Goal: Book appointment/travel/reservation

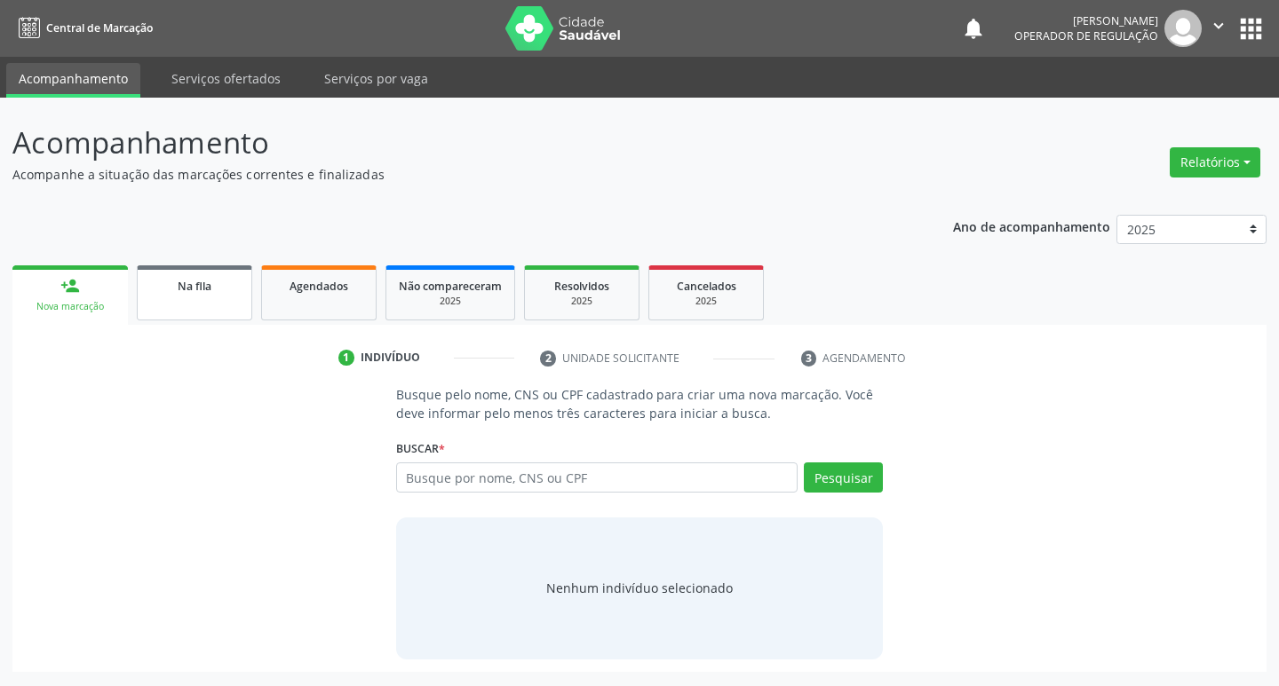
click at [231, 292] on div "Na fila" at bounding box center [194, 285] width 89 height 19
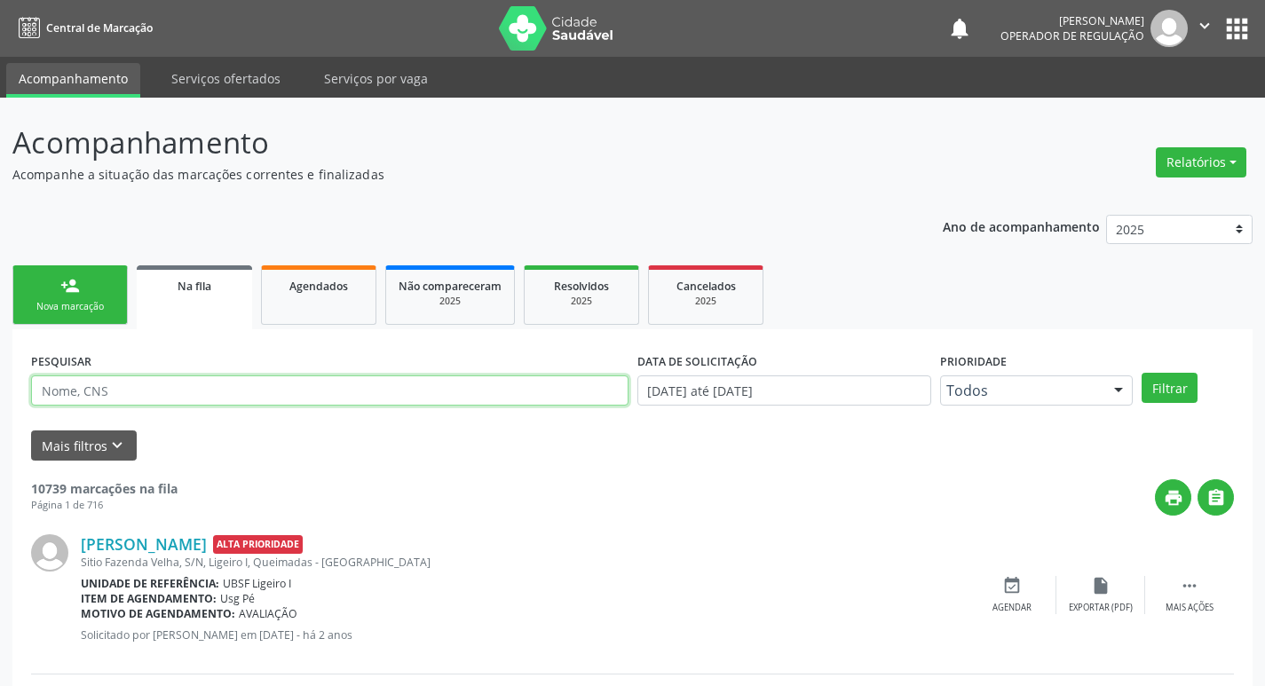
click at [389, 392] on input "text" at bounding box center [330, 391] width 598 height 30
type input "705804403811238"
click at [1142, 373] on button "Filtrar" at bounding box center [1170, 388] width 56 height 30
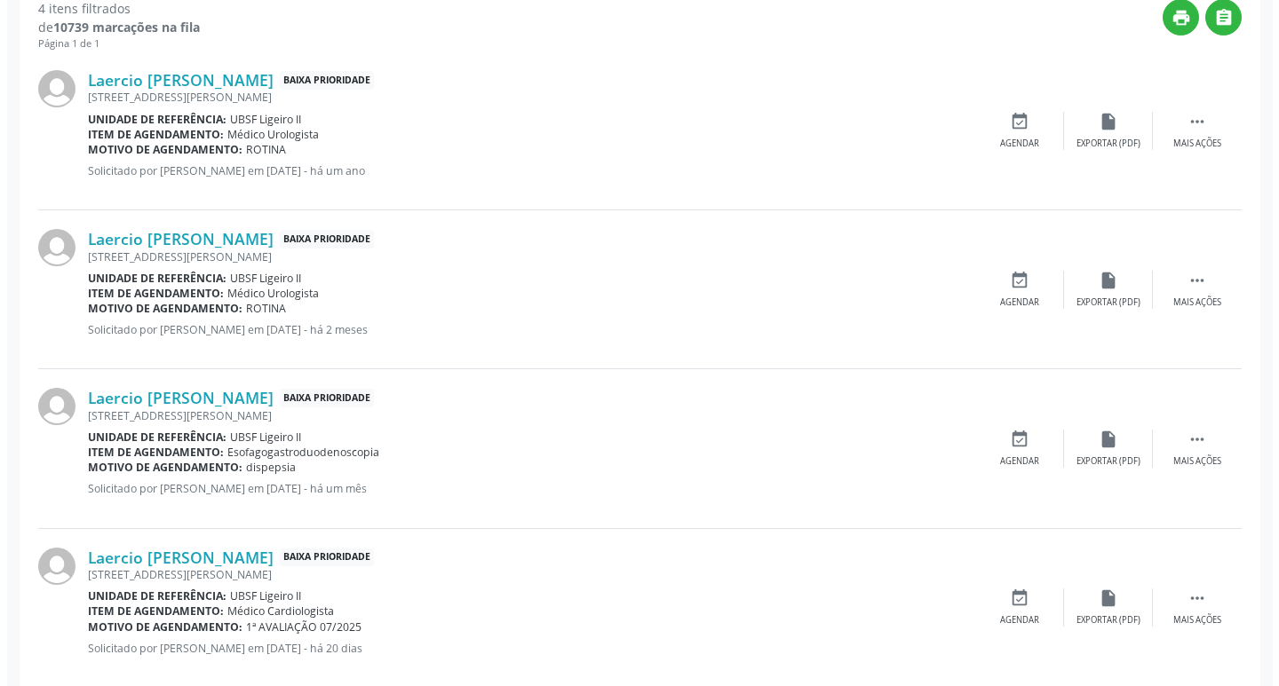
scroll to position [424, 0]
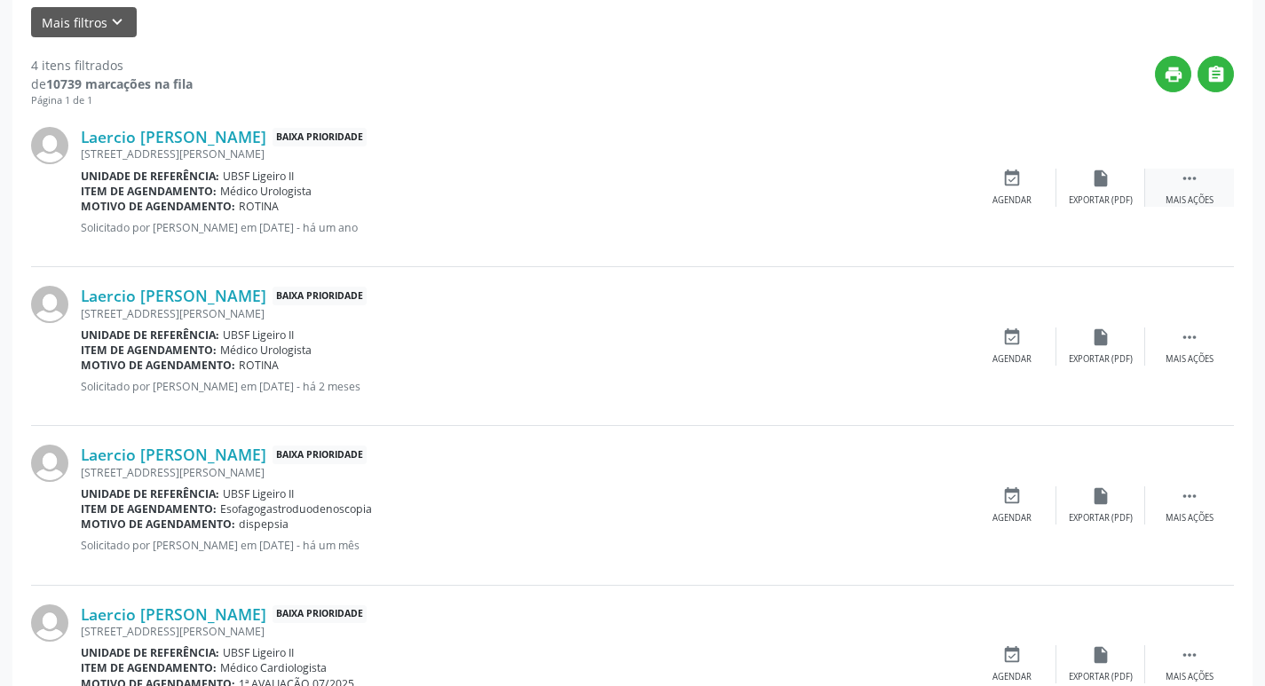
click at [1189, 174] on icon "" at bounding box center [1190, 179] width 20 height 20
click at [1010, 179] on icon "cancel" at bounding box center [1012, 179] width 20 height 20
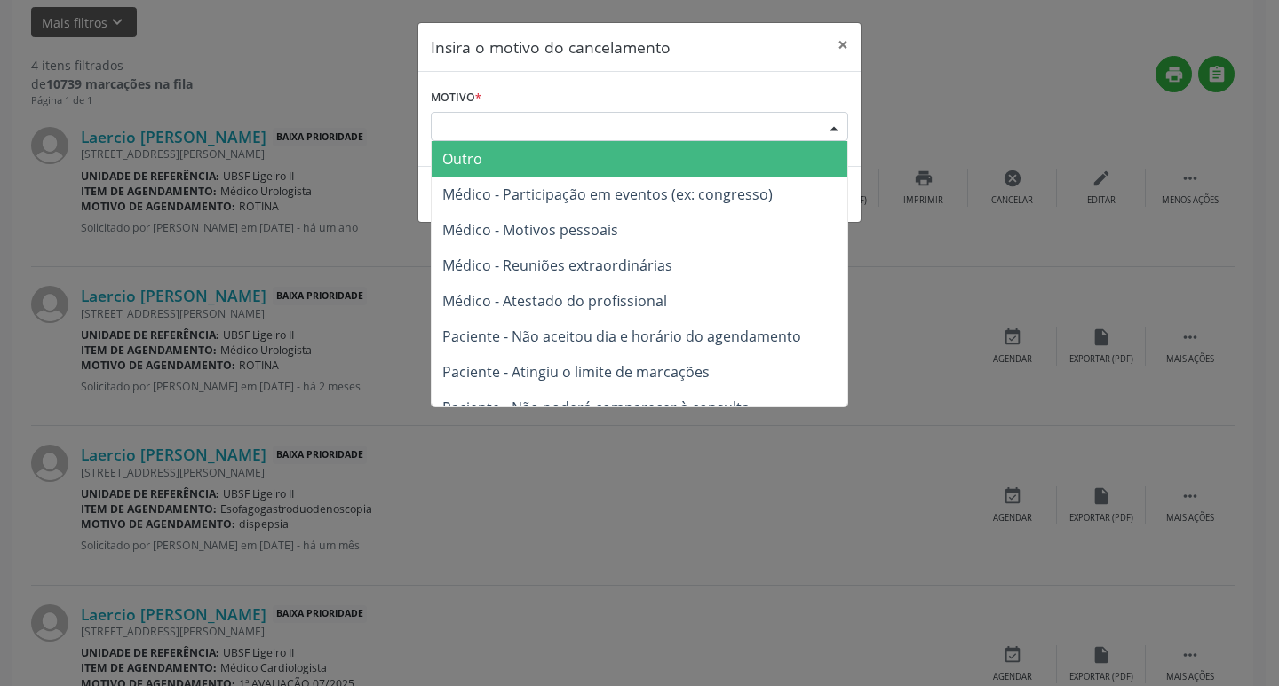
click at [810, 128] on div "Escolha o motivo" at bounding box center [639, 127] width 417 height 30
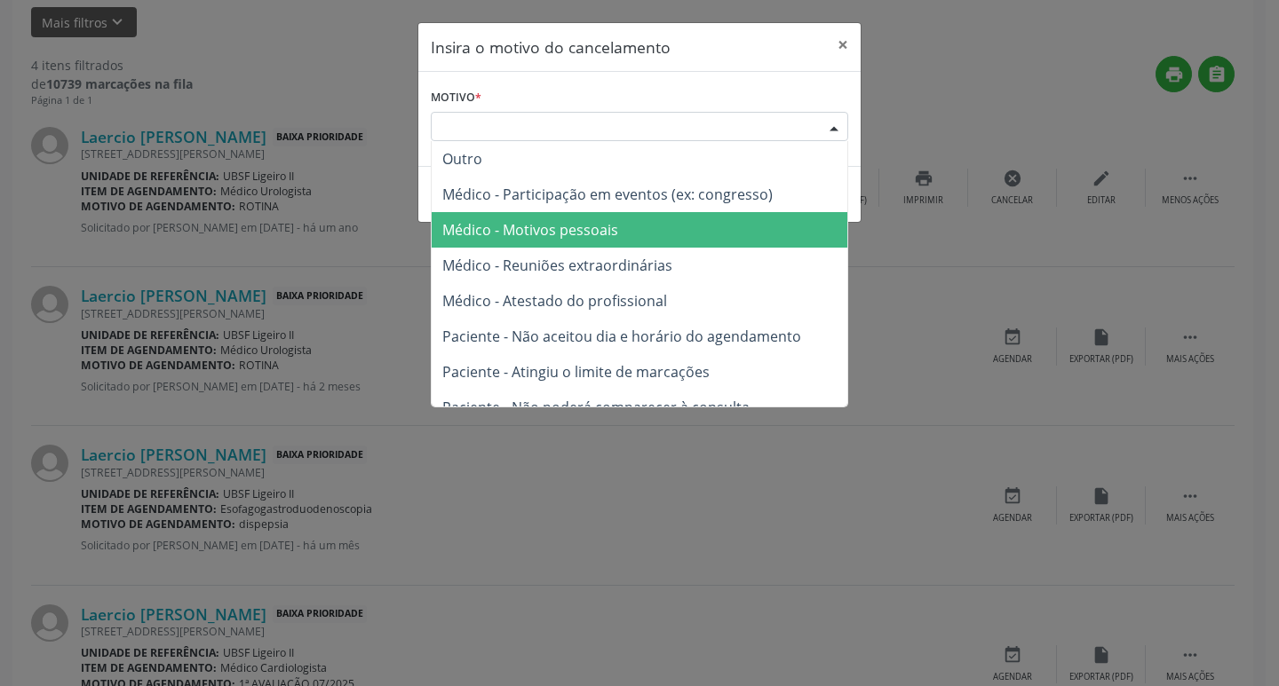
click at [720, 219] on span "Médico - Motivos pessoais" at bounding box center [640, 230] width 416 height 36
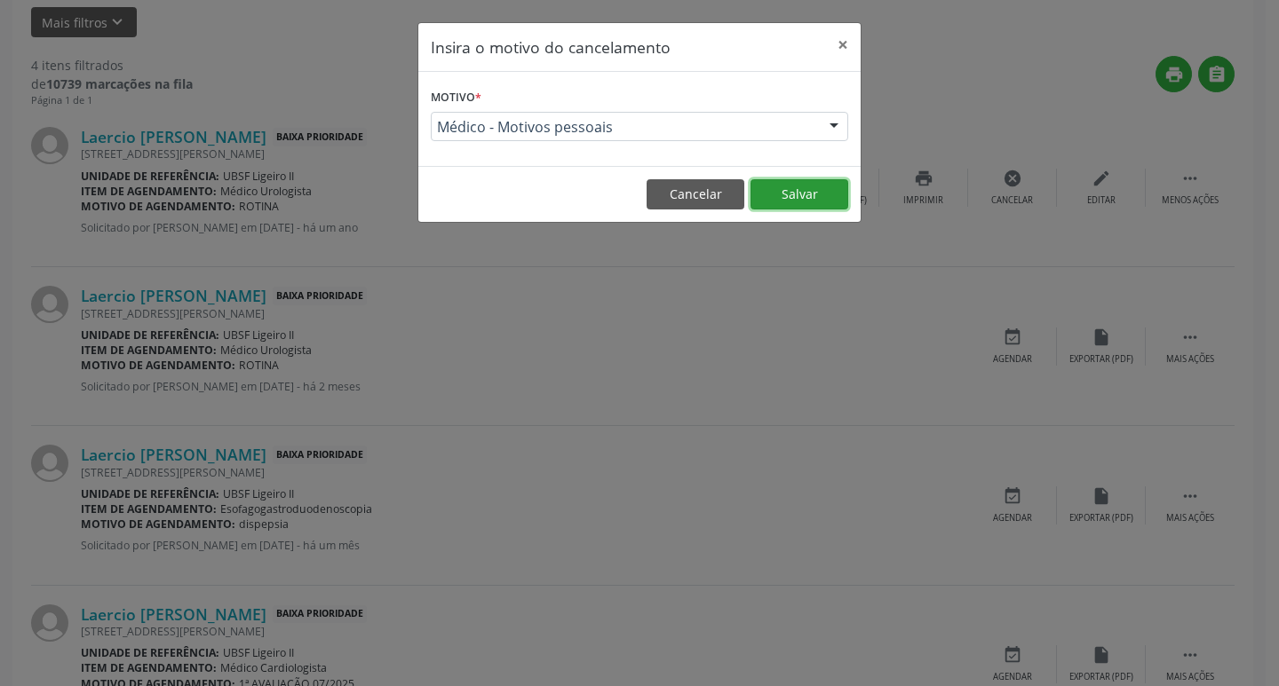
click at [799, 187] on button "Salvar" at bounding box center [799, 194] width 98 height 30
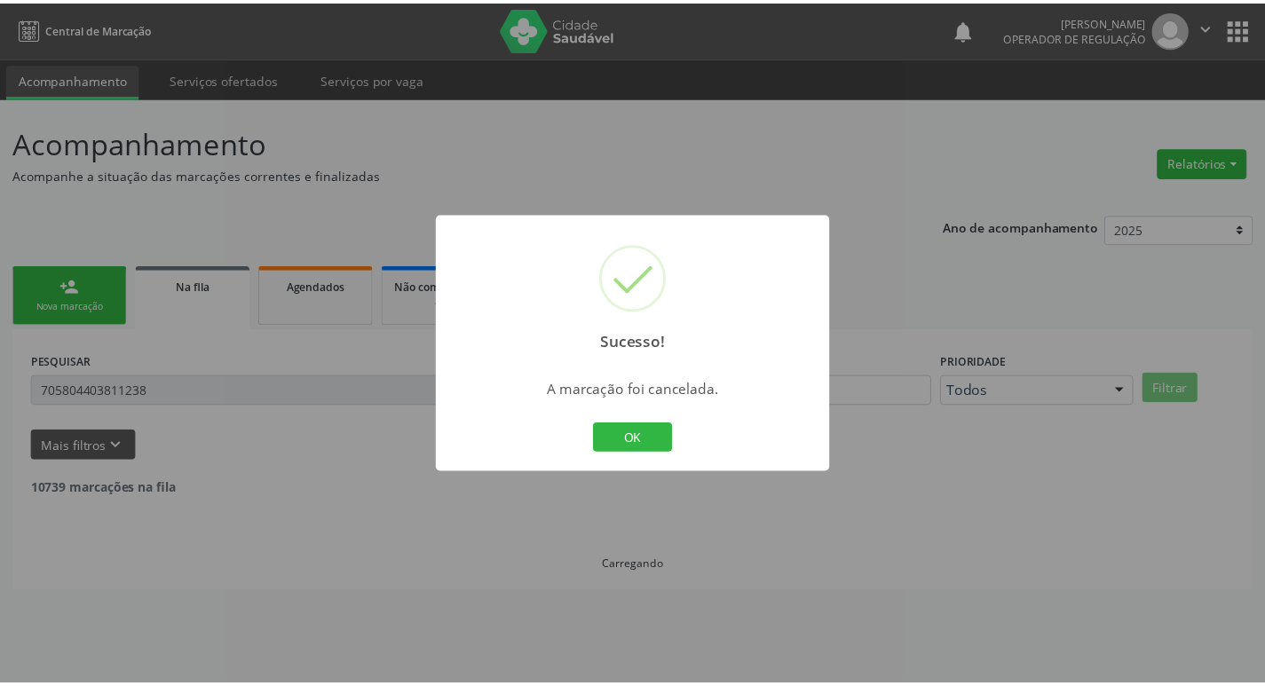
scroll to position [0, 0]
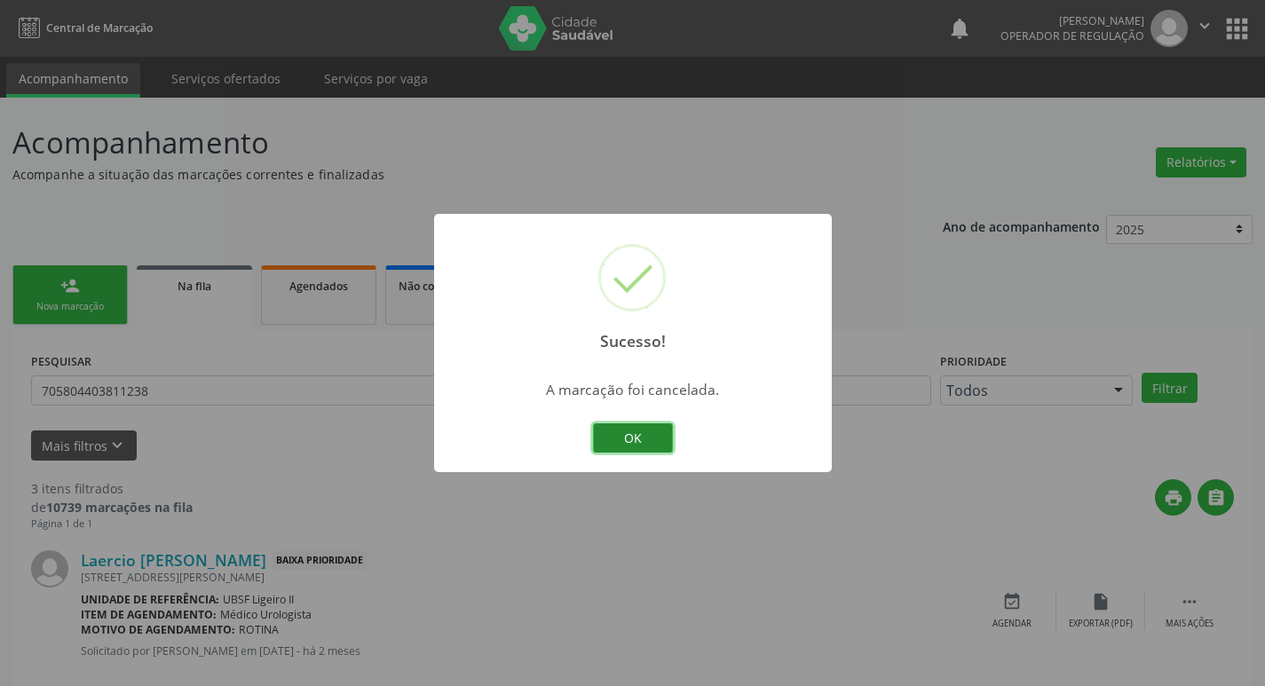
click at [618, 434] on button "OK" at bounding box center [633, 439] width 80 height 30
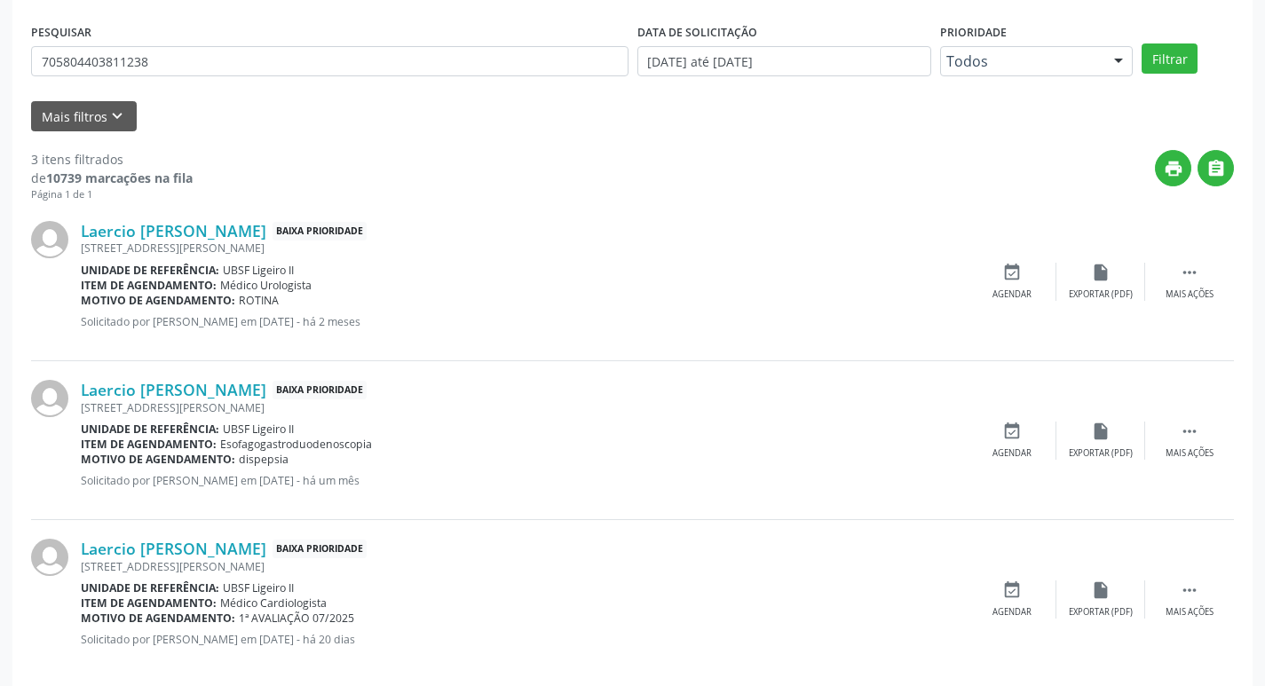
scroll to position [353, 0]
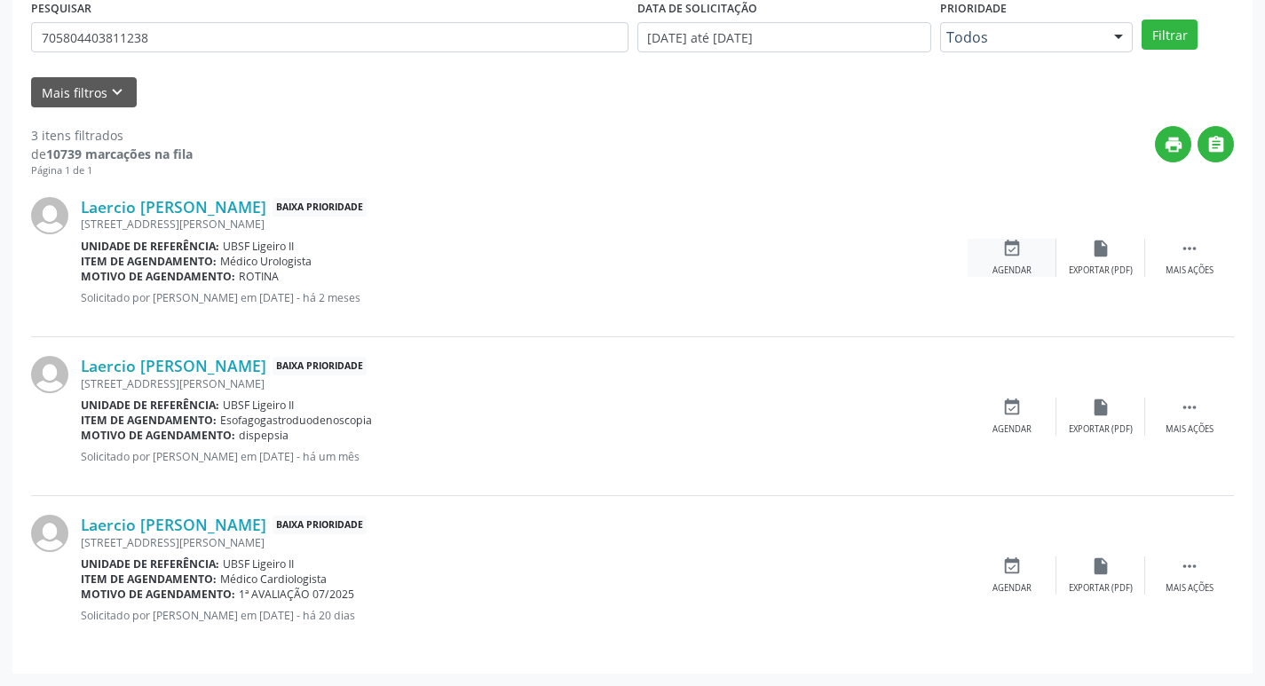
click at [1024, 258] on div "event_available Agendar" at bounding box center [1012, 258] width 89 height 38
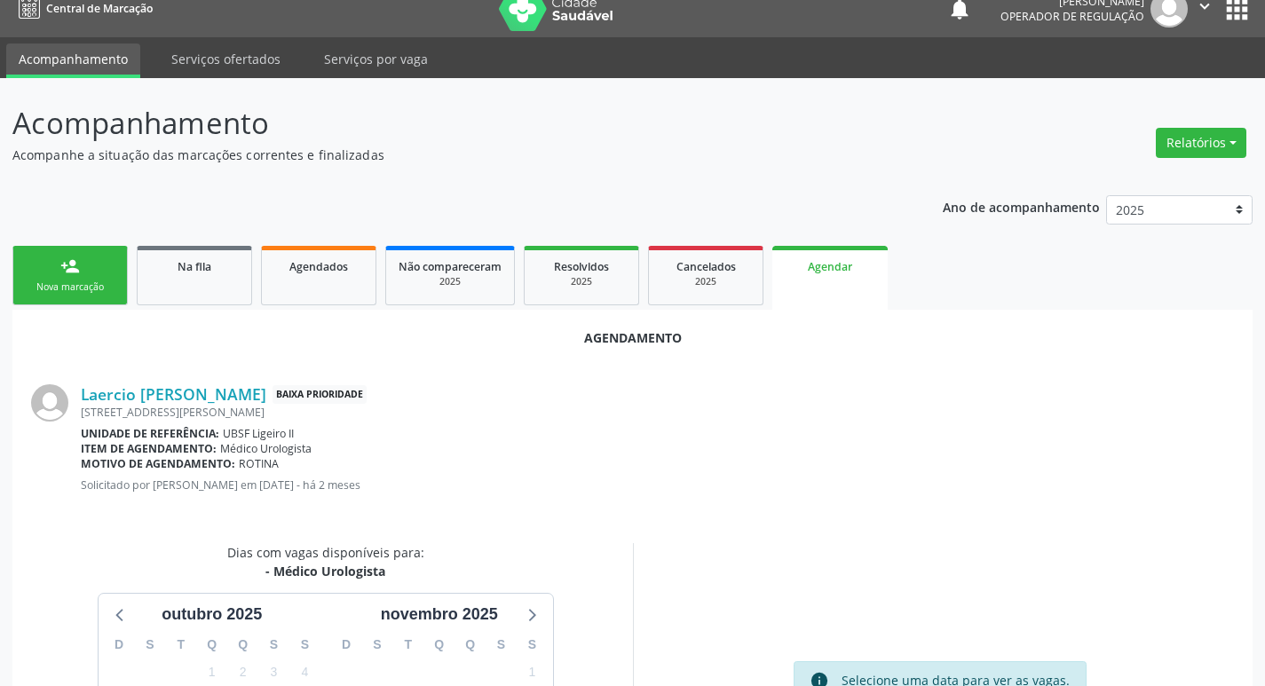
scroll to position [238, 0]
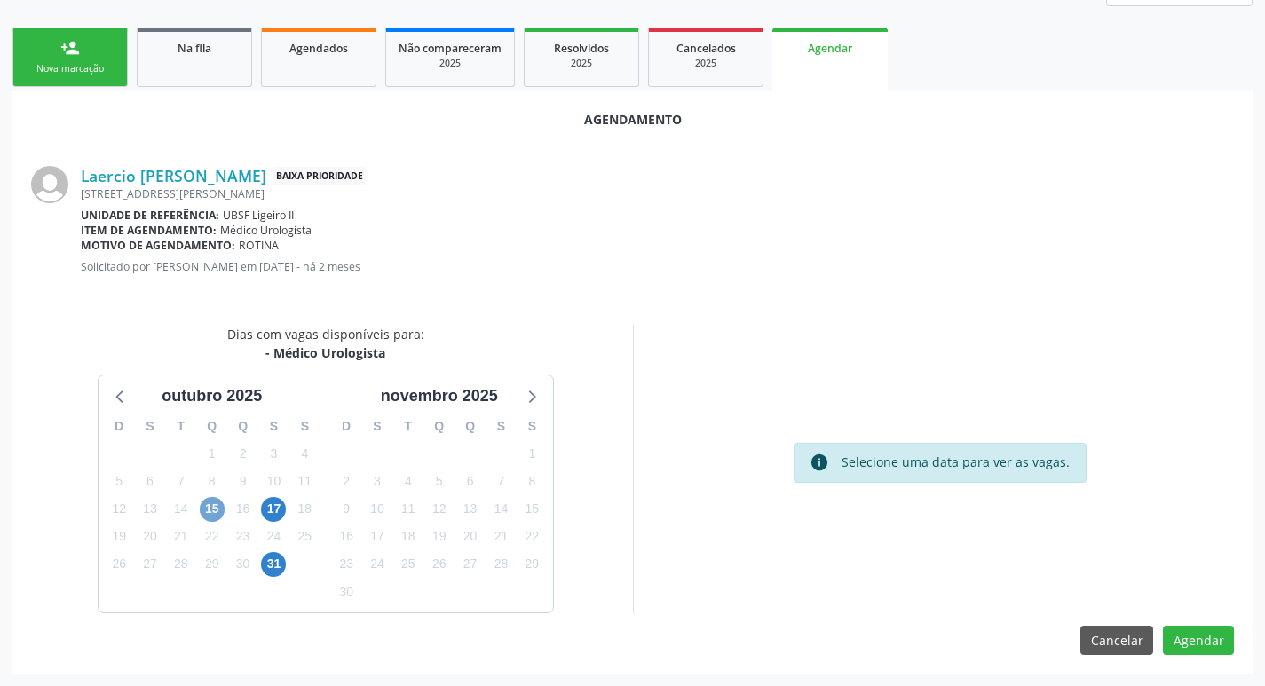
click at [217, 515] on span "15" at bounding box center [212, 509] width 25 height 25
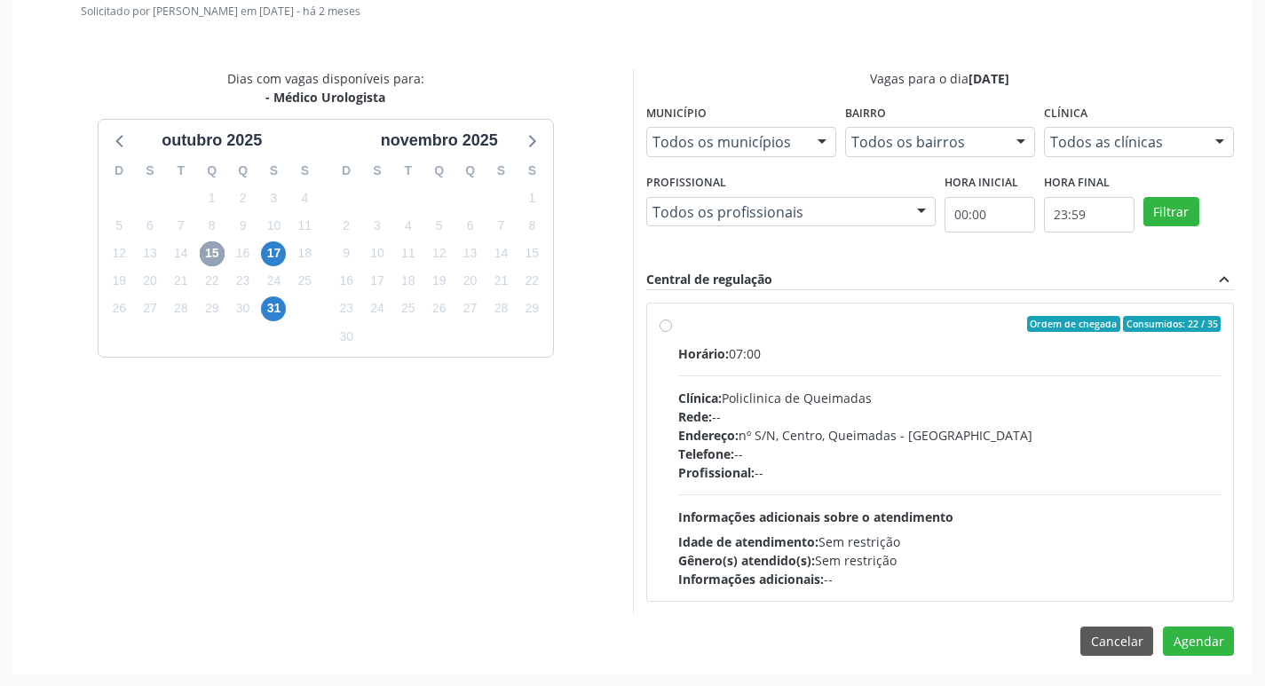
scroll to position [495, 0]
click at [914, 375] on hr at bounding box center [949, 375] width 543 height 1
click at [672, 331] on input "Ordem de chegada Consumidos: 22 / 35 Horário: 07:00 Clínica: Policlinica de Que…" at bounding box center [666, 323] width 12 height 16
radio input "true"
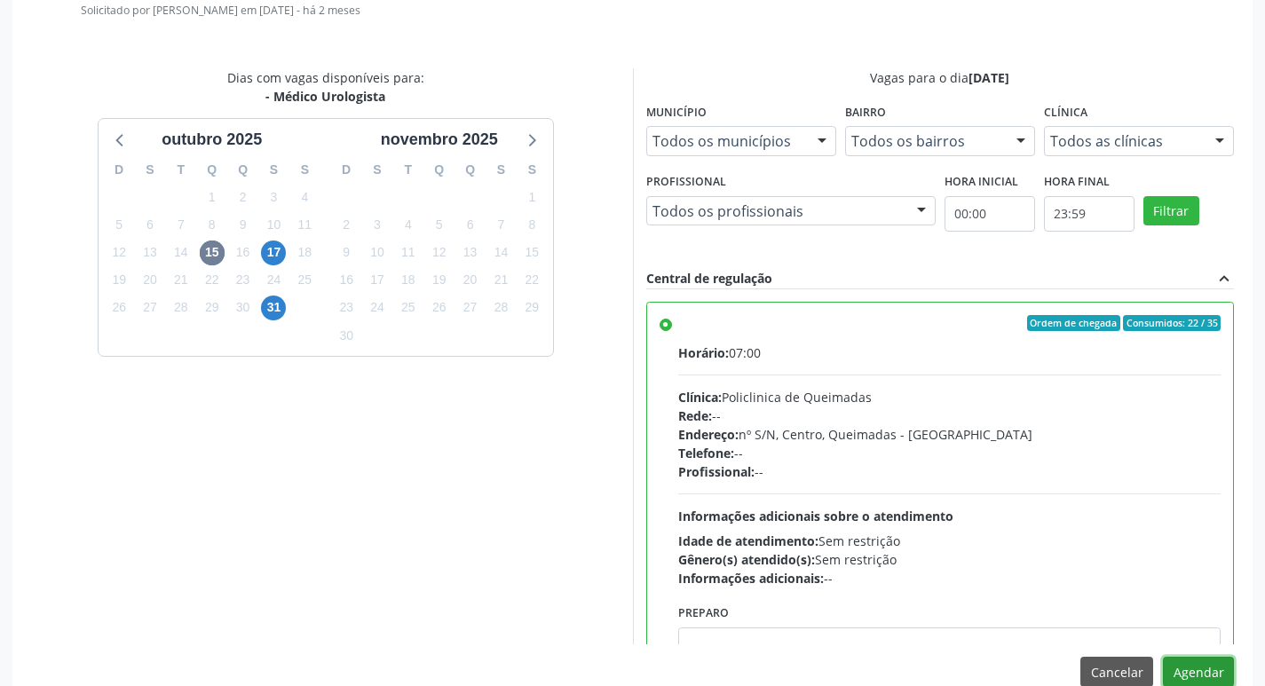
click at [1193, 661] on button "Agendar" at bounding box center [1198, 672] width 71 height 30
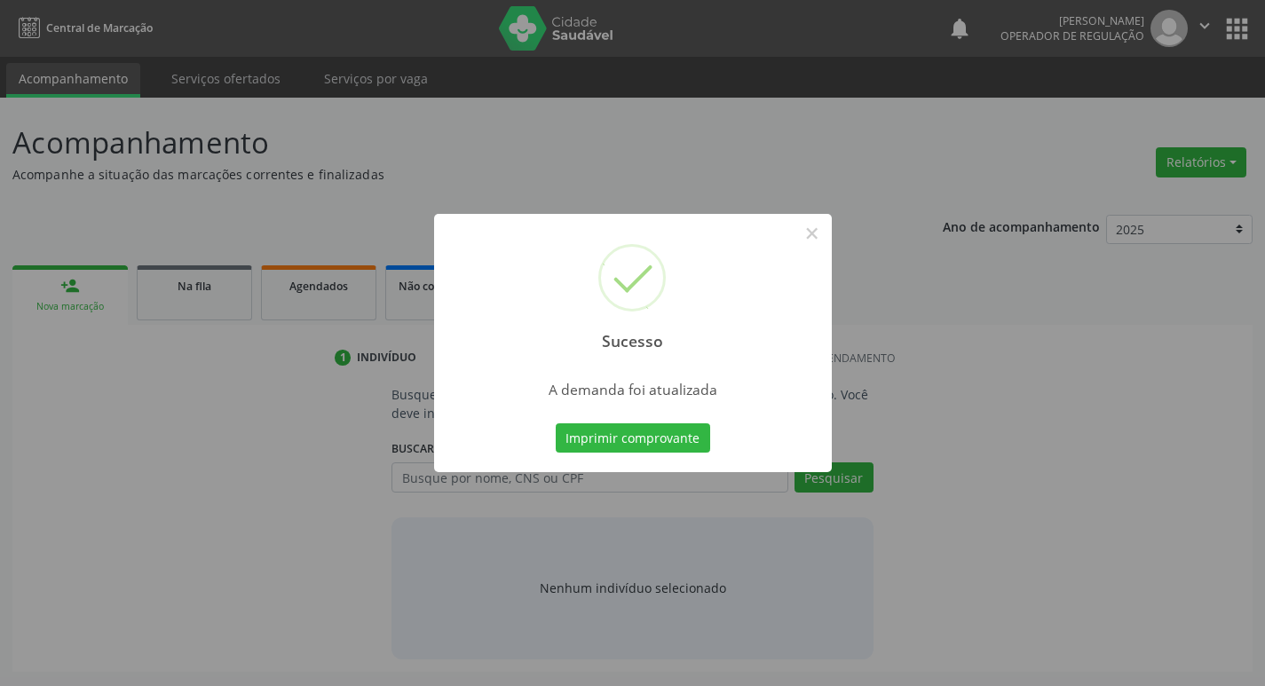
scroll to position [0, 0]
click at [619, 449] on button "Imprimir comprovante" at bounding box center [639, 439] width 154 height 30
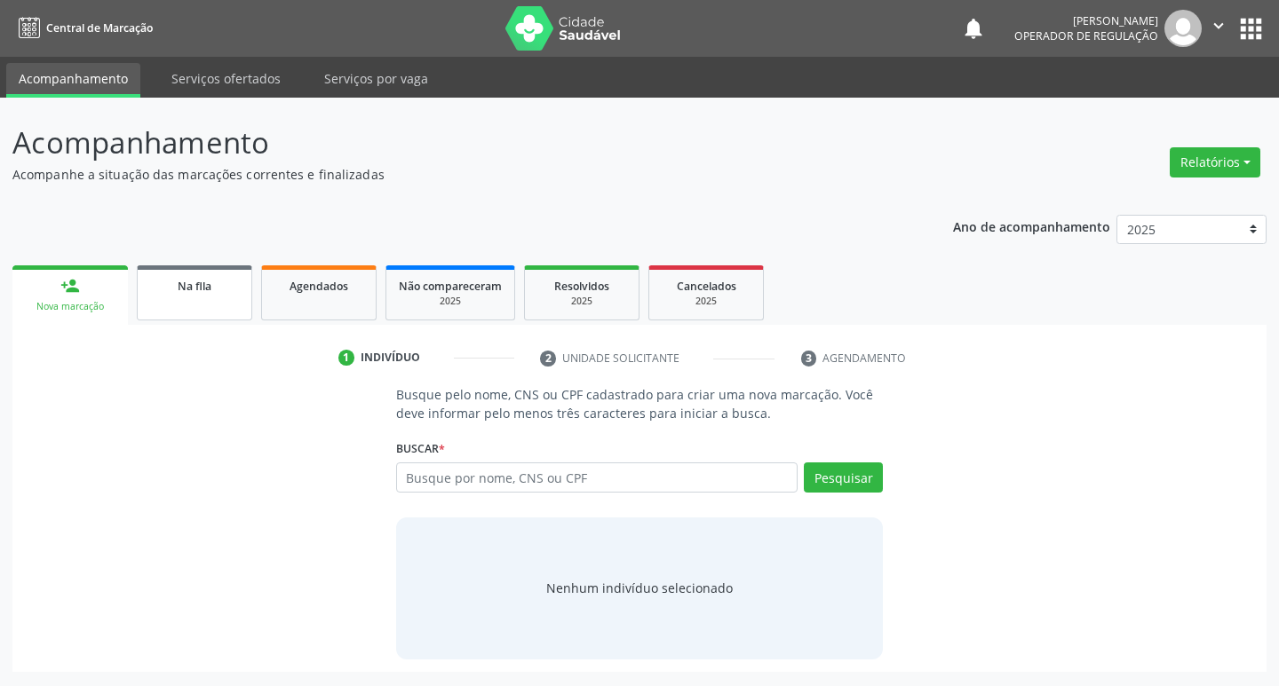
click at [175, 292] on div "Na fila" at bounding box center [194, 285] width 89 height 19
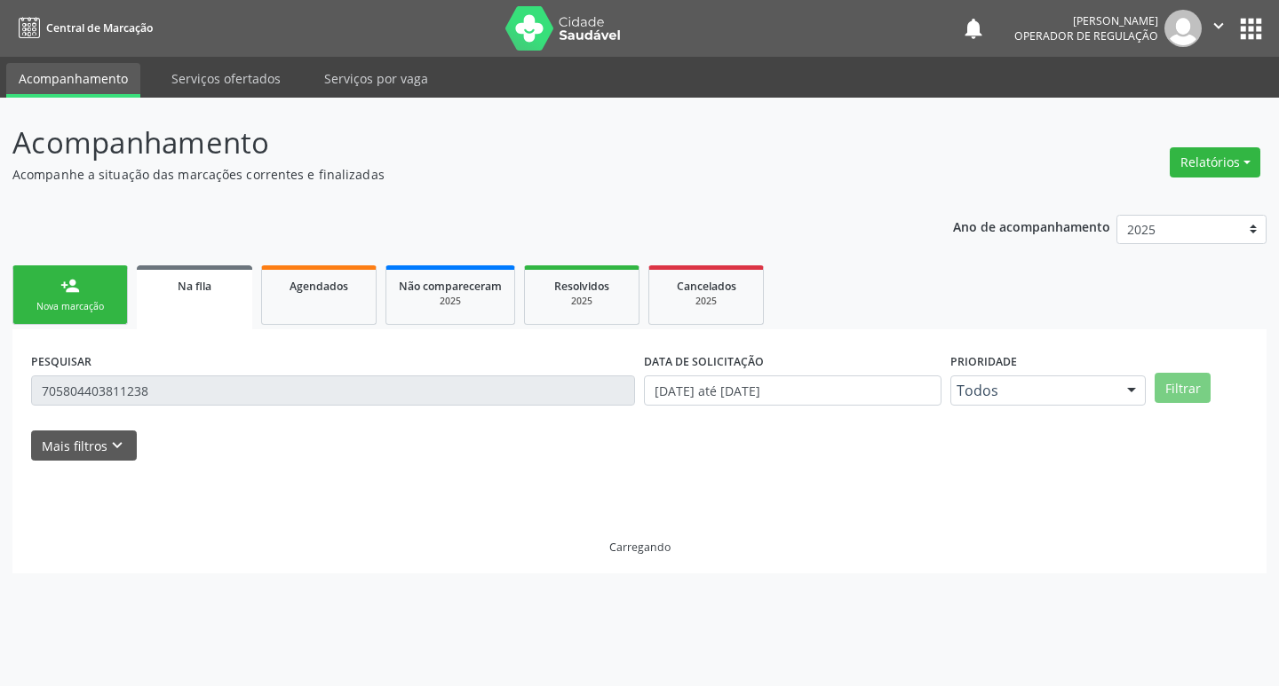
click at [157, 380] on input "705804403811238" at bounding box center [333, 391] width 604 height 30
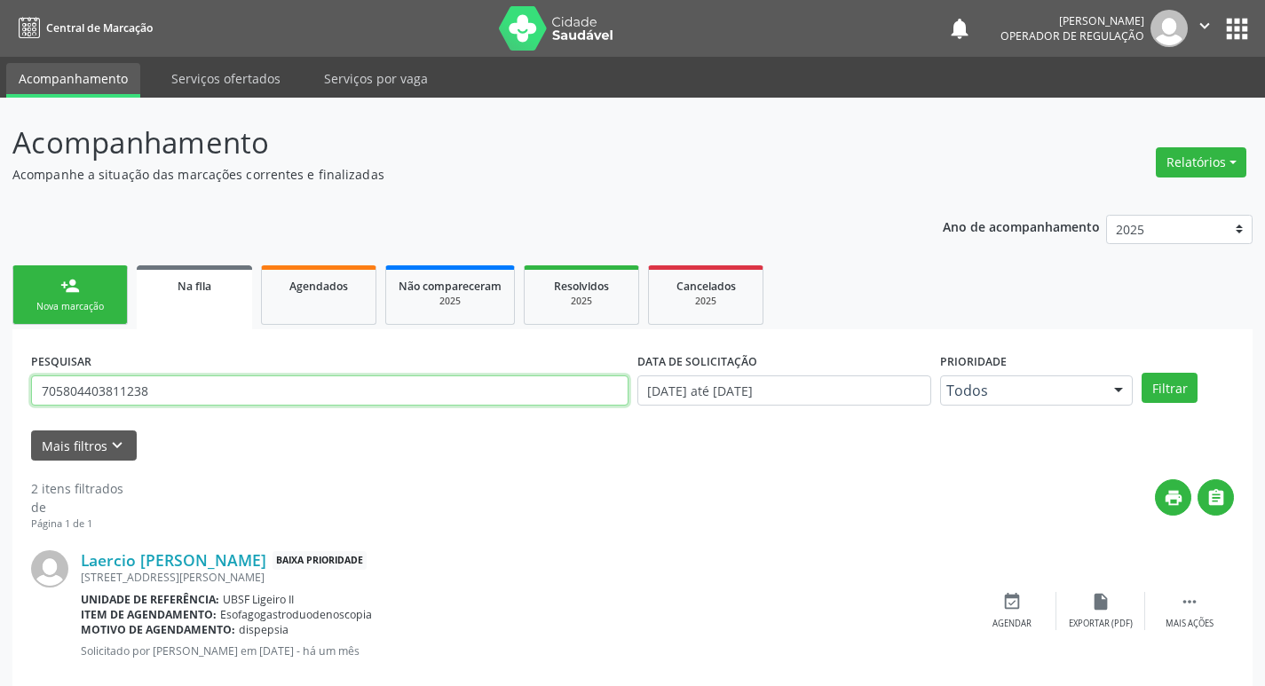
click at [157, 380] on input "705804403811238" at bounding box center [330, 391] width 598 height 30
type input "708108563405739"
click at [1142, 373] on button "Filtrar" at bounding box center [1170, 388] width 56 height 30
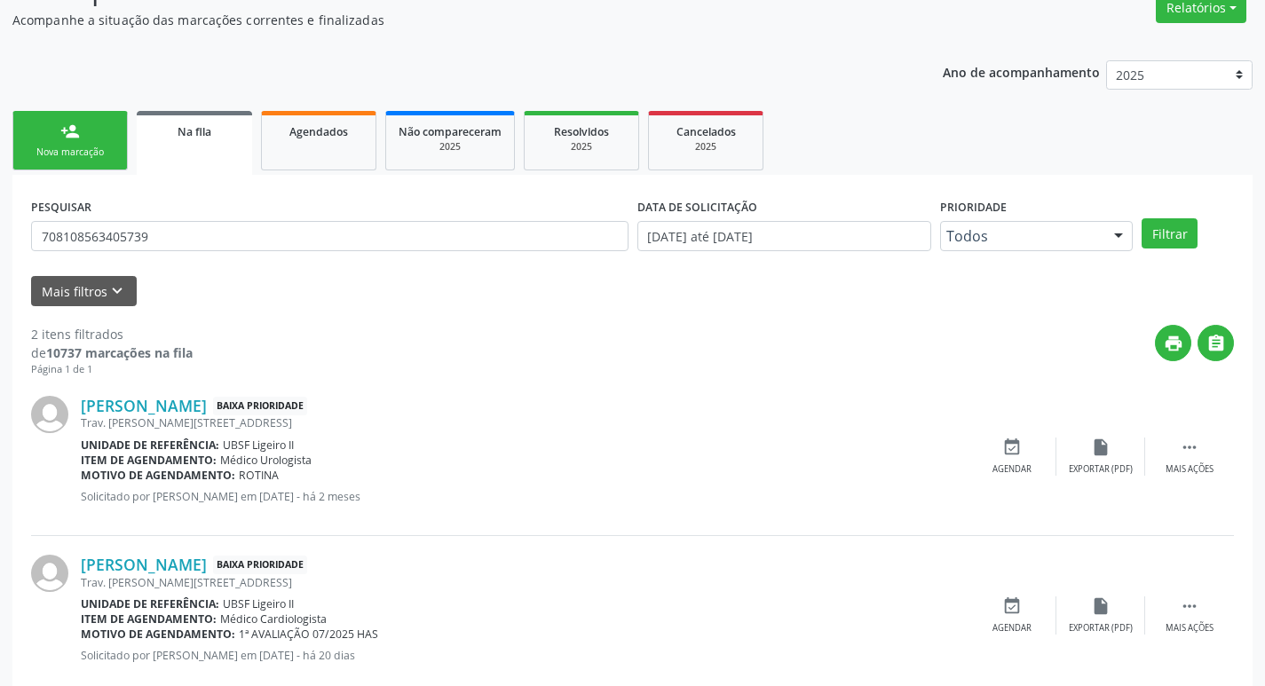
scroll to position [194, 0]
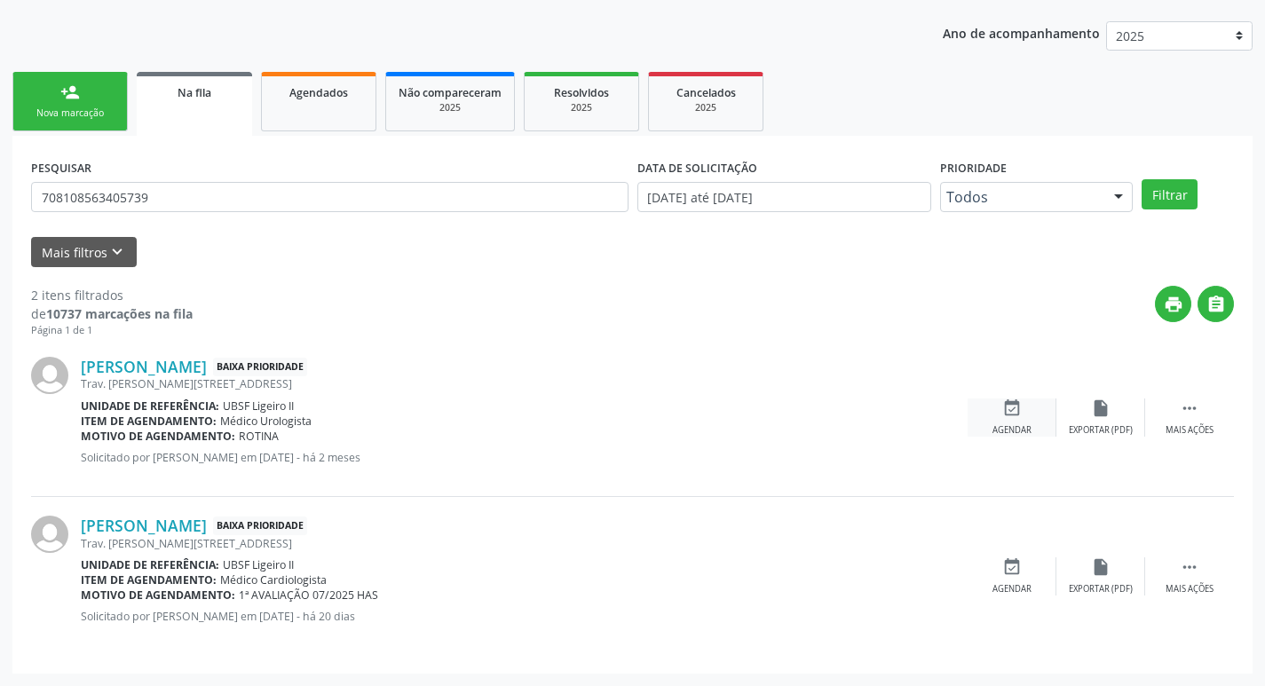
click at [1028, 408] on div "event_available Agendar" at bounding box center [1012, 418] width 89 height 38
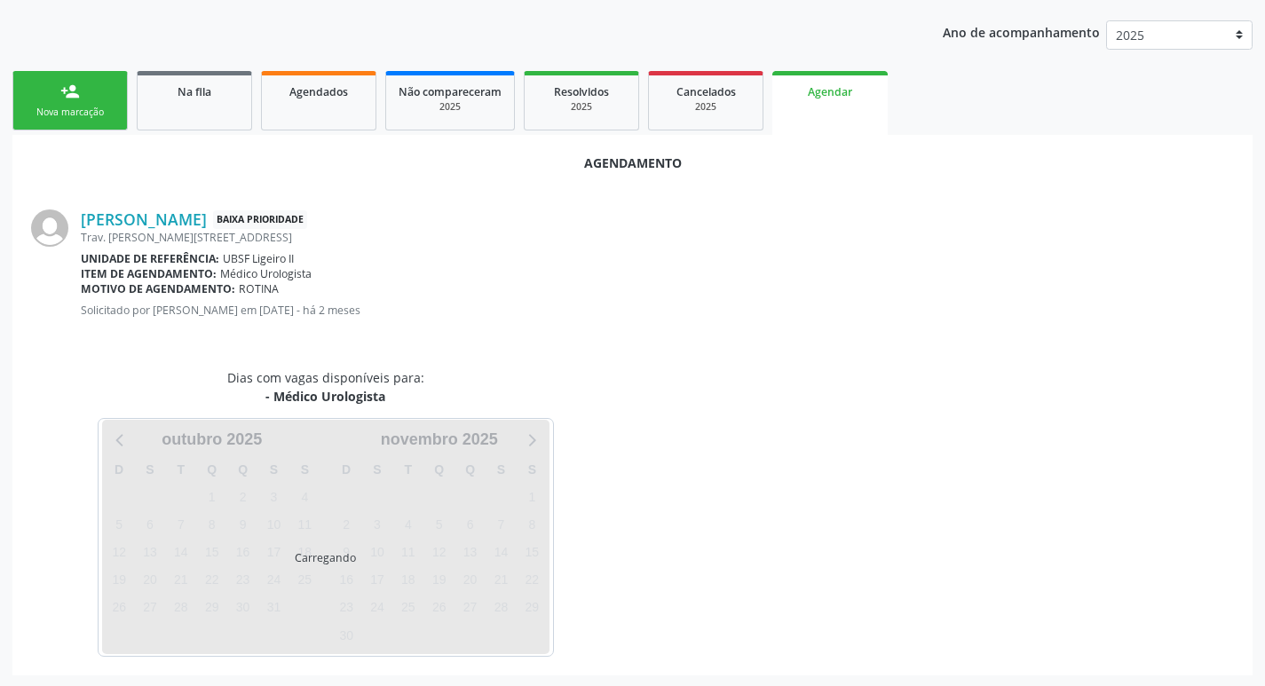
scroll to position [196, 0]
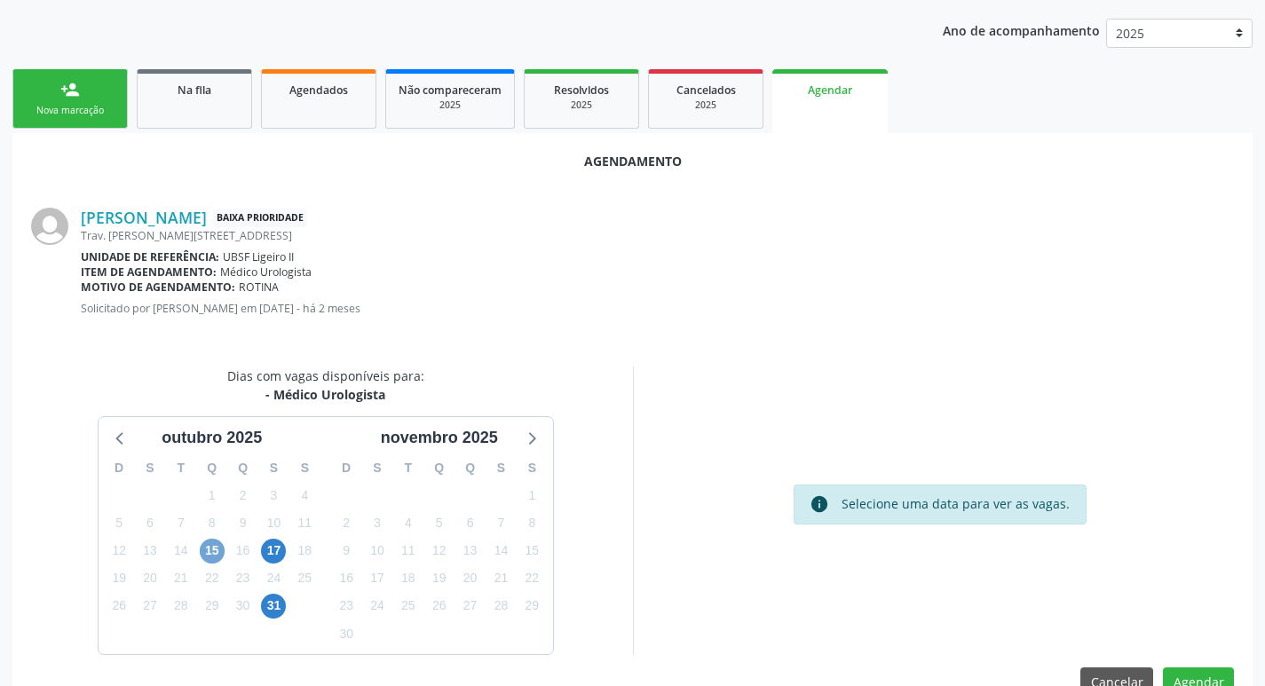
click at [207, 546] on span "15" at bounding box center [212, 551] width 25 height 25
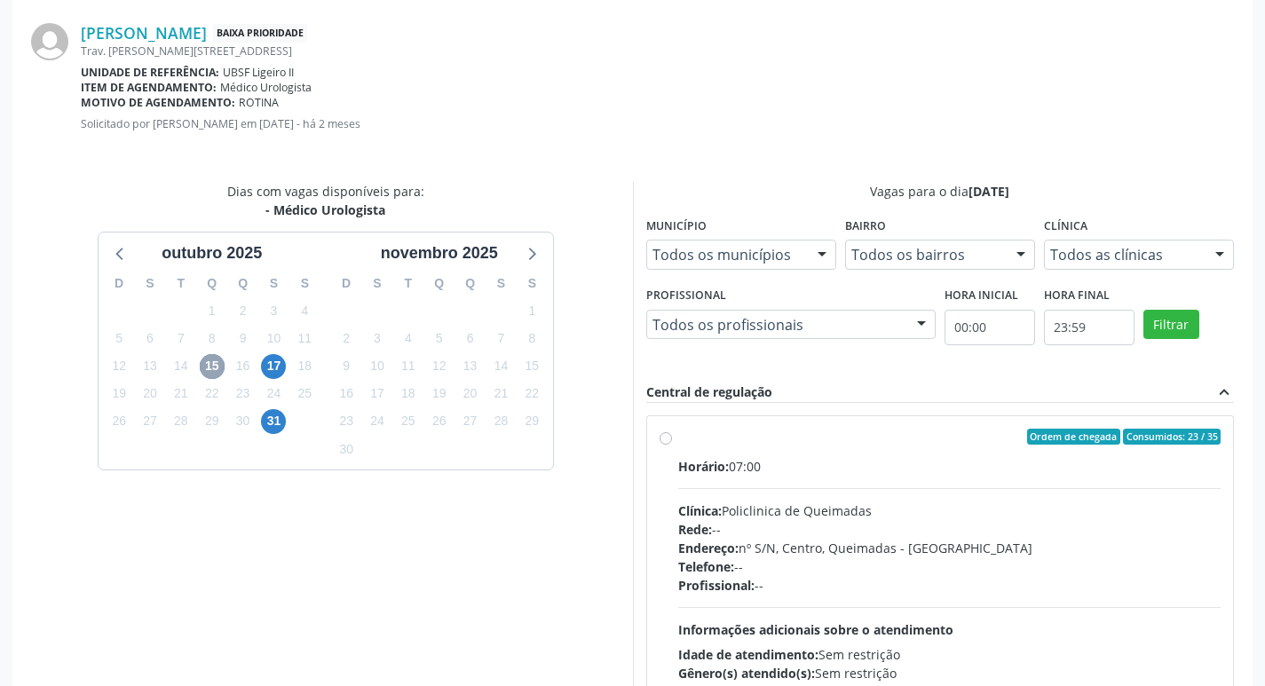
scroll to position [495, 0]
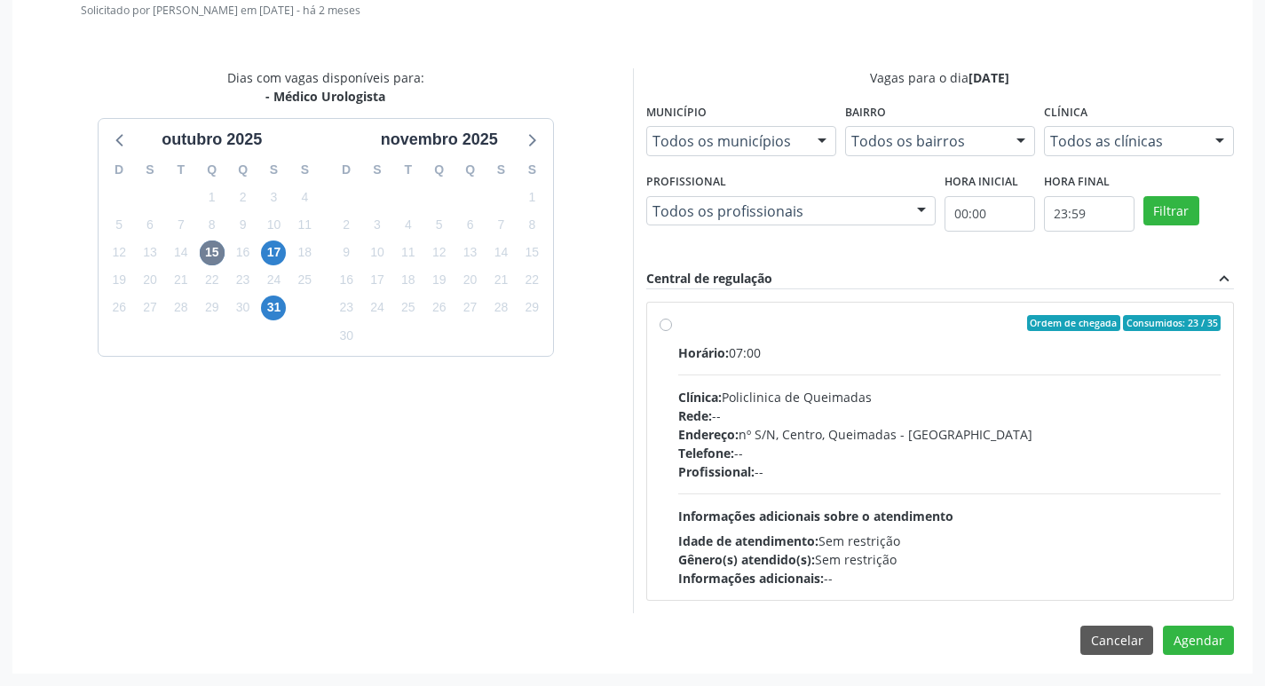
drag, startPoint x: 1026, startPoint y: 354, endPoint x: 1084, endPoint y: 565, distance: 218.2
click at [1028, 359] on div "Horário: 07:00" at bounding box center [949, 353] width 543 height 19
click at [672, 331] on input "Ordem de chegada Consumidos: 23 / 35 Horário: 07:00 Clínica: Policlinica de Que…" at bounding box center [666, 323] width 12 height 16
radio input "true"
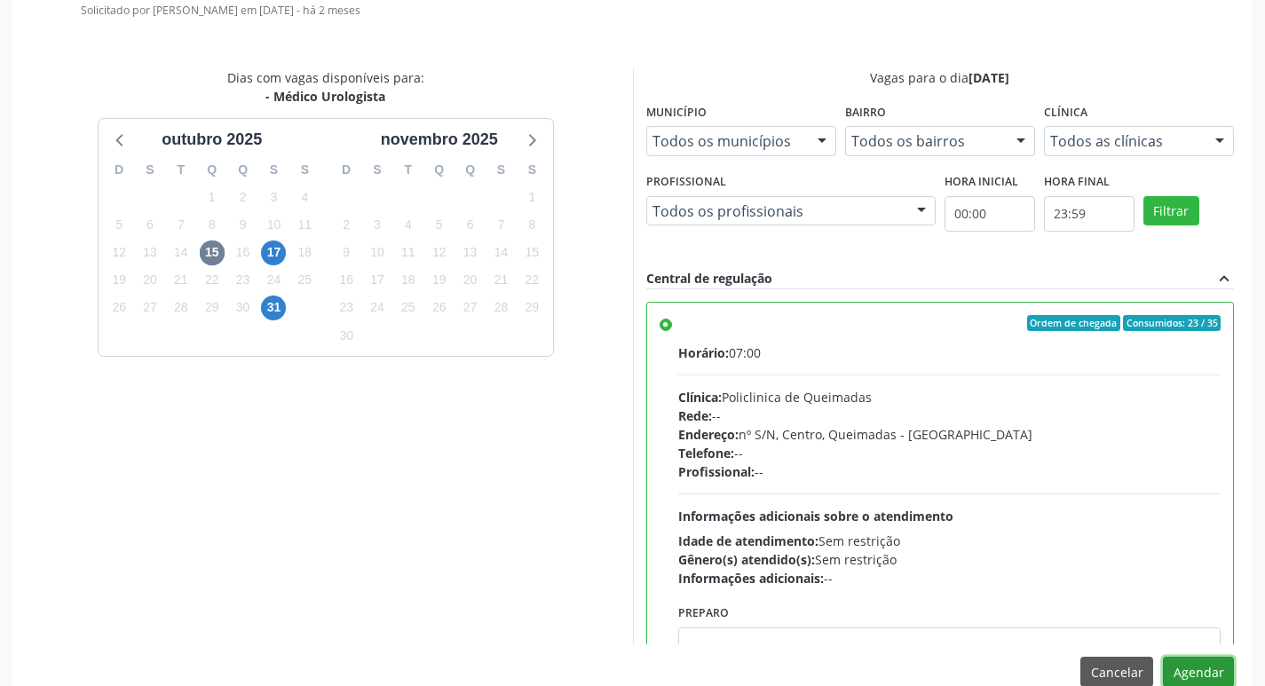
click at [1200, 672] on button "Agendar" at bounding box center [1198, 672] width 71 height 30
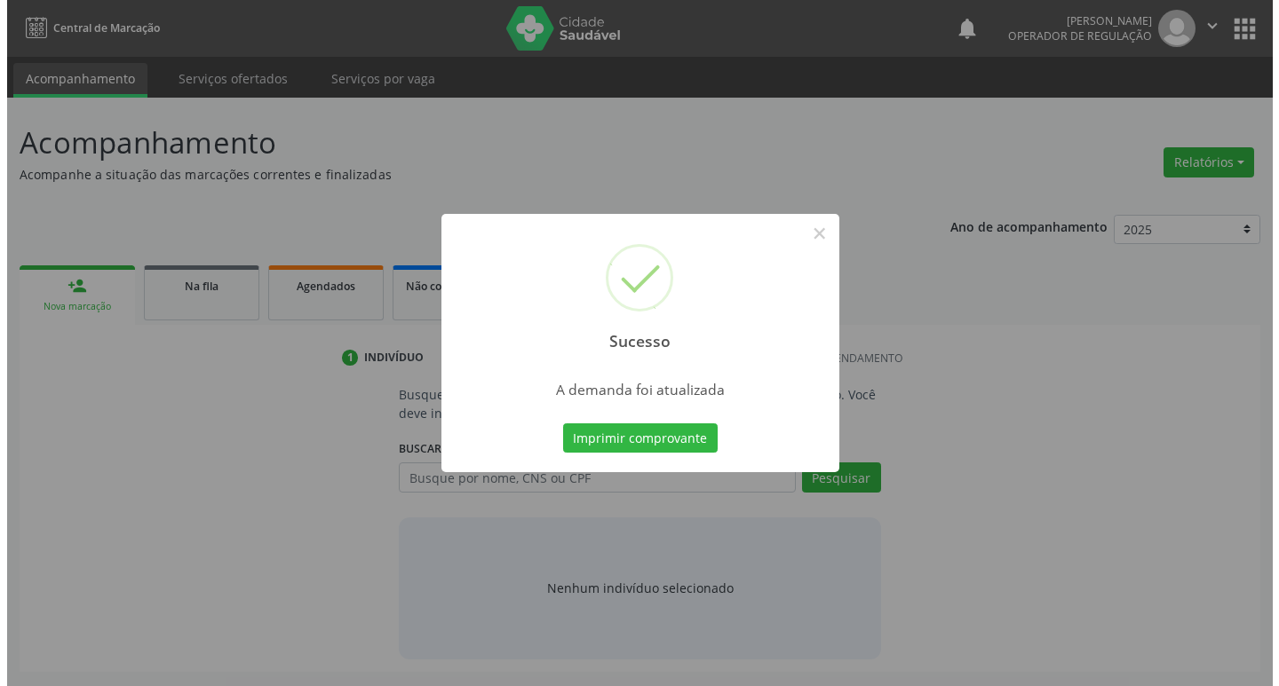
scroll to position [0, 0]
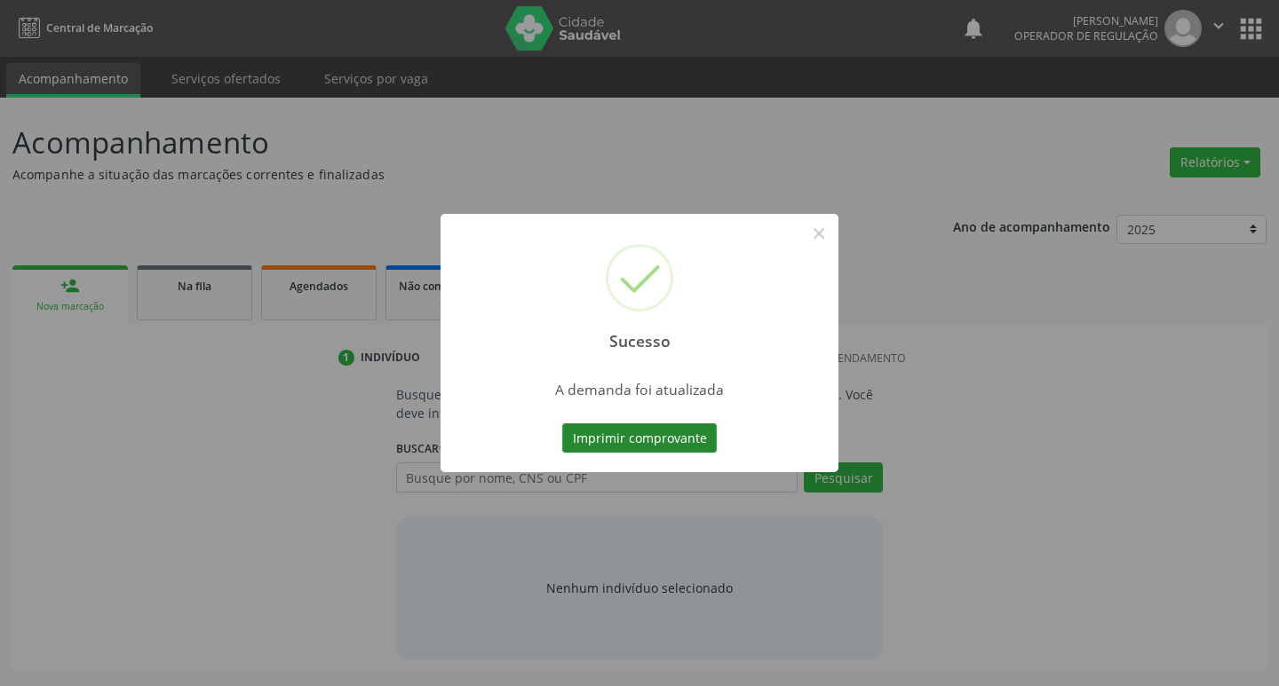
click at [581, 431] on button "Imprimir comprovante" at bounding box center [639, 439] width 154 height 30
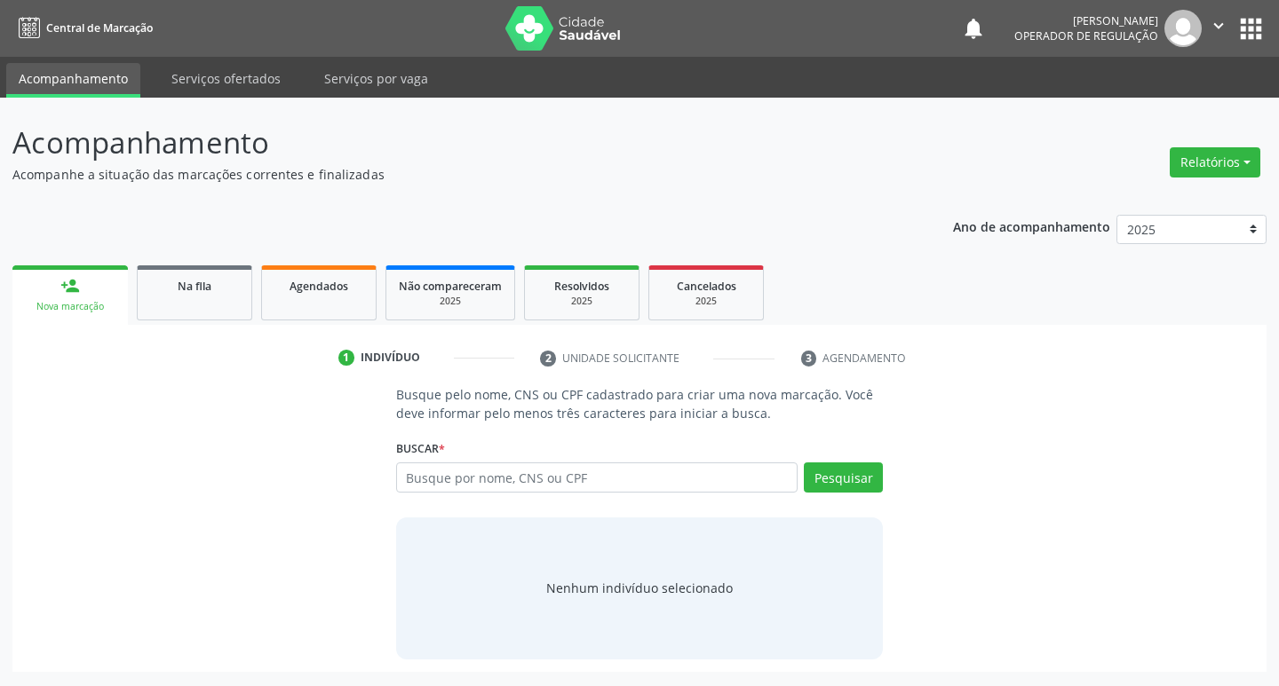
click at [151, 279] on div "Sucesso × A demanda foi atualizada Imprimir comprovante Cancel" at bounding box center [639, 343] width 1279 height 686
click at [159, 279] on div "Sucesso × A demanda foi atualizada Imprimir comprovante Cancel" at bounding box center [639, 343] width 1279 height 686
click at [193, 290] on div "Sucesso × A demanda foi atualizada Imprimir comprovante Cancel" at bounding box center [639, 343] width 1279 height 686
click at [189, 304] on div "Sucesso × A demanda foi atualizada Imprimir comprovante Cancel" at bounding box center [639, 343] width 1279 height 686
click at [194, 302] on link "Na fila" at bounding box center [194, 292] width 115 height 55
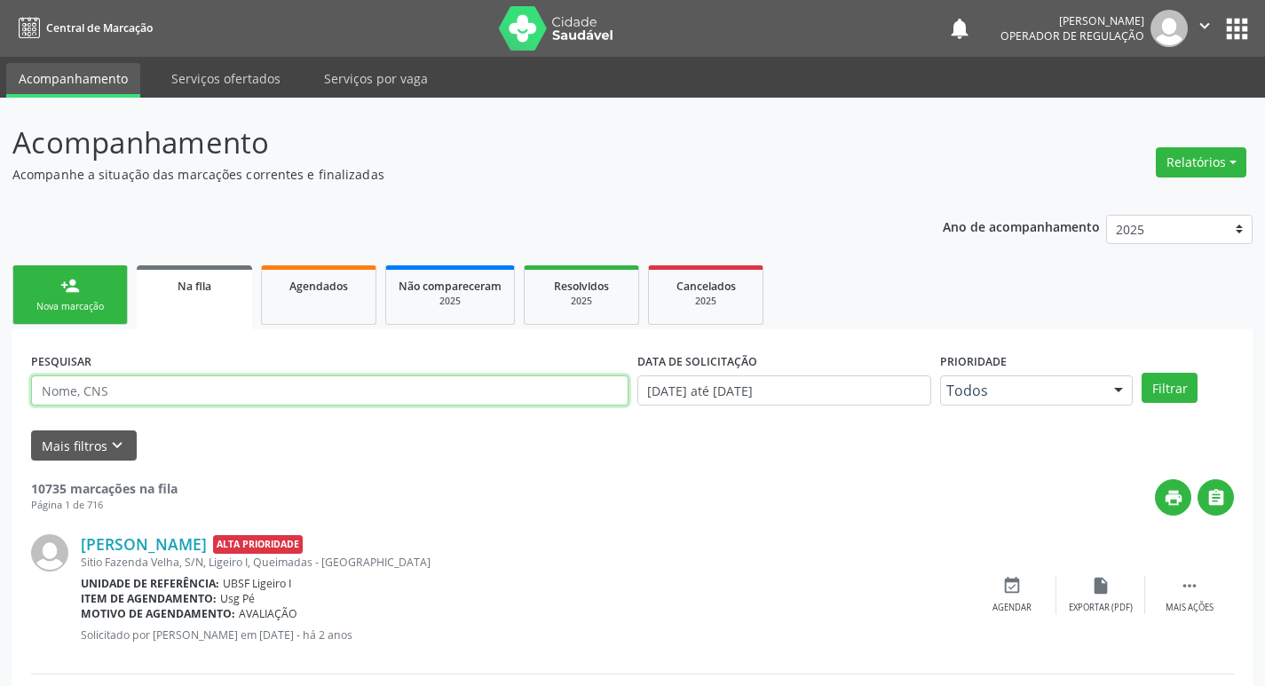
click at [148, 400] on input "text" at bounding box center [330, 391] width 598 height 30
type input "702506374444236"
click at [1142, 373] on button "Filtrar" at bounding box center [1170, 388] width 56 height 30
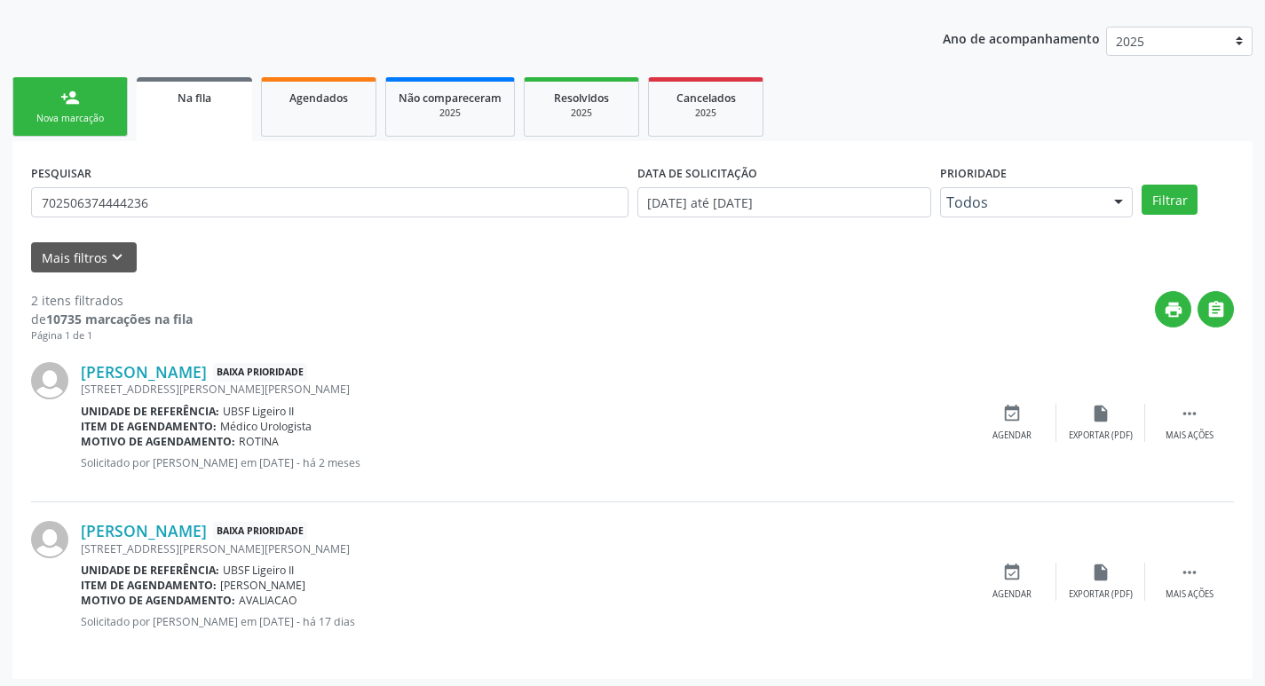
scroll to position [194, 0]
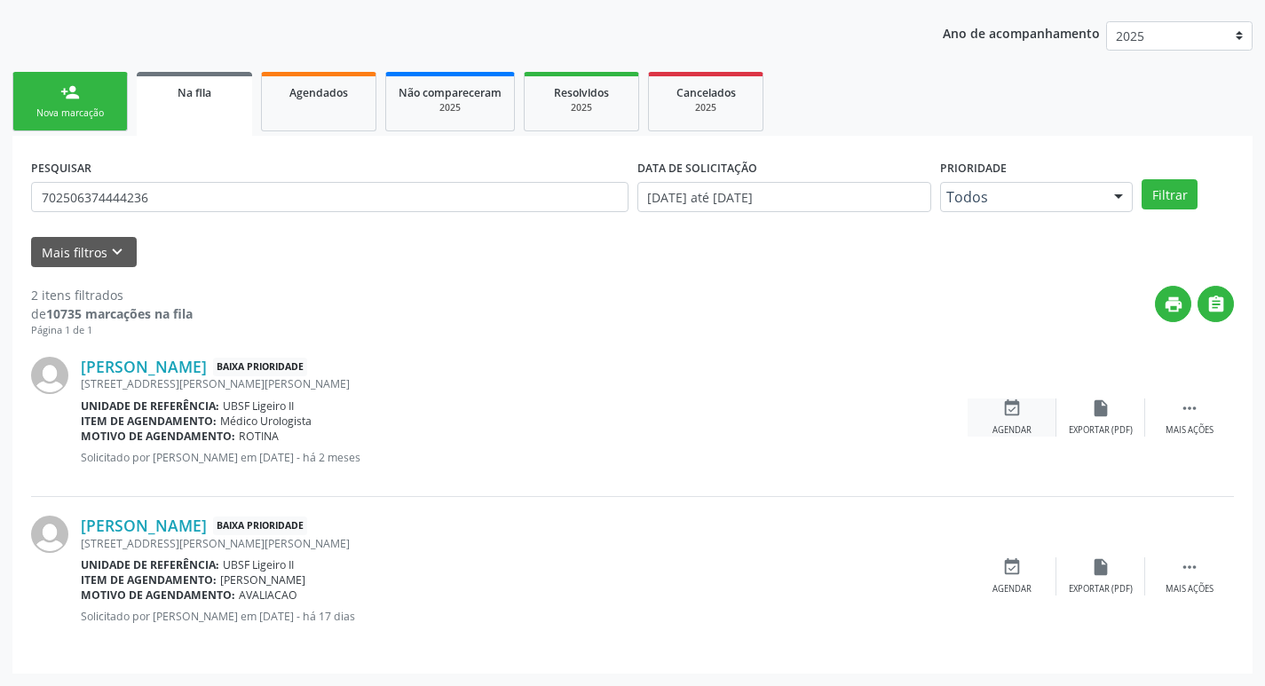
click at [1010, 411] on icon "event_available" at bounding box center [1012, 409] width 20 height 20
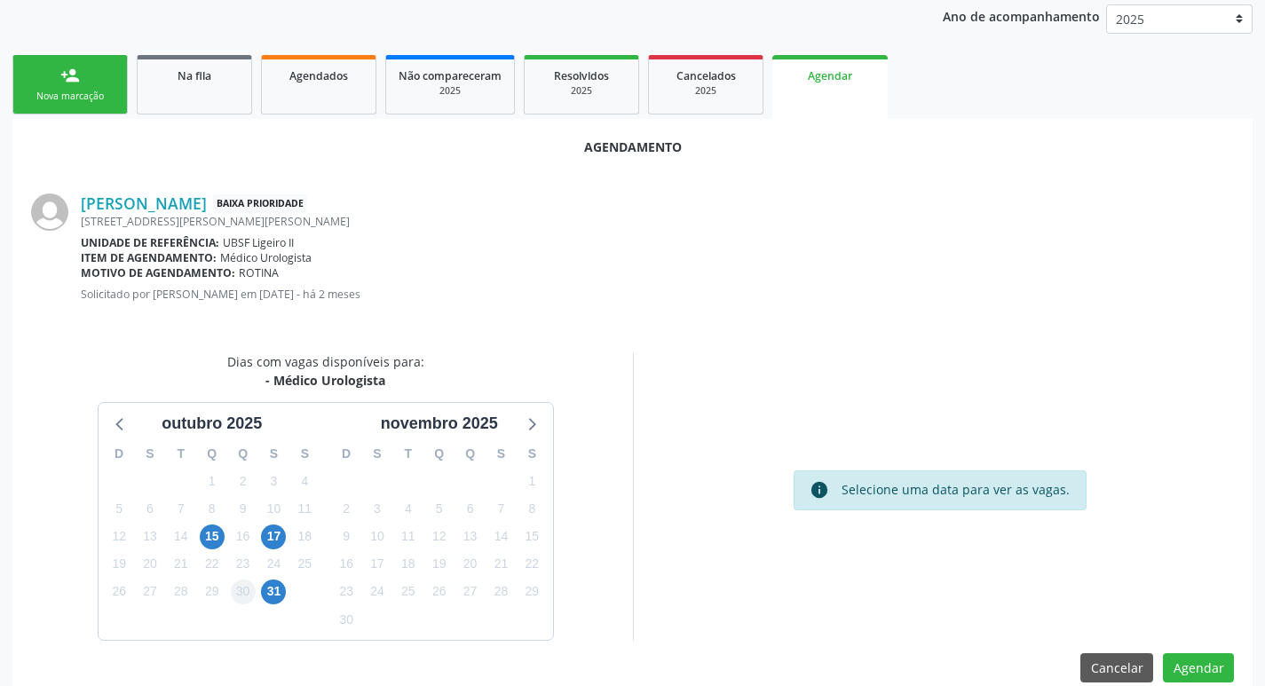
scroll to position [238, 0]
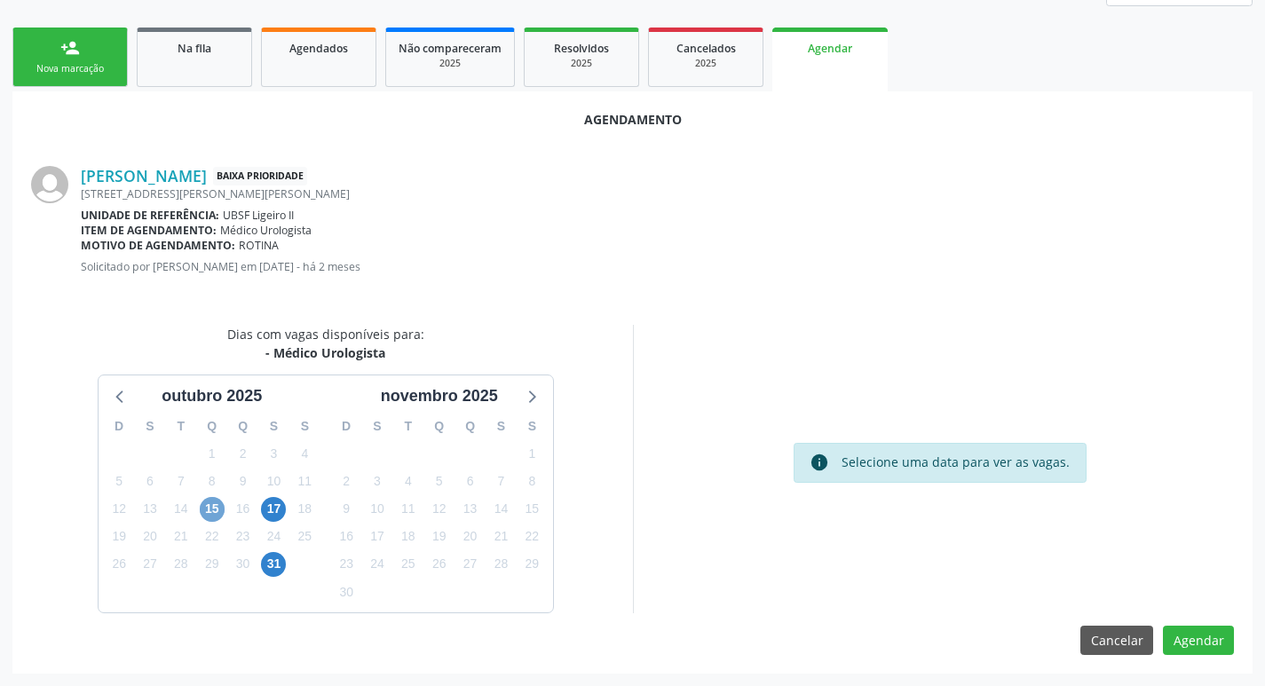
click at [207, 503] on span "15" at bounding box center [212, 509] width 25 height 25
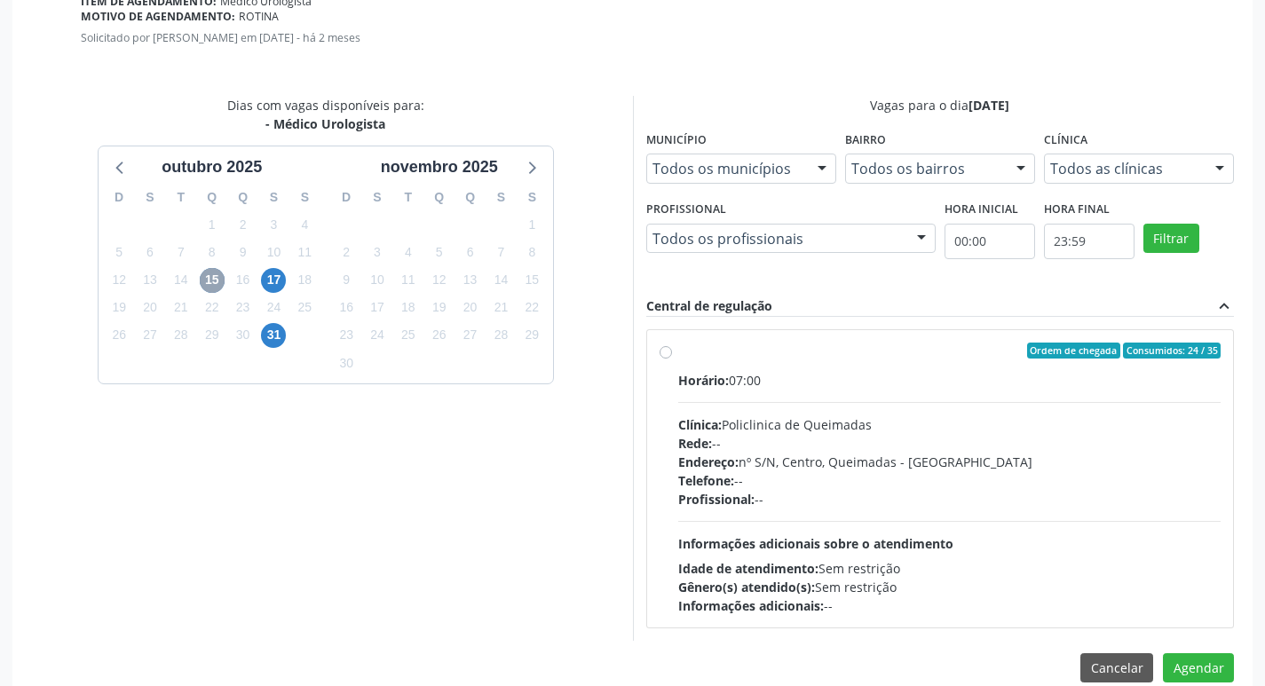
scroll to position [495, 0]
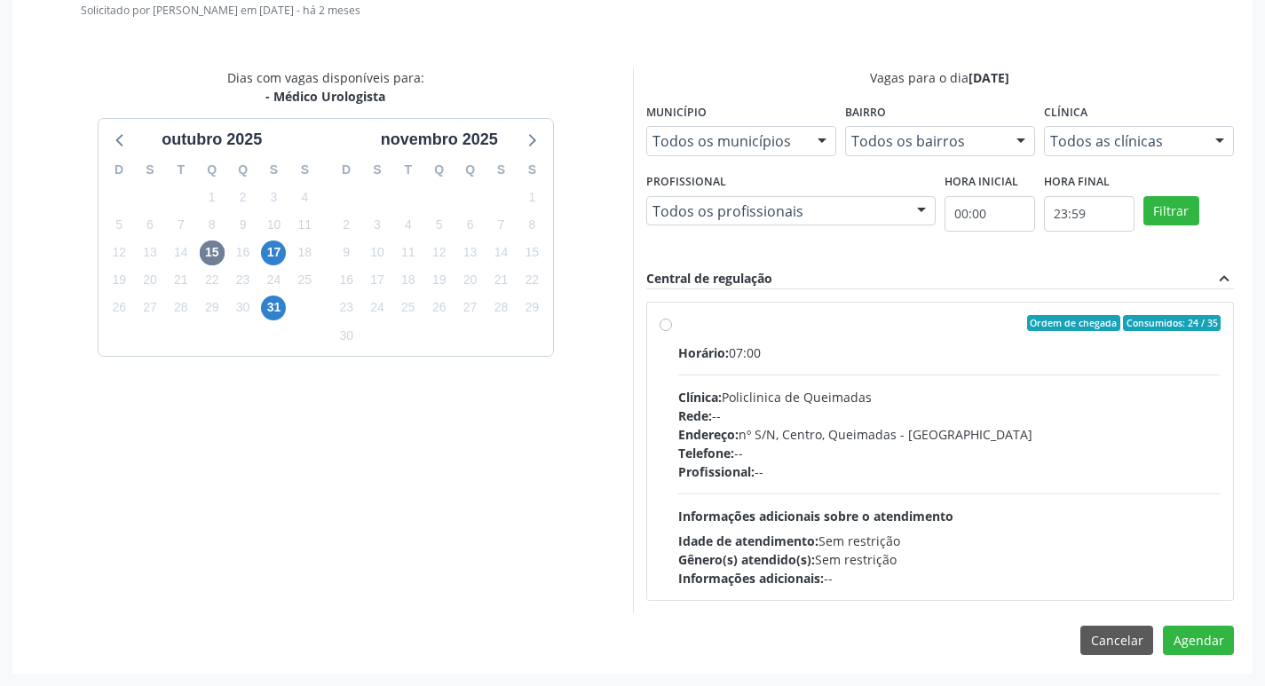
click at [913, 365] on div "Horário: 07:00 Clínica: Policlinica de Queimadas Rede: -- Endereço: nº S/N, Cen…" at bounding box center [949, 466] width 543 height 244
click at [672, 331] on input "Ordem de chegada Consumidos: 24 / 35 Horário: 07:00 Clínica: Policlinica de Que…" at bounding box center [666, 323] width 12 height 16
radio input "true"
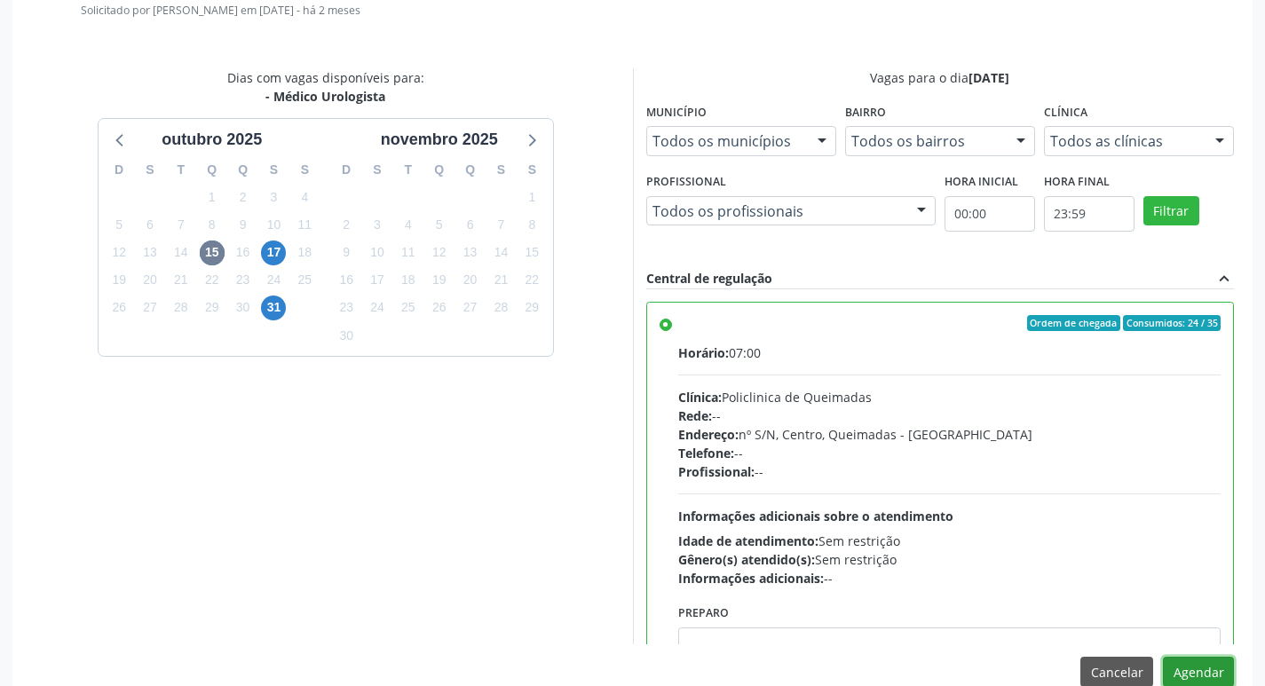
click at [1197, 665] on button "Agendar" at bounding box center [1198, 672] width 71 height 30
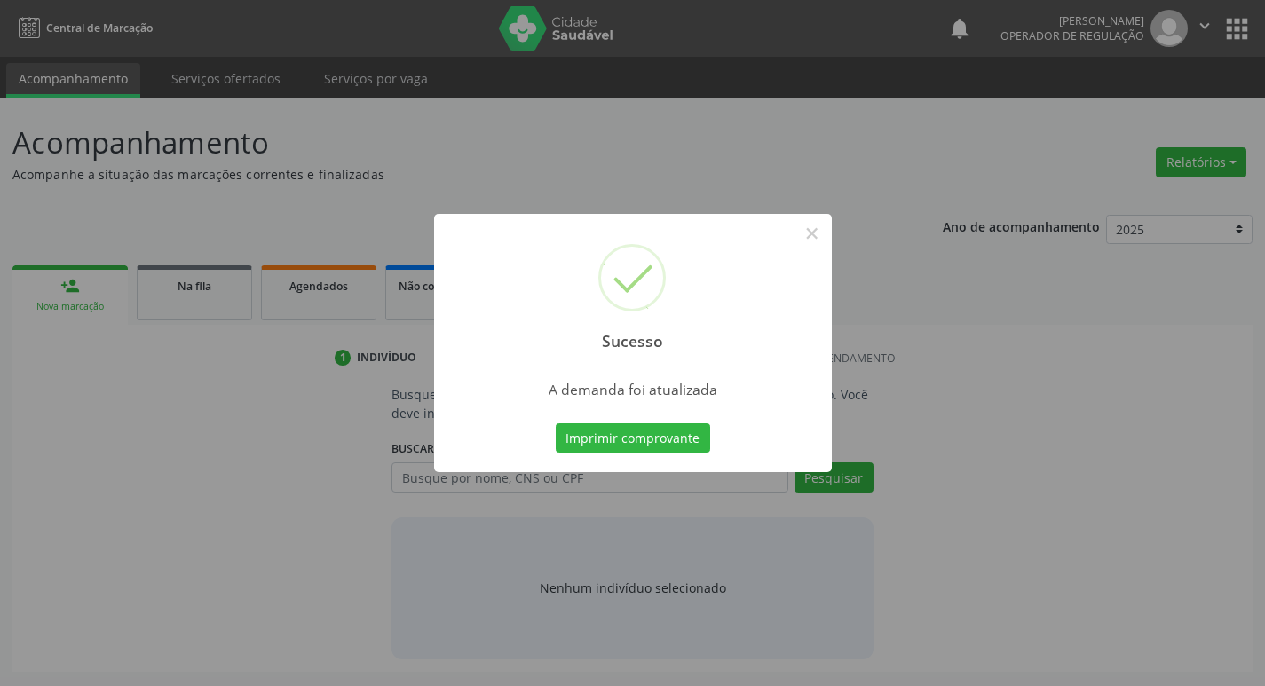
scroll to position [0, 0]
click at [645, 434] on button "Imprimir comprovante" at bounding box center [639, 439] width 154 height 30
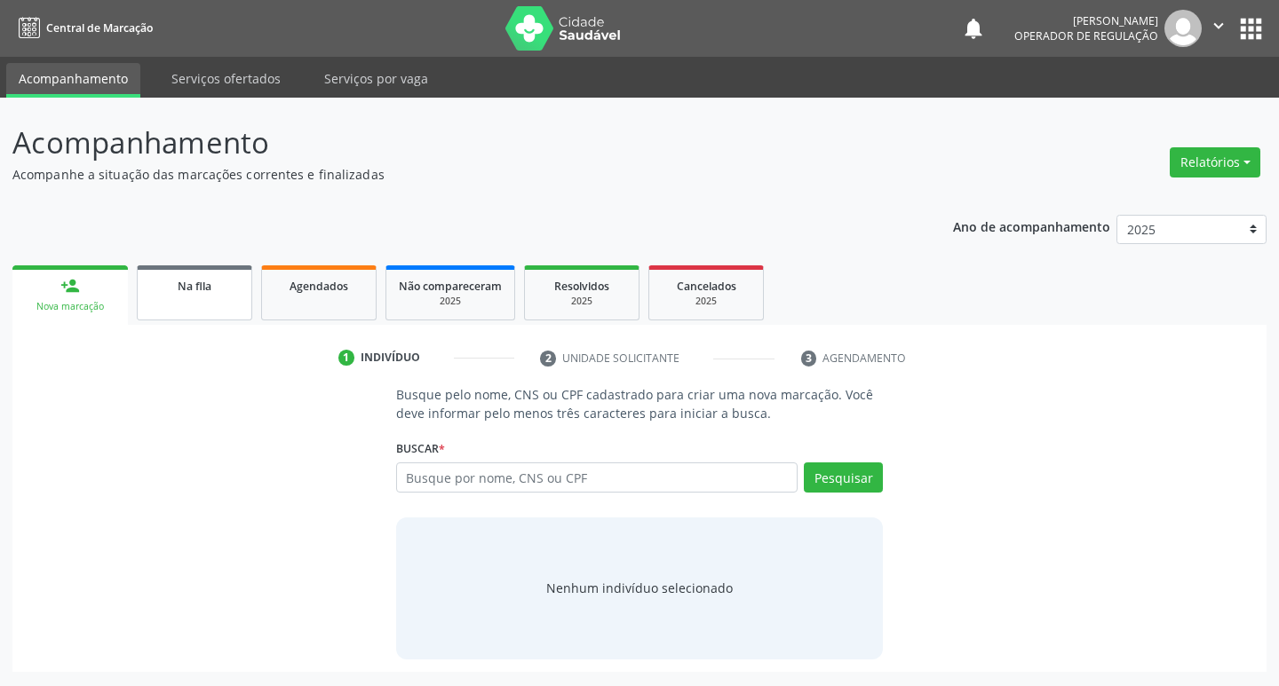
click at [196, 282] on span "Na fila" at bounding box center [195, 286] width 34 height 15
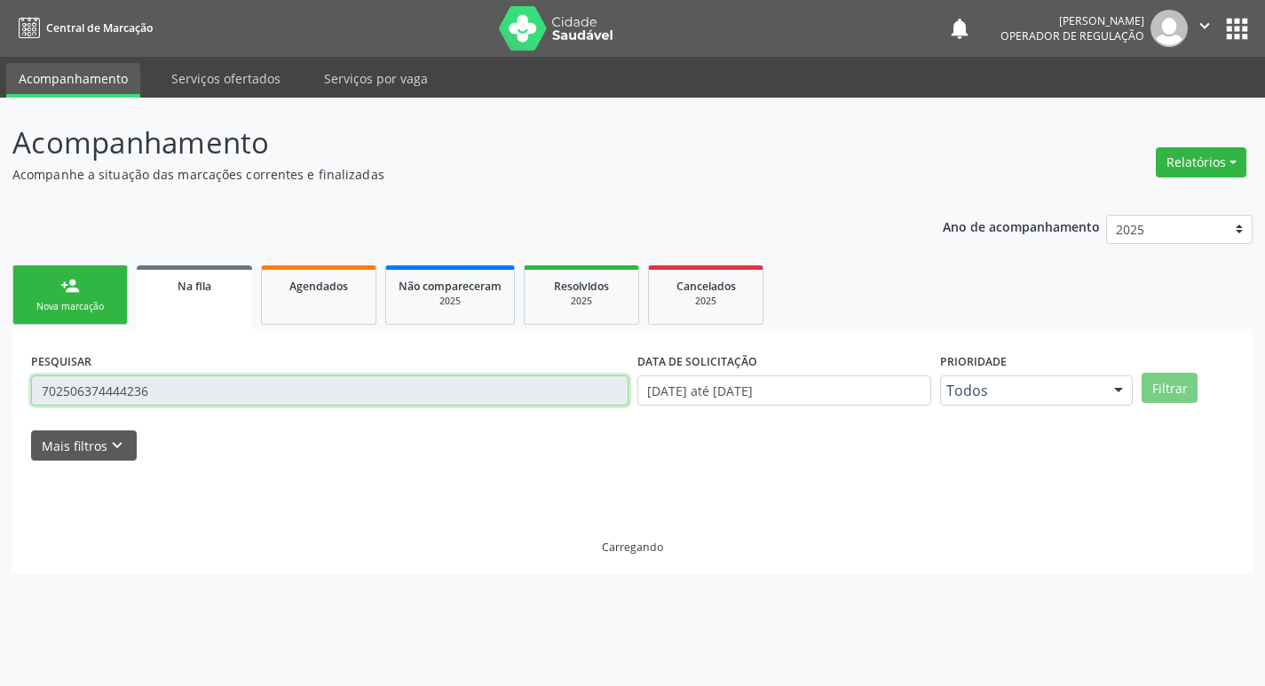
click at [246, 387] on input "702506374444236" at bounding box center [330, 391] width 598 height 30
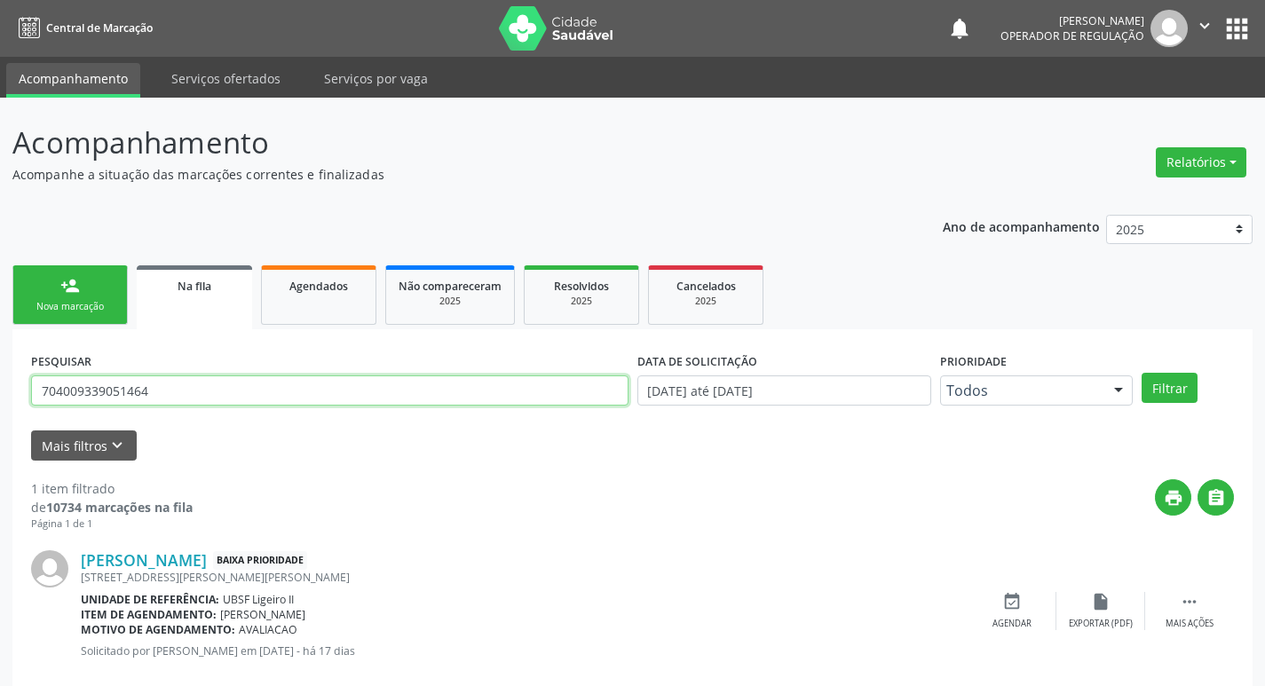
type input "704009339051464"
click at [1142, 373] on button "Filtrar" at bounding box center [1170, 388] width 56 height 30
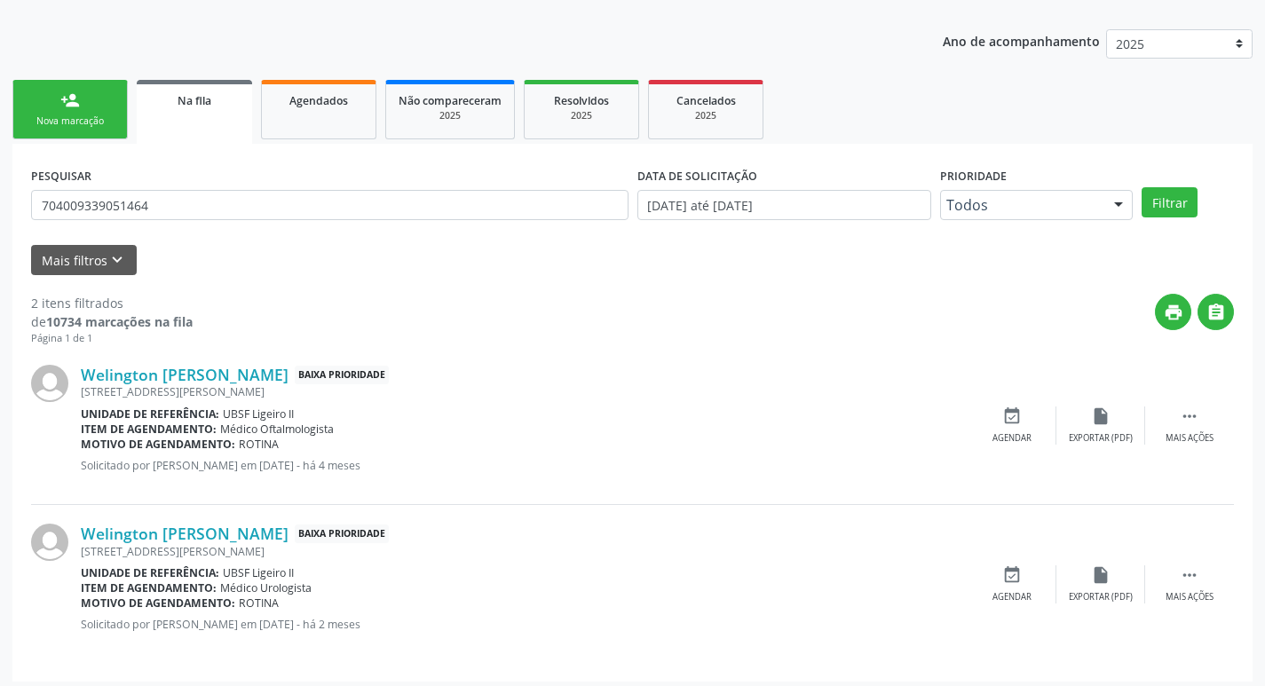
scroll to position [194, 0]
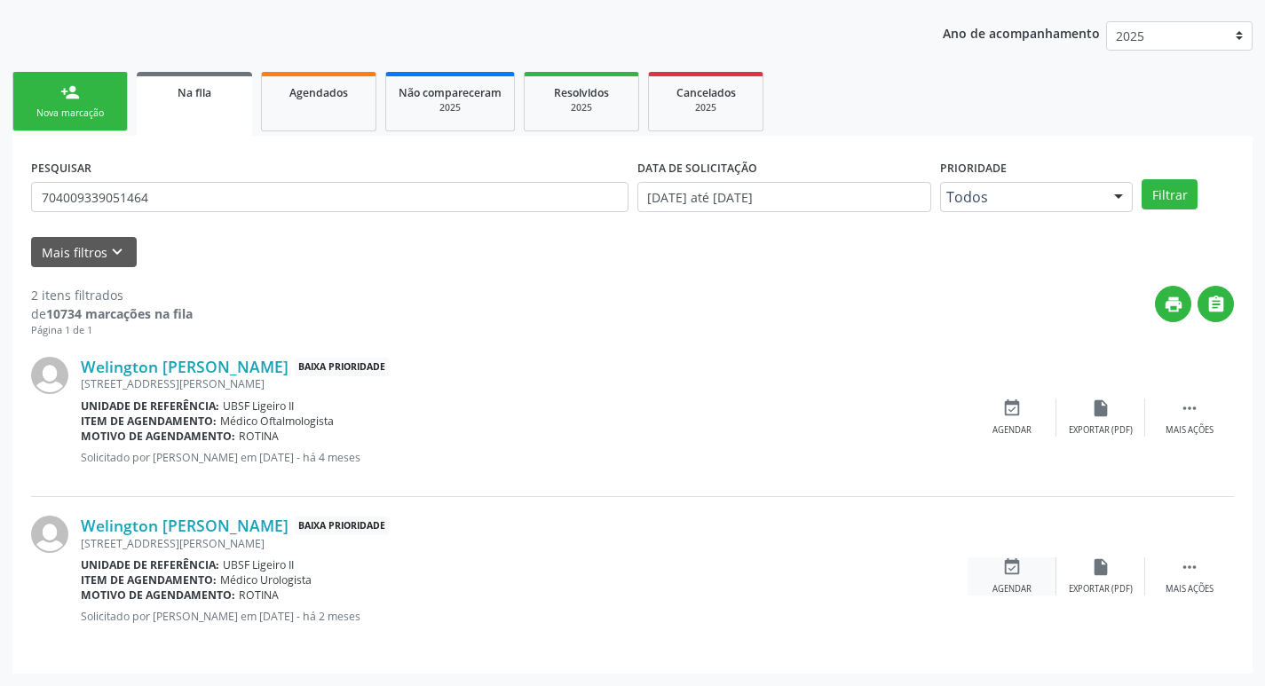
click at [1026, 574] on div "event_available Agendar" at bounding box center [1012, 577] width 89 height 38
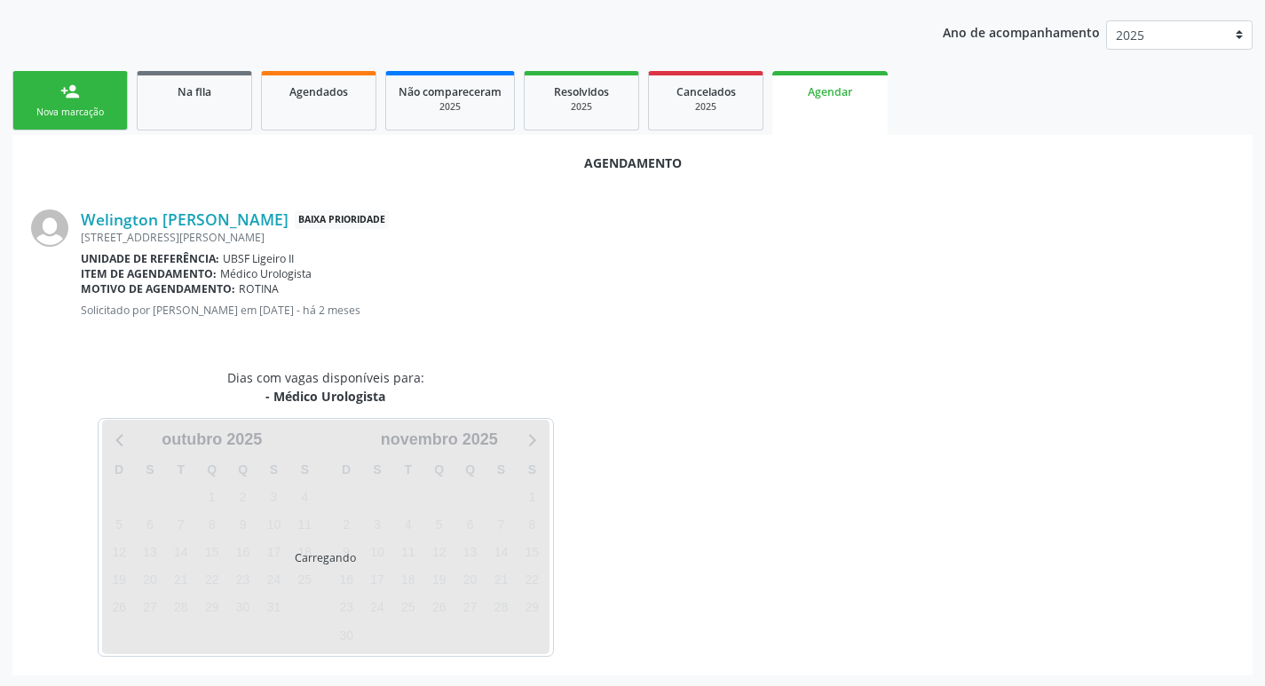
scroll to position [196, 0]
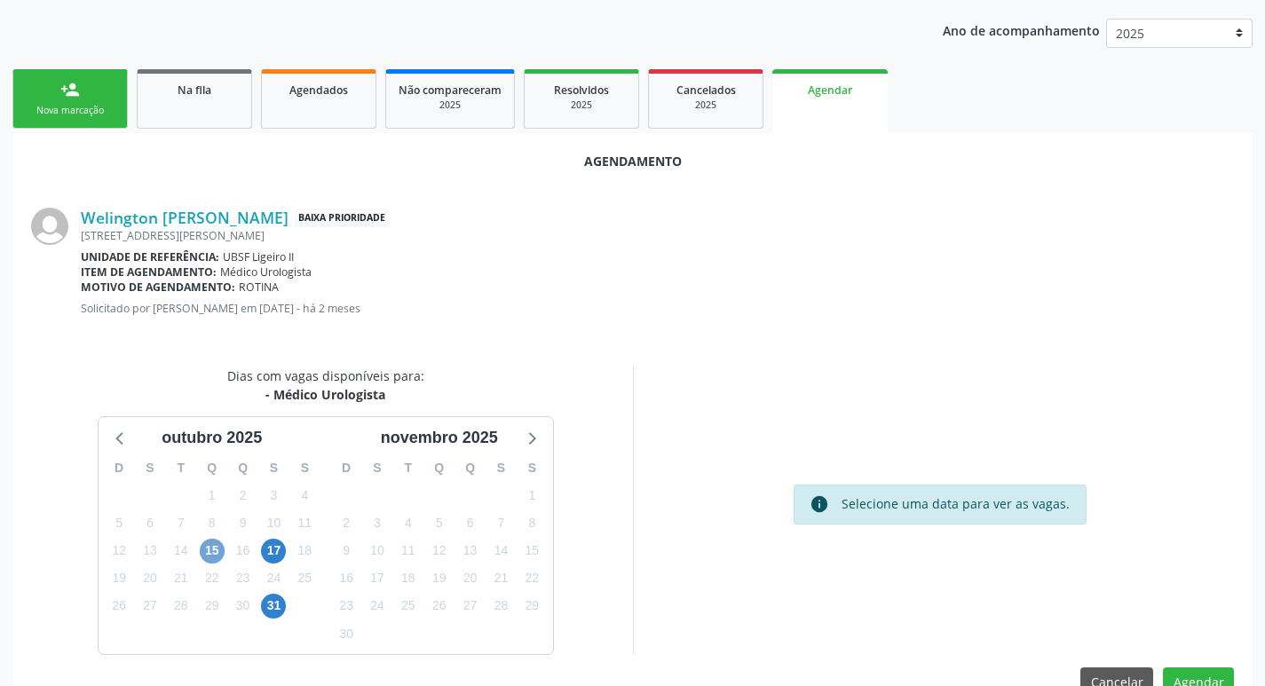
click at [206, 556] on span "15" at bounding box center [212, 551] width 25 height 25
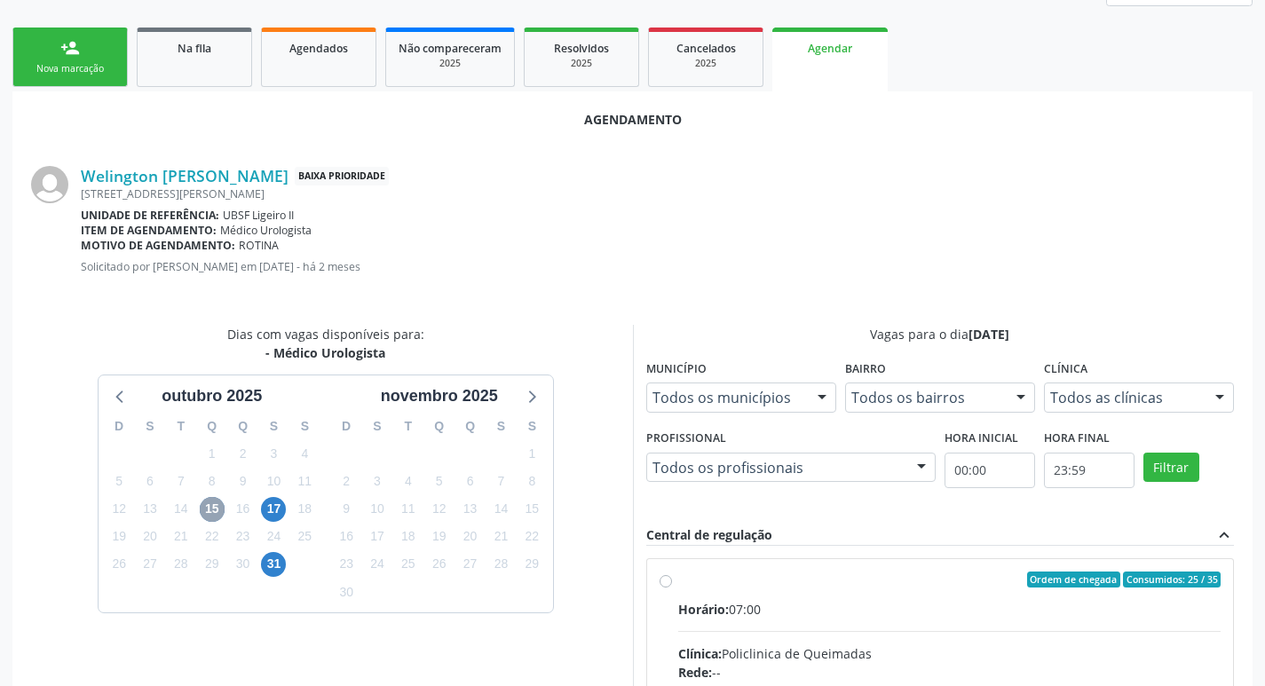
scroll to position [495, 0]
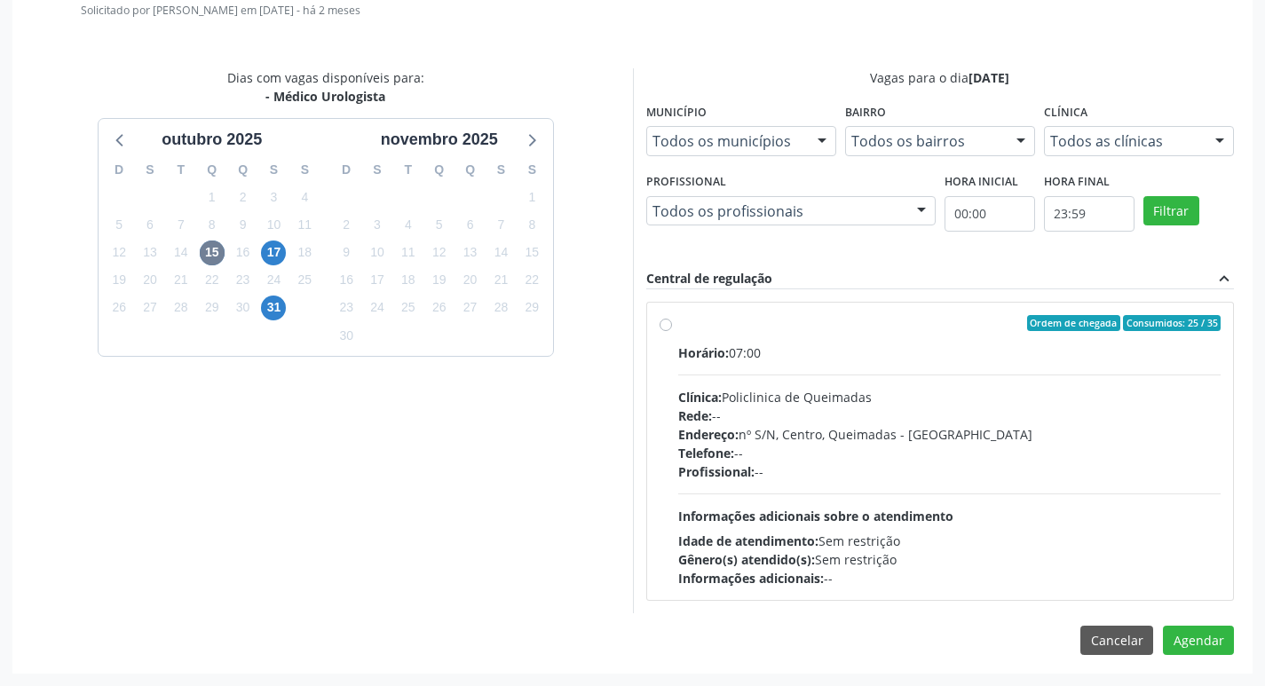
click at [1091, 412] on div "Rede: --" at bounding box center [949, 416] width 543 height 19
click at [672, 331] on input "Ordem de chegada Consumidos: 25 / 35 Horário: 07:00 Clínica: Policlinica de Que…" at bounding box center [666, 323] width 12 height 16
radio input "true"
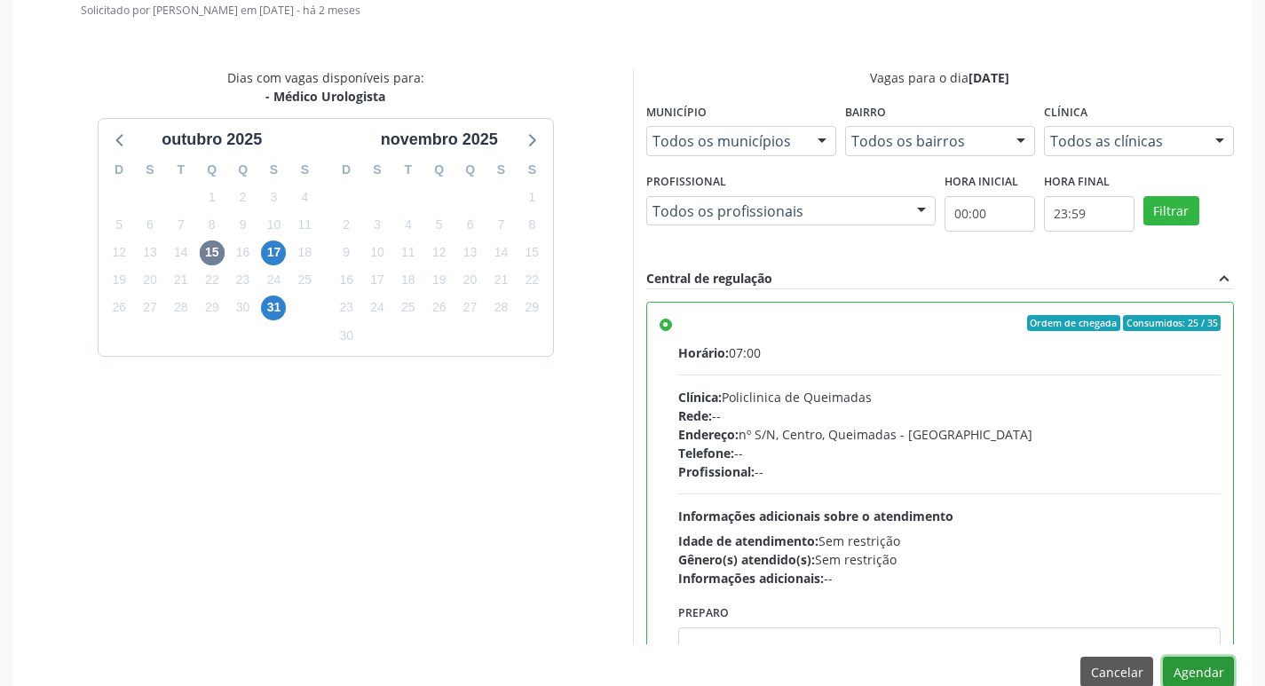
click at [1214, 669] on button "Agendar" at bounding box center [1198, 672] width 71 height 30
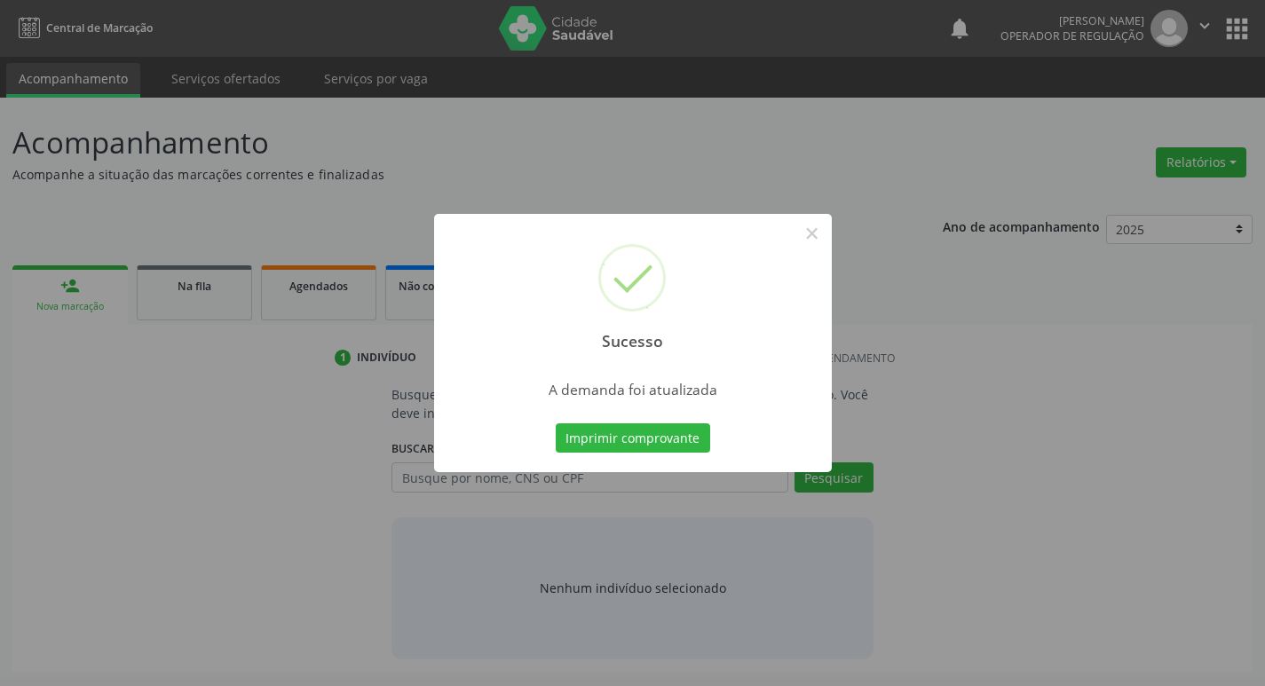
scroll to position [0, 0]
click at [606, 438] on button "Imprimir comprovante" at bounding box center [639, 439] width 154 height 30
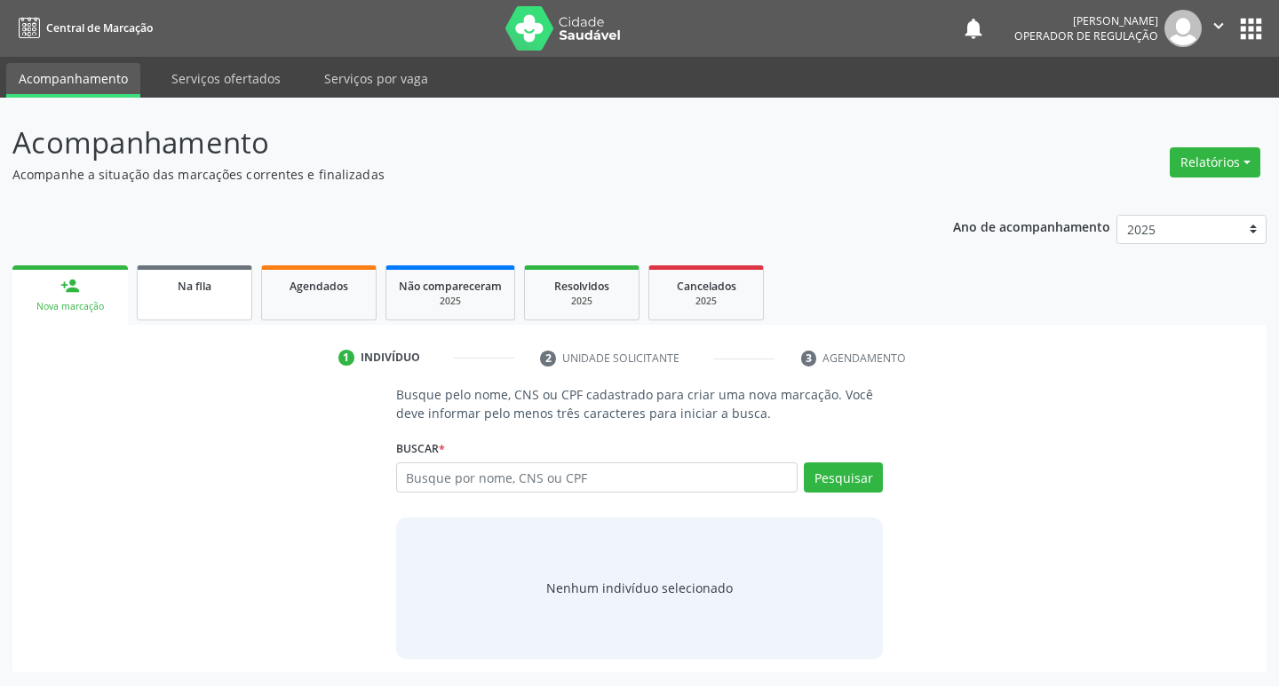
click at [236, 280] on div "Na fila" at bounding box center [194, 285] width 89 height 19
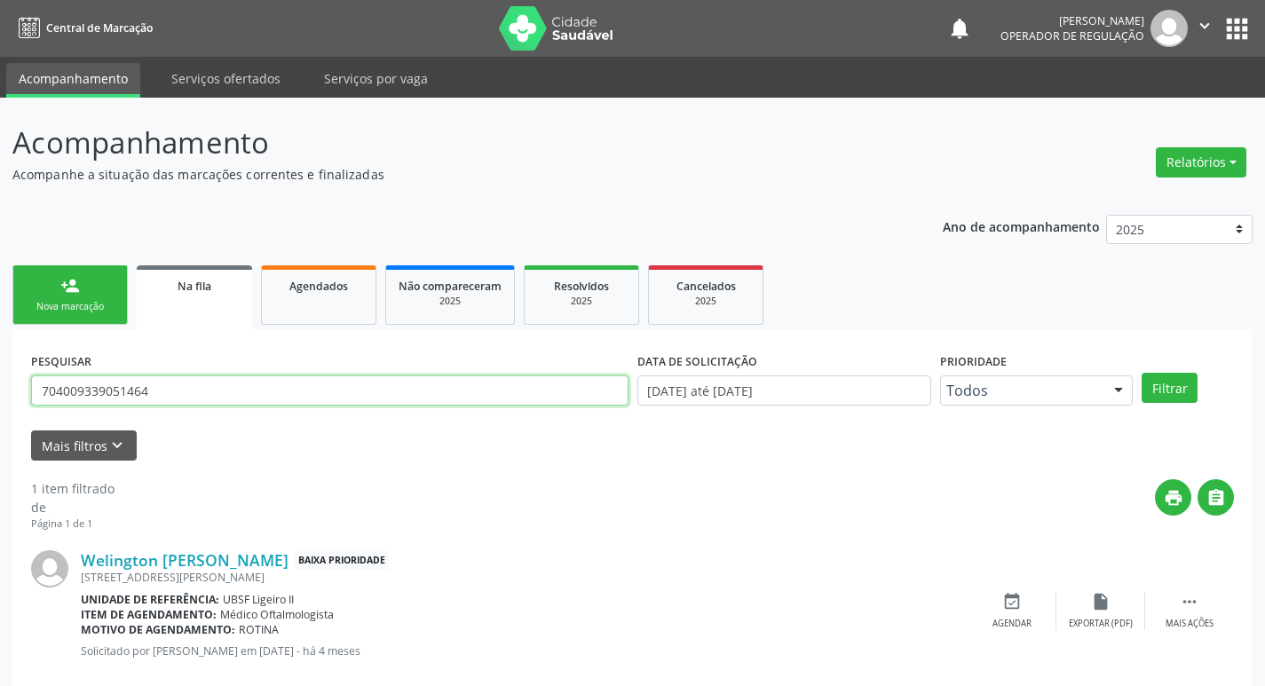
click at [210, 398] on input "704009339051464" at bounding box center [330, 391] width 598 height 30
type input "700607427296361"
click at [1142, 373] on button "Filtrar" at bounding box center [1170, 388] width 56 height 30
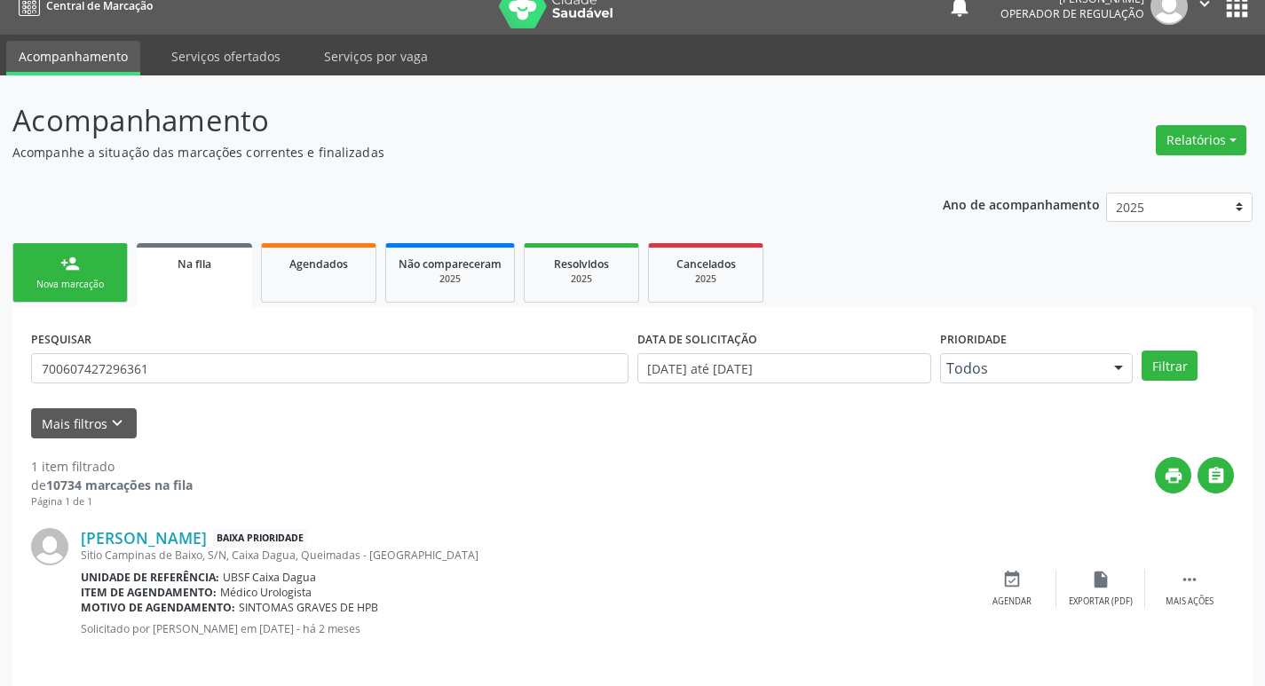
scroll to position [35, 0]
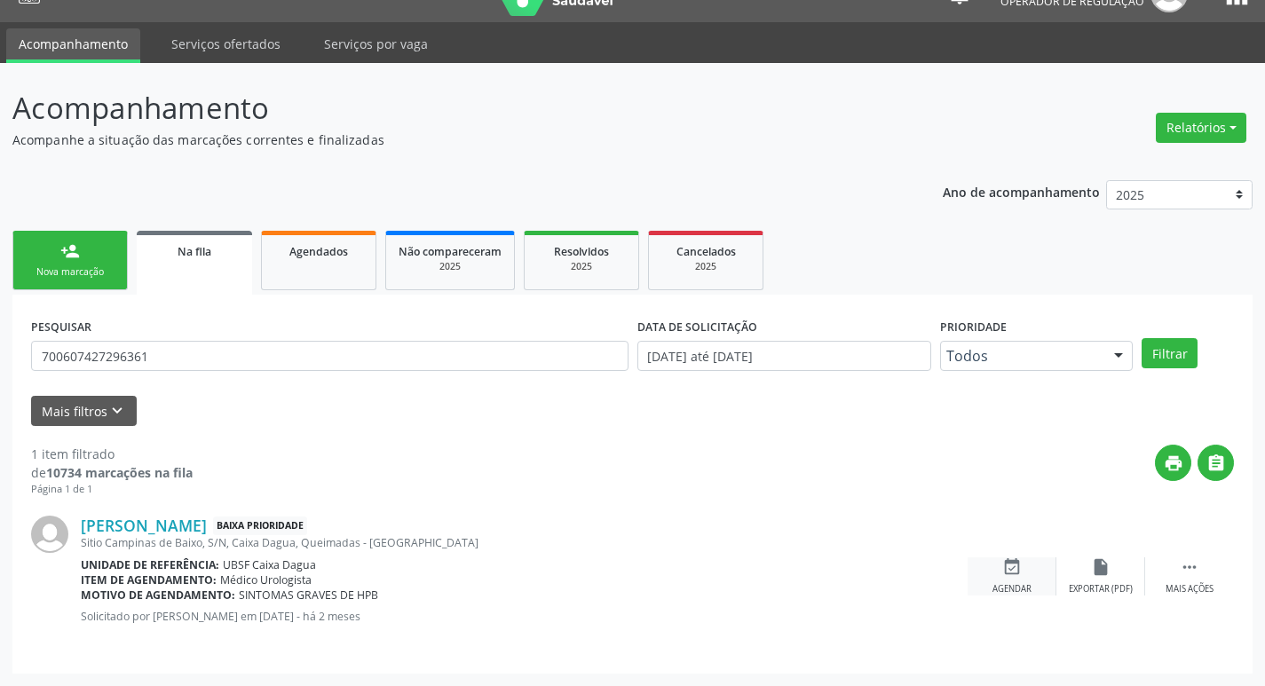
click at [1022, 576] on div "event_available Agendar" at bounding box center [1012, 577] width 89 height 38
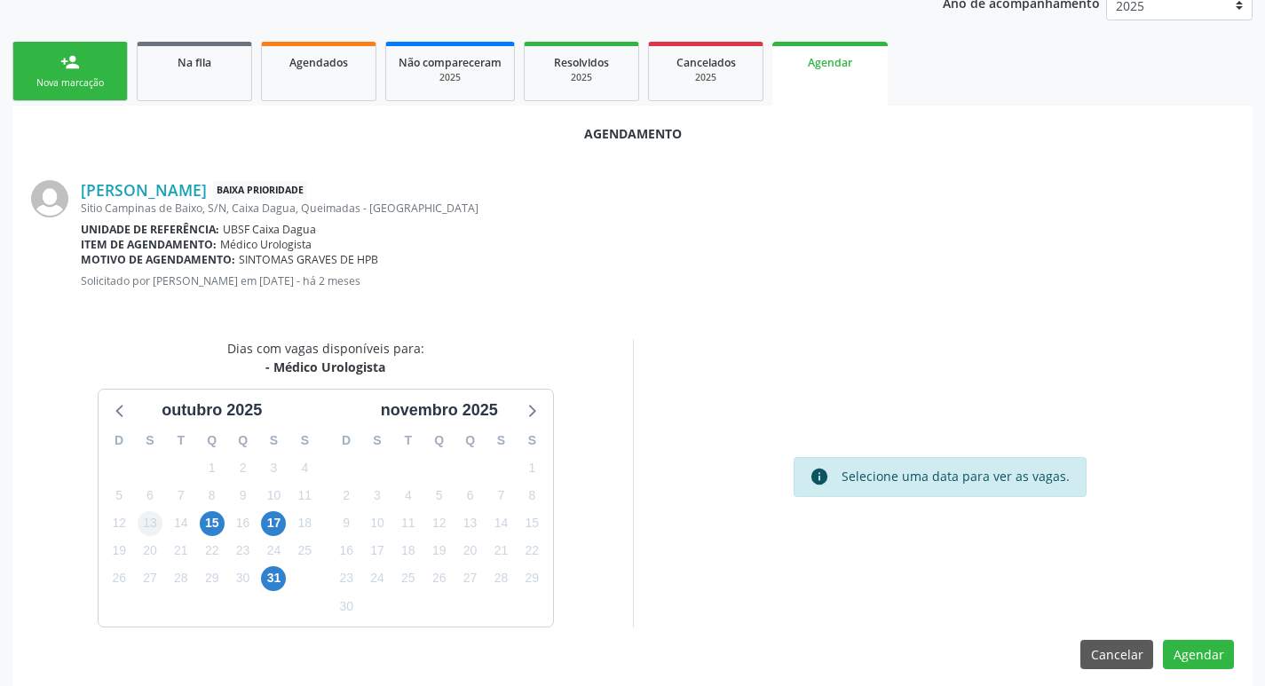
scroll to position [238, 0]
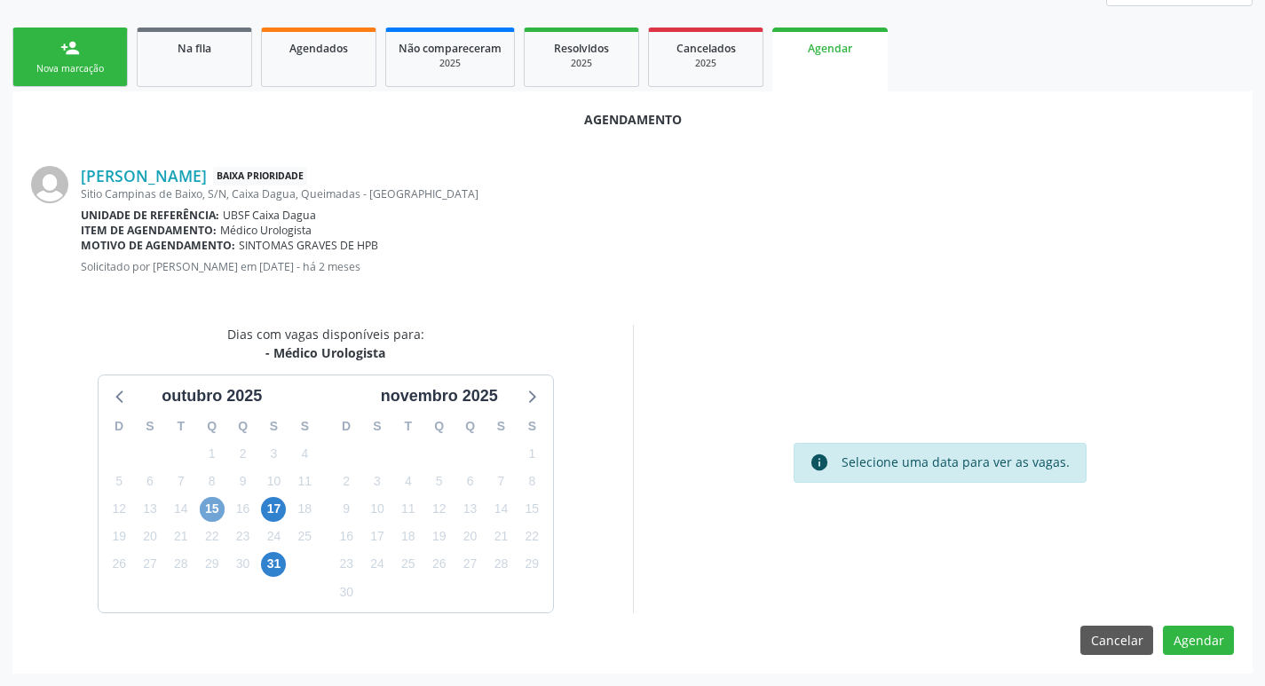
click at [218, 500] on span "15" at bounding box center [212, 509] width 25 height 25
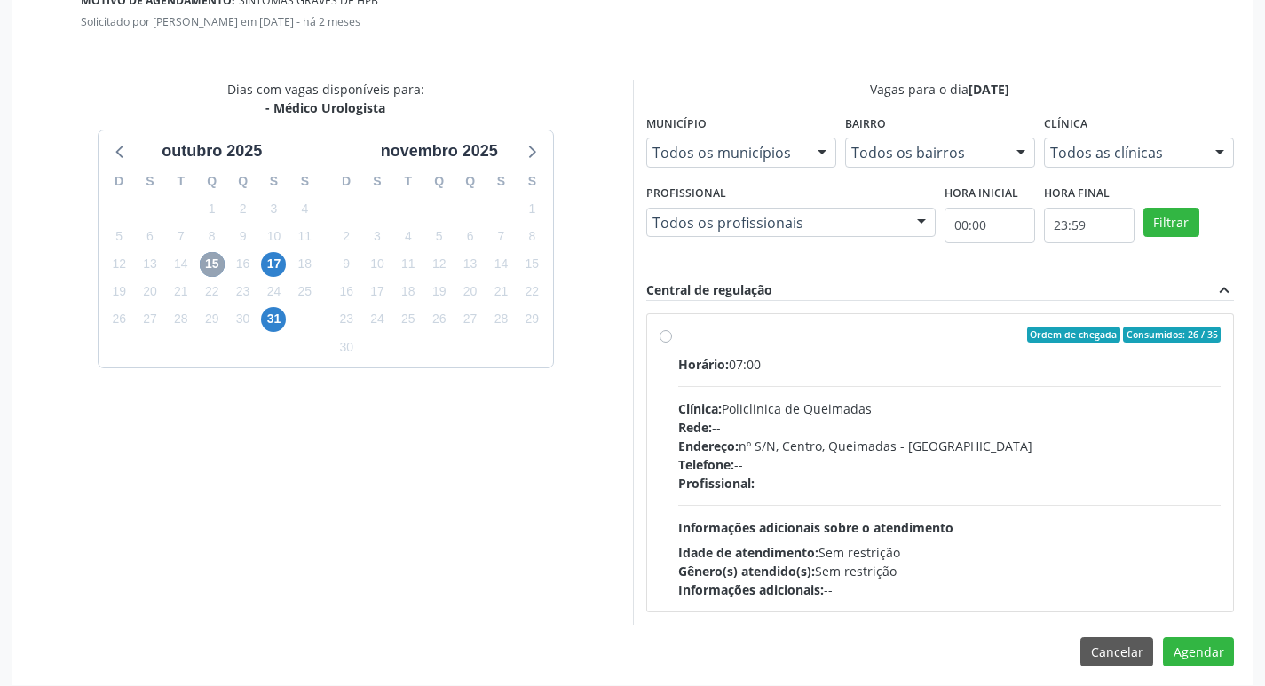
scroll to position [495, 0]
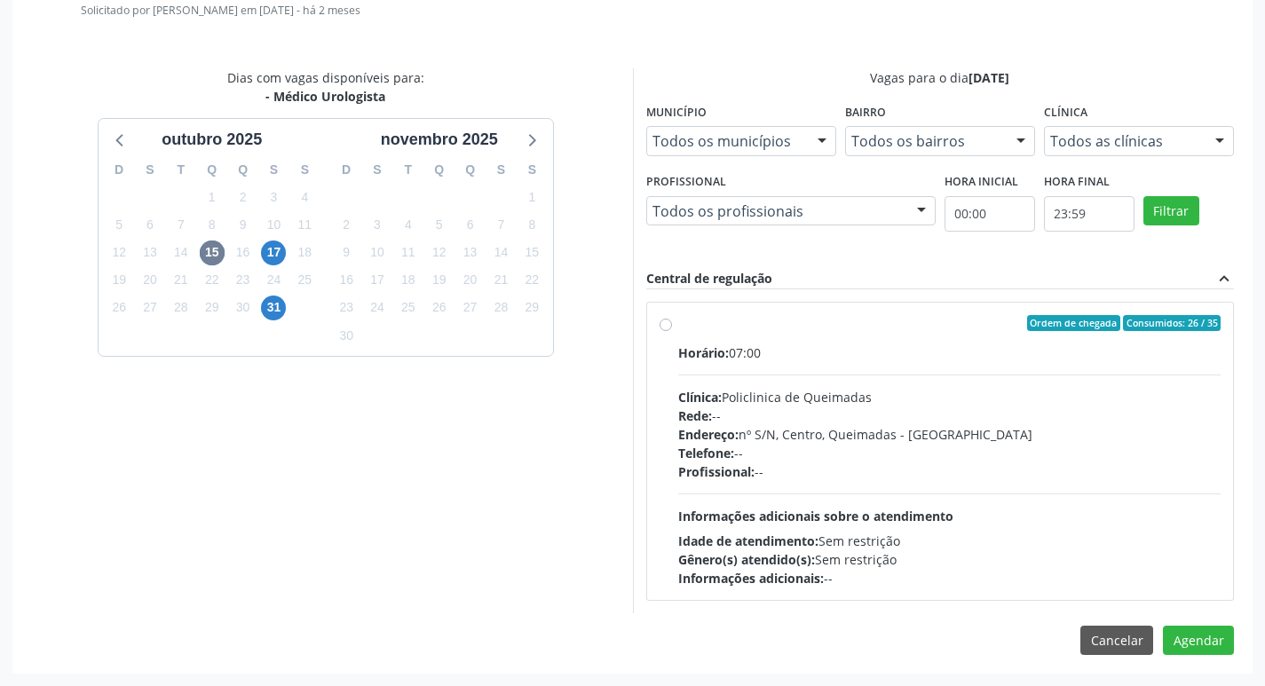
click at [1181, 340] on label "Ordem de chegada Consumidos: 26 / 35 Horário: 07:00 Clínica: Policlinica de Que…" at bounding box center [949, 451] width 543 height 273
click at [672, 331] on input "Ordem de chegada Consumidos: 26 / 35 Horário: 07:00 Clínica: Policlinica de Que…" at bounding box center [666, 323] width 12 height 16
radio input "true"
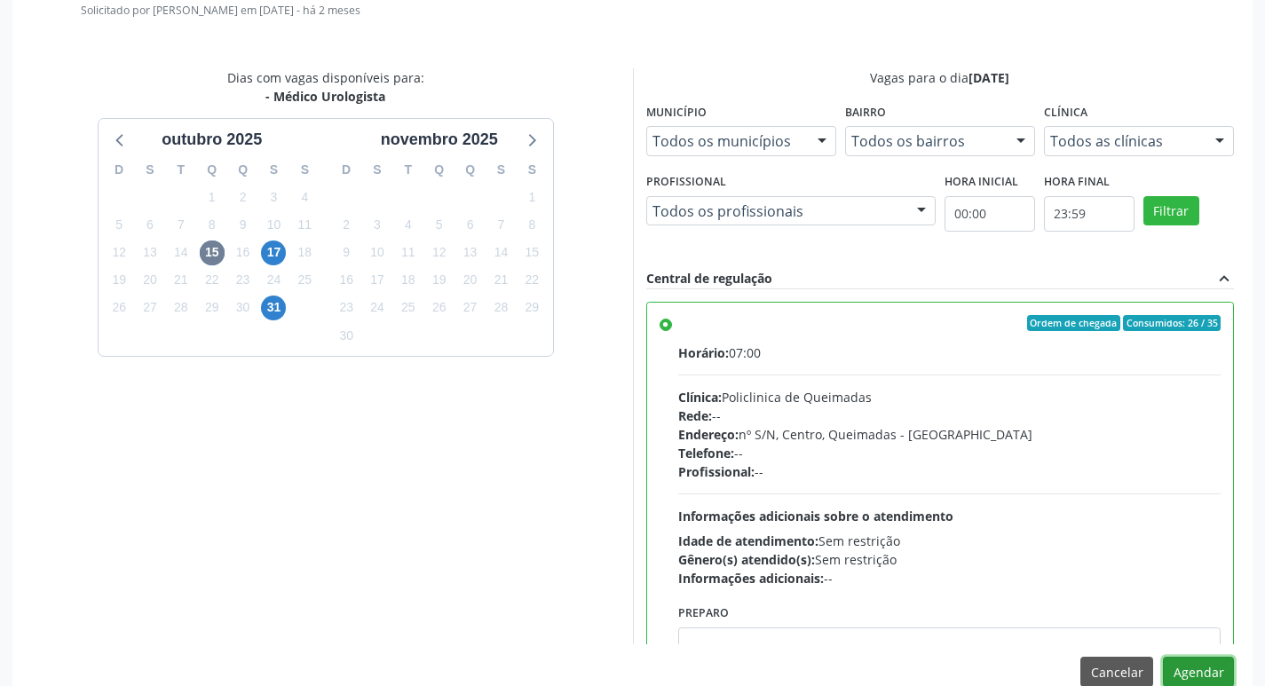
click at [1185, 673] on button "Agendar" at bounding box center [1198, 672] width 71 height 30
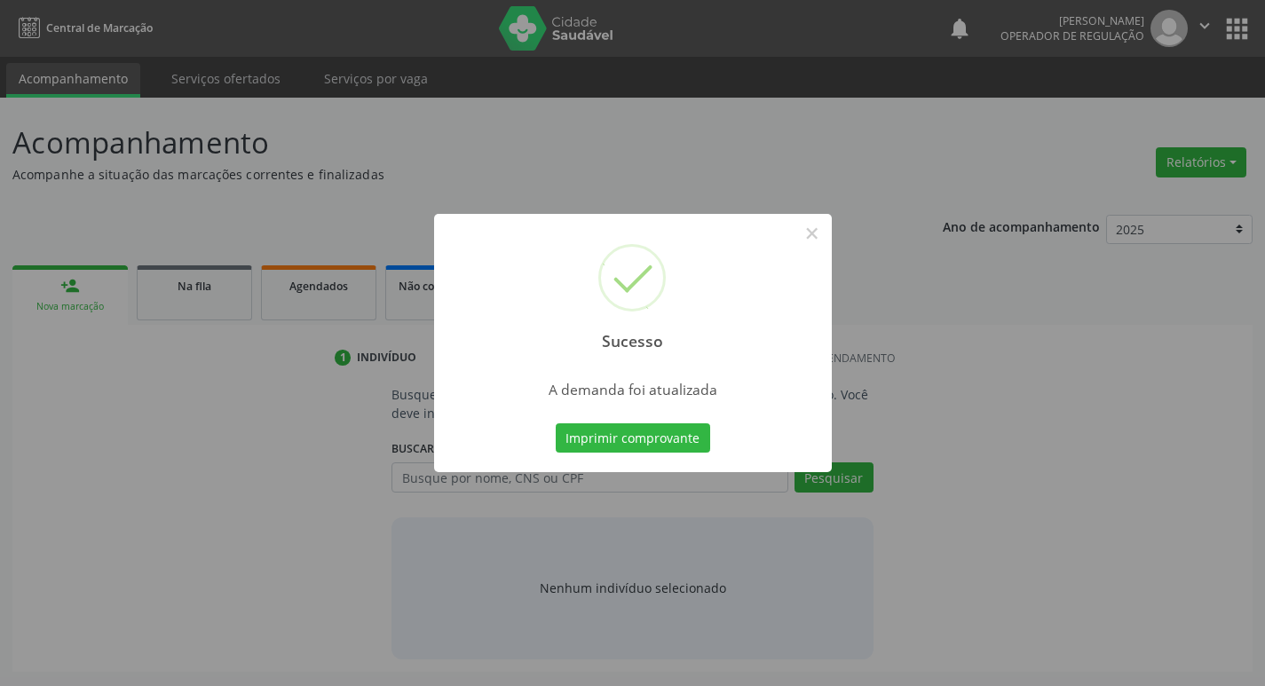
scroll to position [0, 0]
click at [615, 432] on button "Imprimir comprovante" at bounding box center [639, 439] width 154 height 30
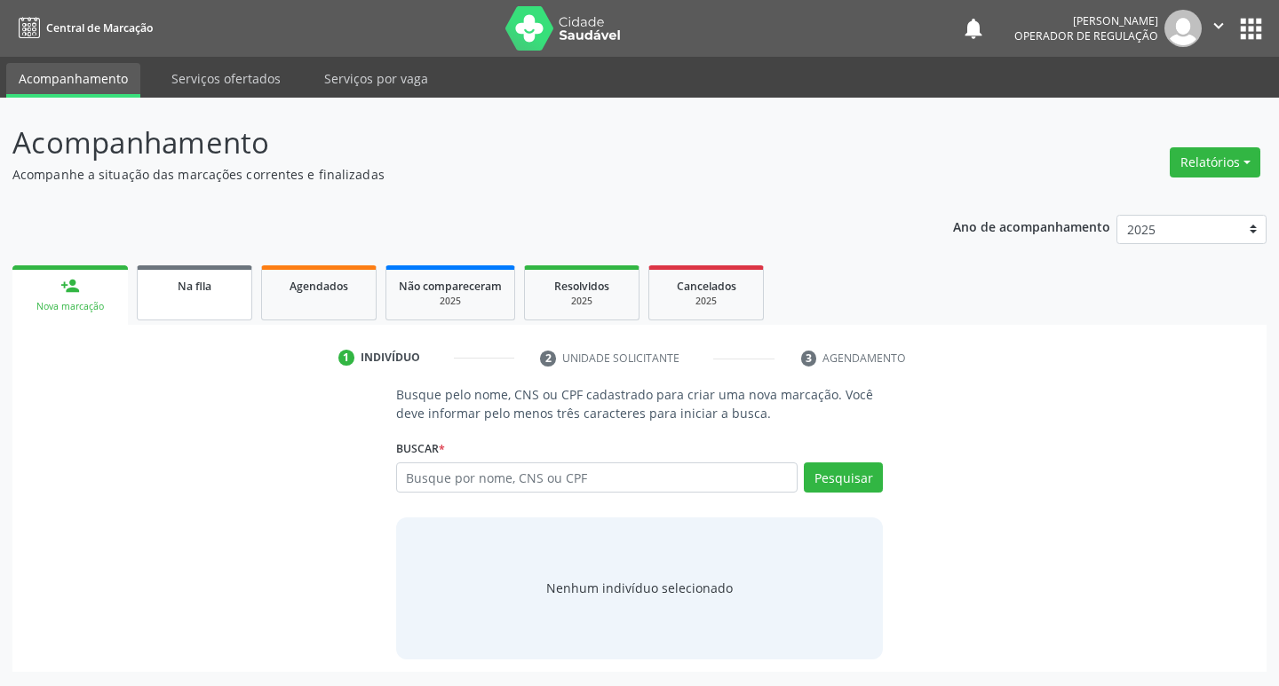
click at [193, 280] on span "Na fila" at bounding box center [195, 286] width 34 height 15
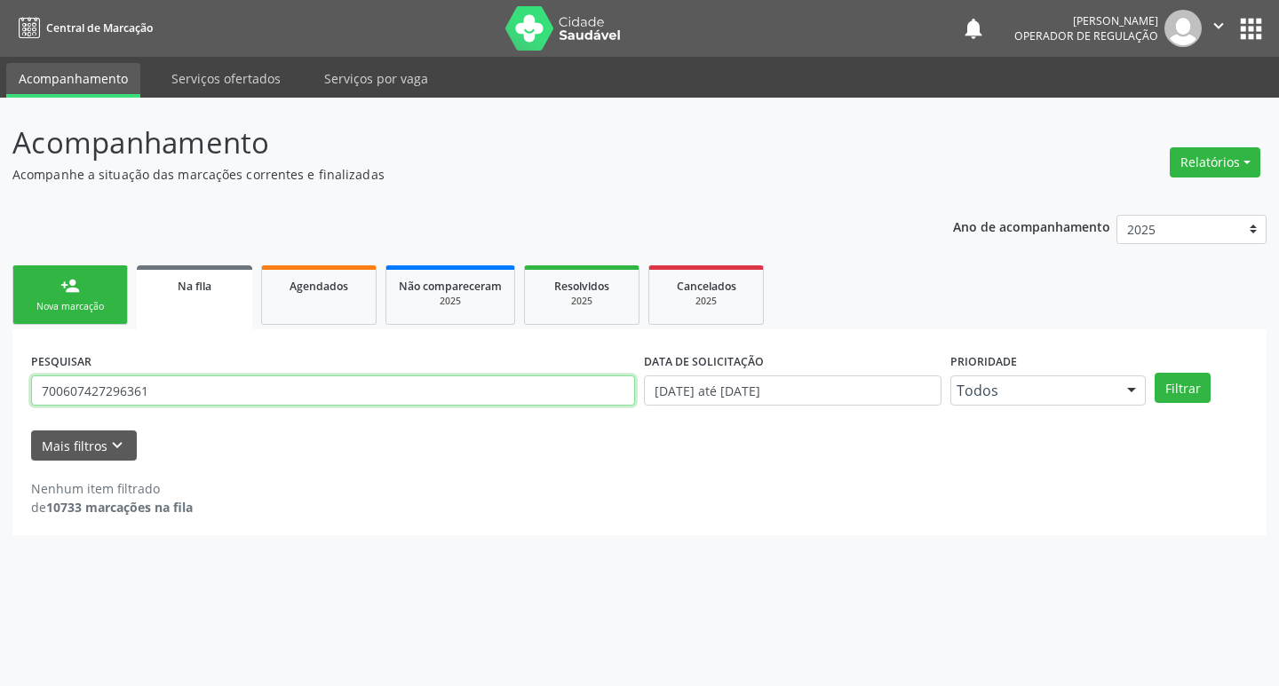
click at [254, 404] on input "700607427296361" at bounding box center [333, 391] width 604 height 30
type input "708807787956220"
click at [1154, 373] on button "Filtrar" at bounding box center [1182, 388] width 56 height 30
drag, startPoint x: 178, startPoint y: 402, endPoint x: 0, endPoint y: 425, distance: 179.1
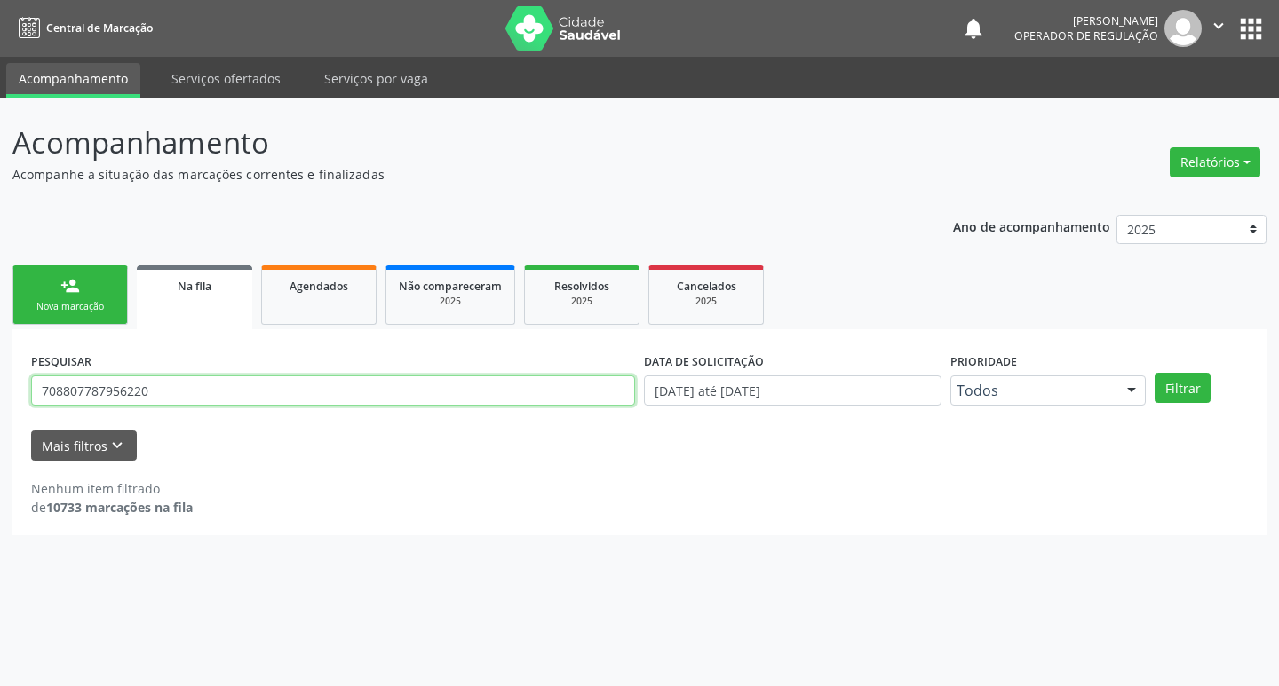
click at [0, 425] on div "Acompanhamento Acompanhe a situação das marcações correntes e finalizadas Relat…" at bounding box center [639, 392] width 1279 height 589
click at [1154, 373] on button "Filtrar" at bounding box center [1182, 388] width 56 height 30
click at [196, 394] on input "7068077879562203" at bounding box center [333, 391] width 604 height 30
type input "706807787956220"
click at [1154, 373] on button "Filtrar" at bounding box center [1182, 388] width 56 height 30
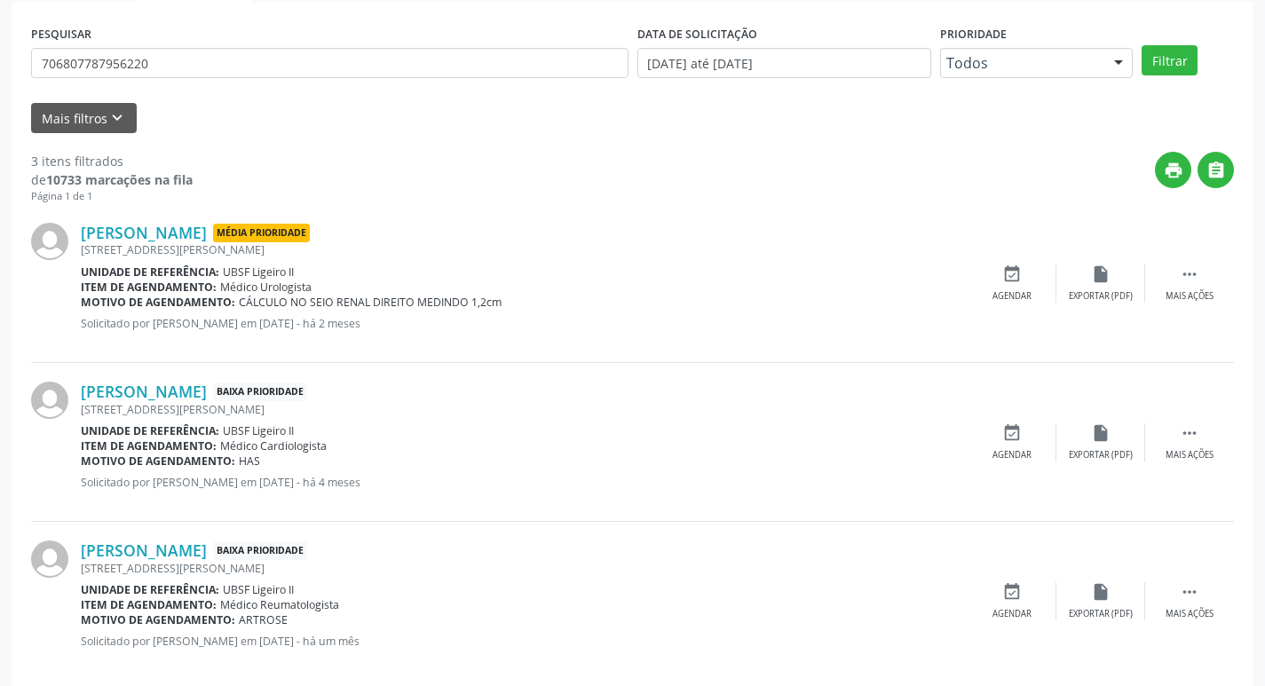
scroll to position [353, 0]
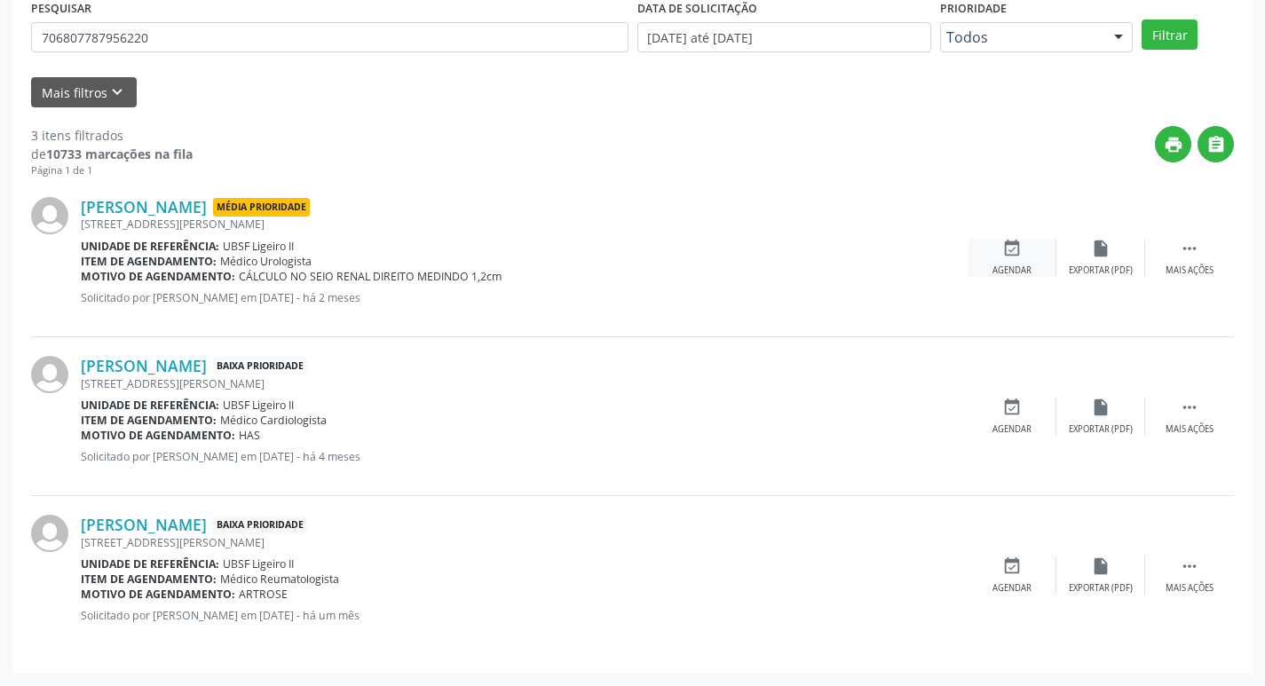
click at [1010, 265] on div "Agendar" at bounding box center [1012, 271] width 39 height 12
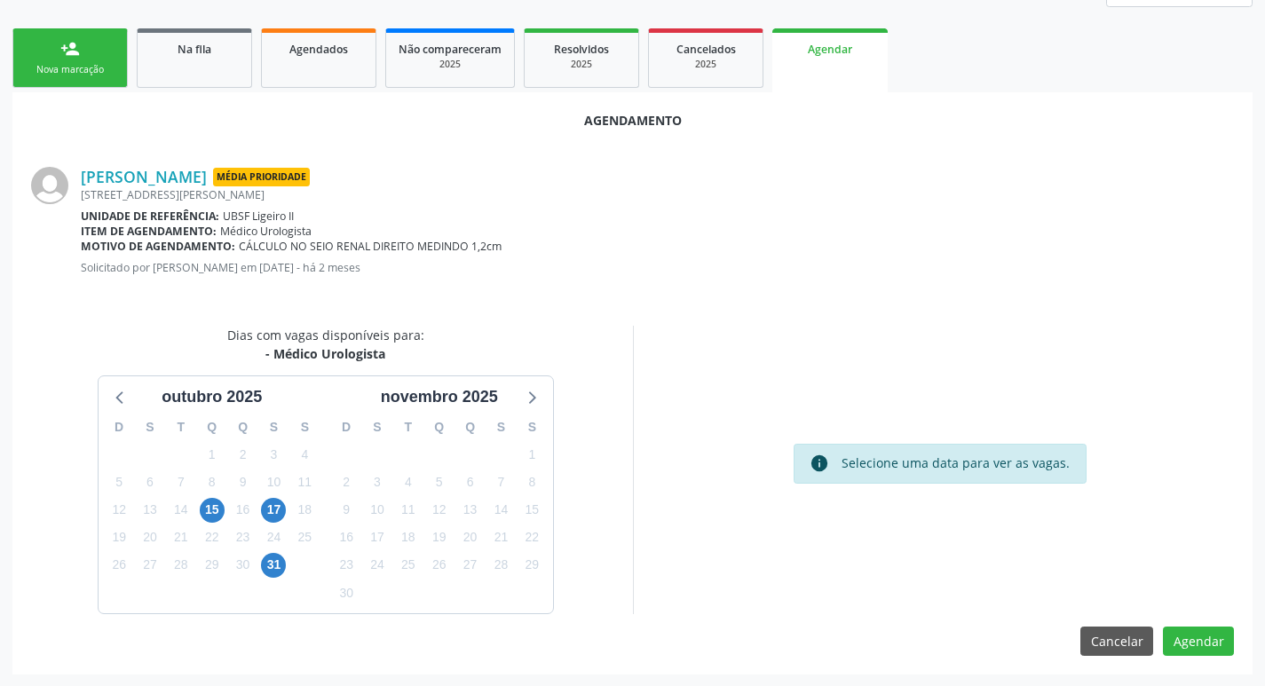
scroll to position [238, 0]
click at [210, 504] on span "15" at bounding box center [212, 509] width 25 height 25
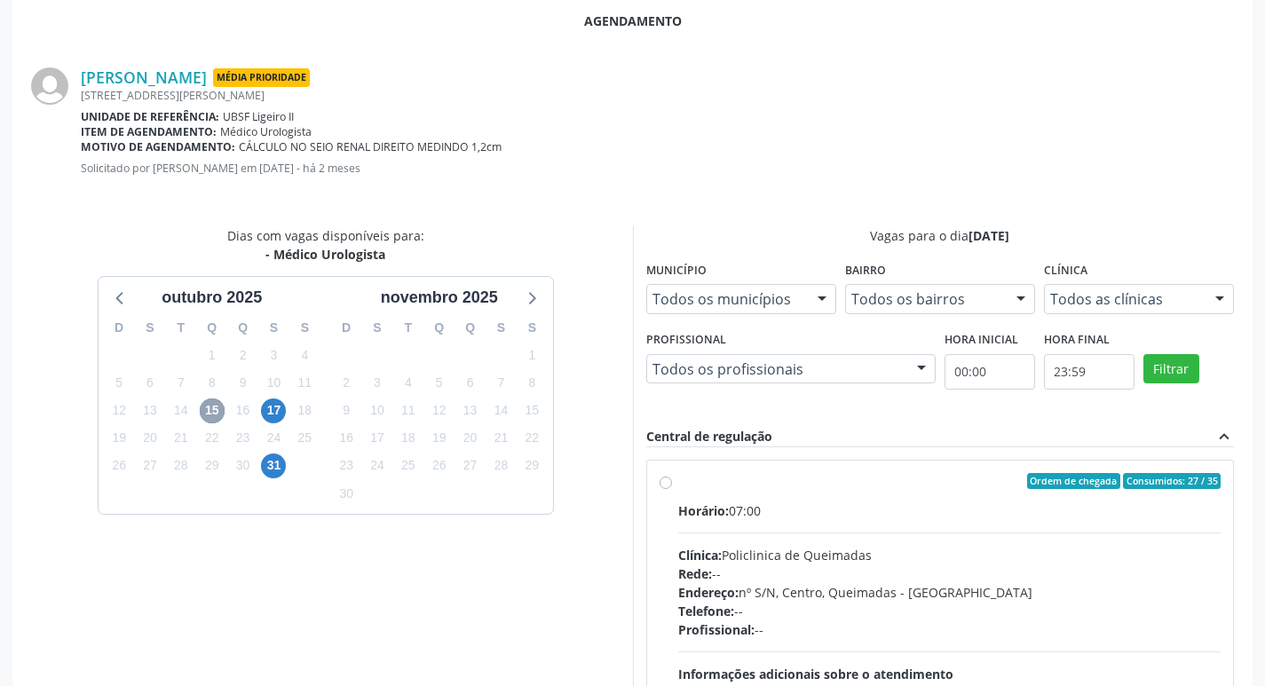
scroll to position [495, 0]
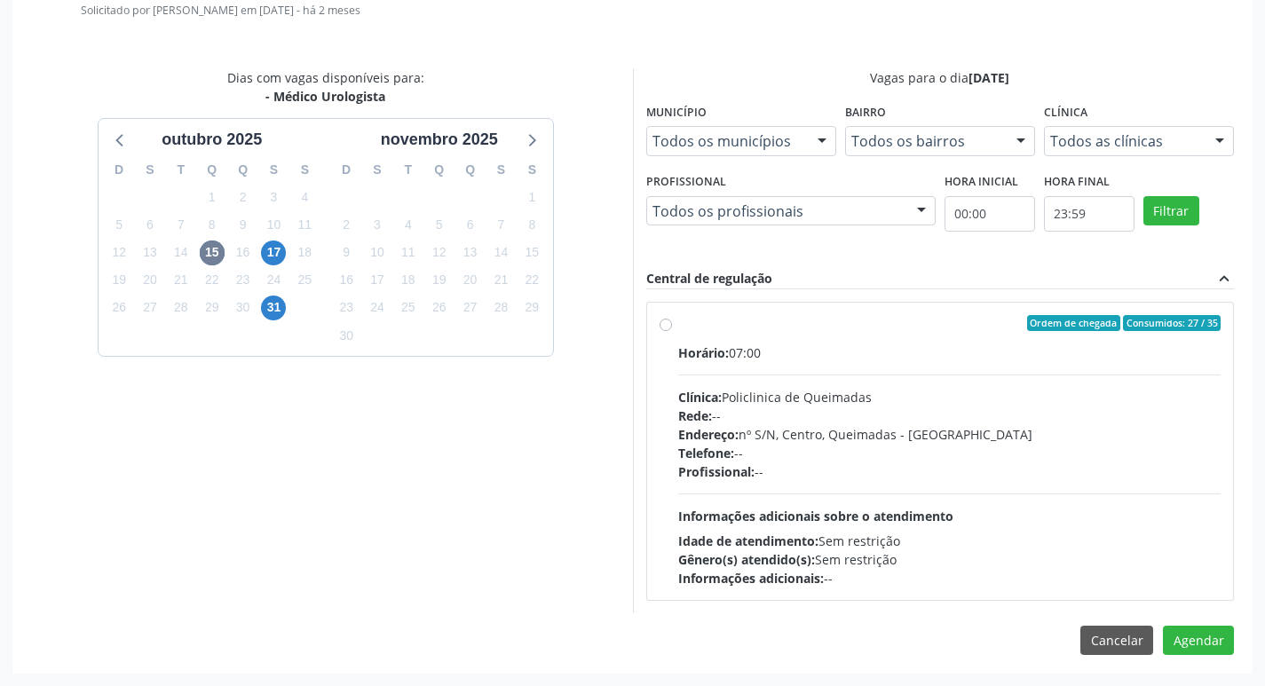
click at [1045, 380] on div "Horário: 07:00 Clínica: Policlinica de Queimadas Rede: -- Endereço: nº S/N, Cen…" at bounding box center [949, 466] width 543 height 244
click at [672, 331] on input "Ordem de chegada Consumidos: 27 / 35 Horário: 07:00 Clínica: Policlinica de Que…" at bounding box center [666, 323] width 12 height 16
radio input "true"
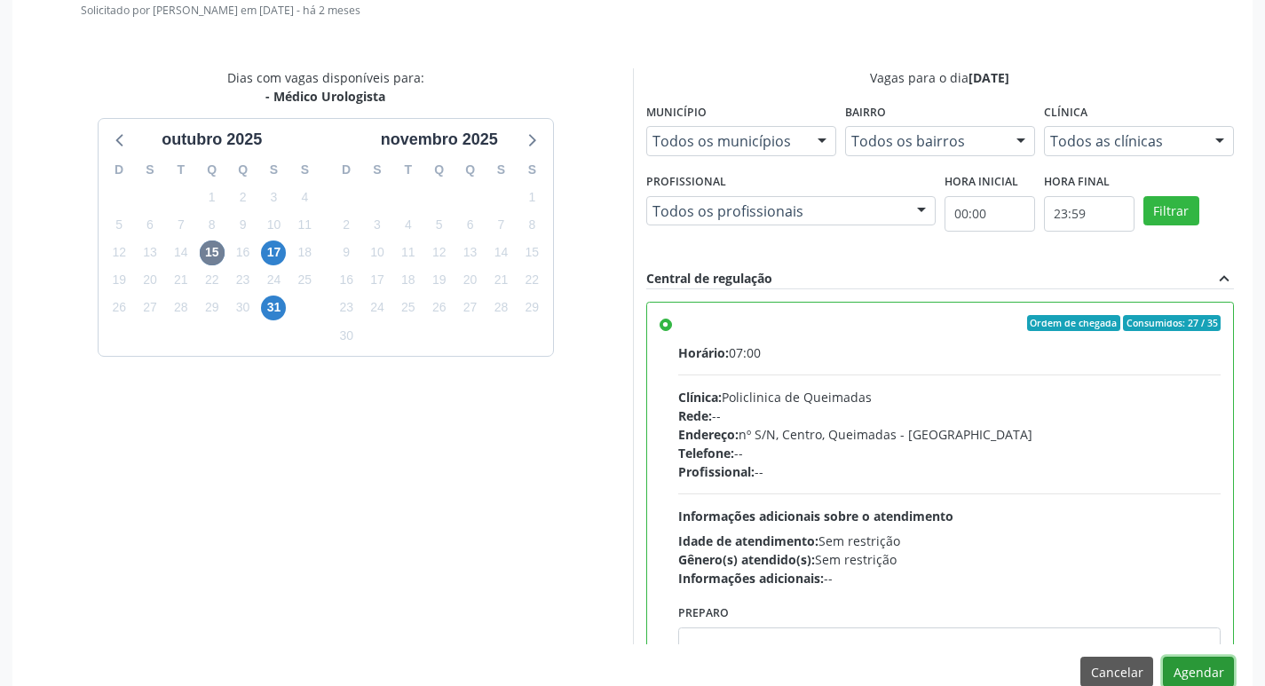
click at [1183, 676] on button "Agendar" at bounding box center [1198, 672] width 71 height 30
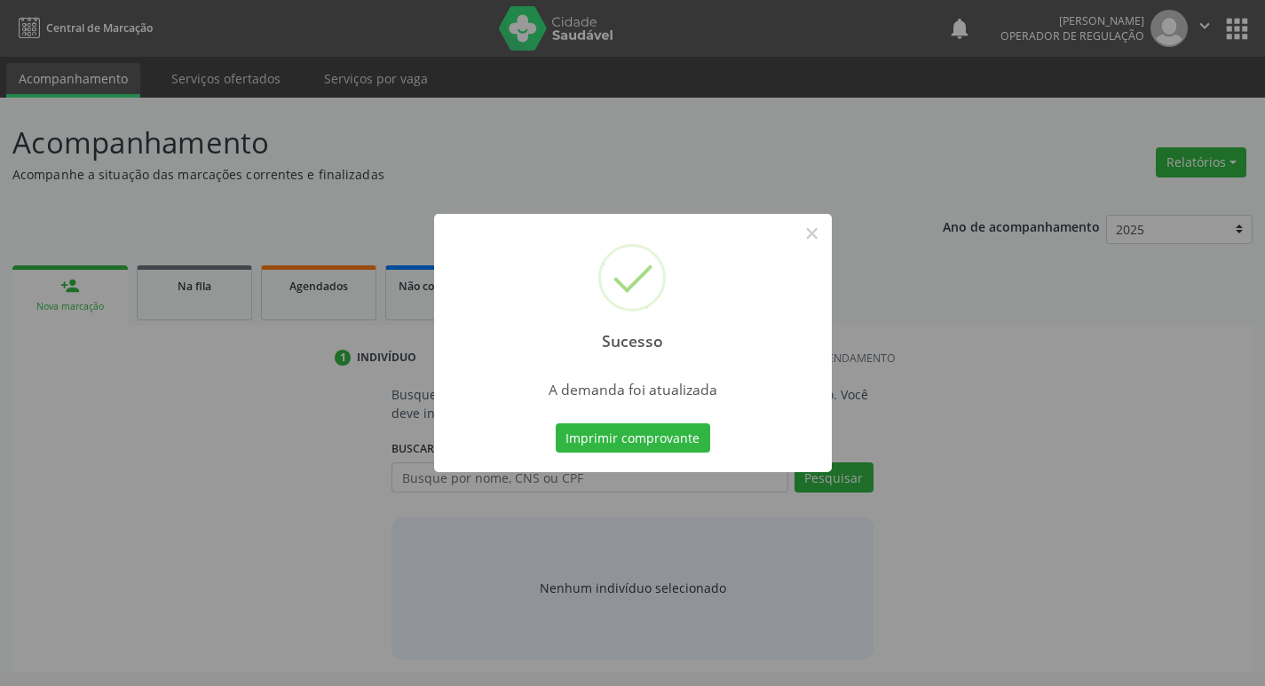
scroll to position [0, 0]
click at [642, 447] on button "Imprimir comprovante" at bounding box center [639, 439] width 154 height 30
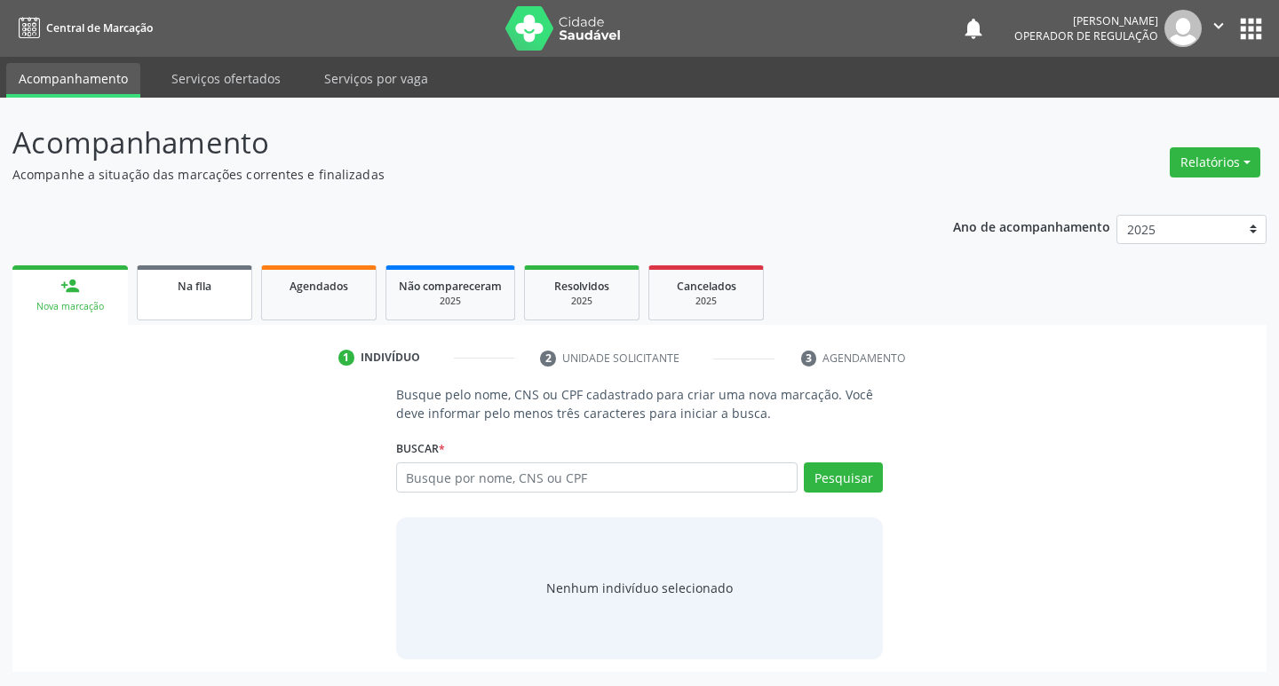
click at [201, 272] on link "Na fila" at bounding box center [194, 292] width 115 height 55
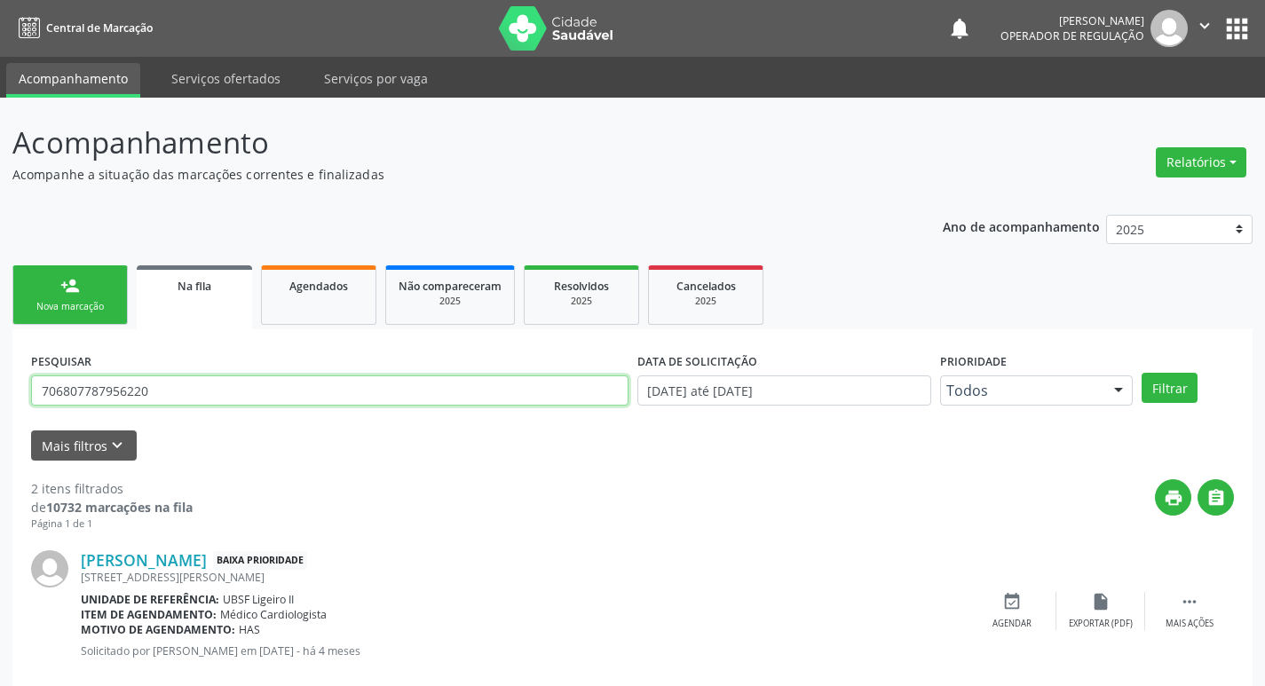
click at [202, 397] on input "706807787956220" at bounding box center [330, 391] width 598 height 30
type input "704805018684844"
click at [1142, 373] on button "Filtrar" at bounding box center [1170, 388] width 56 height 30
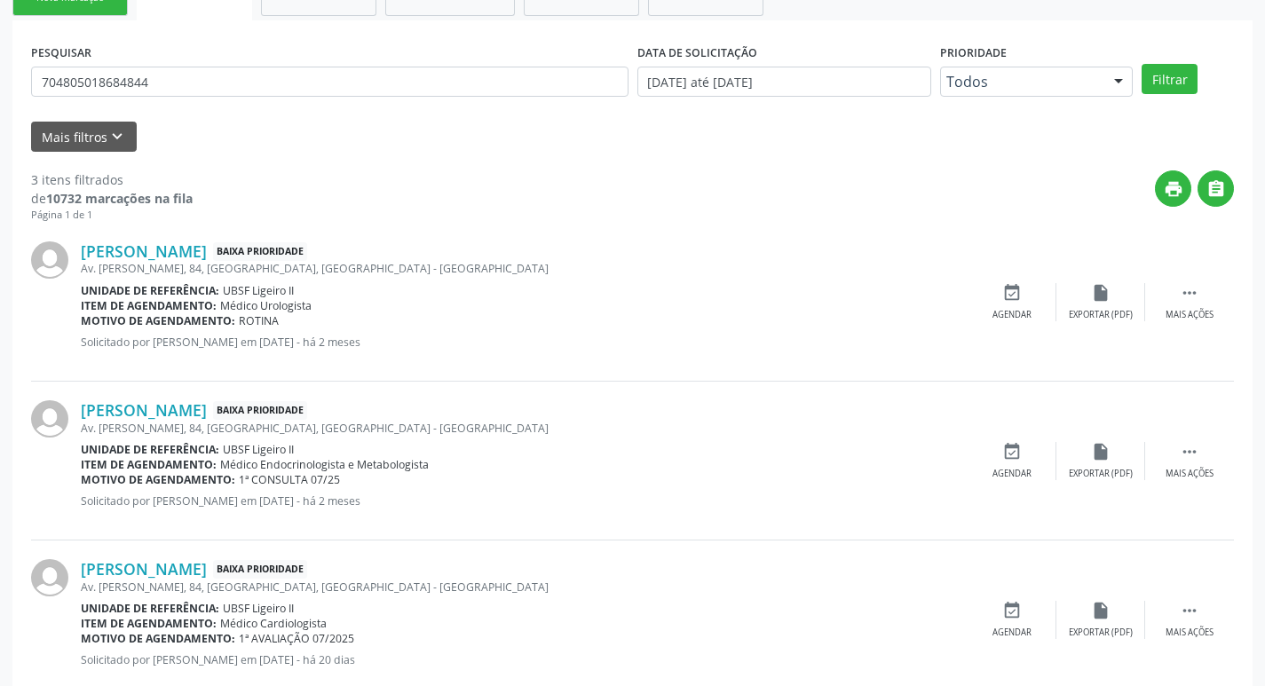
scroll to position [353, 0]
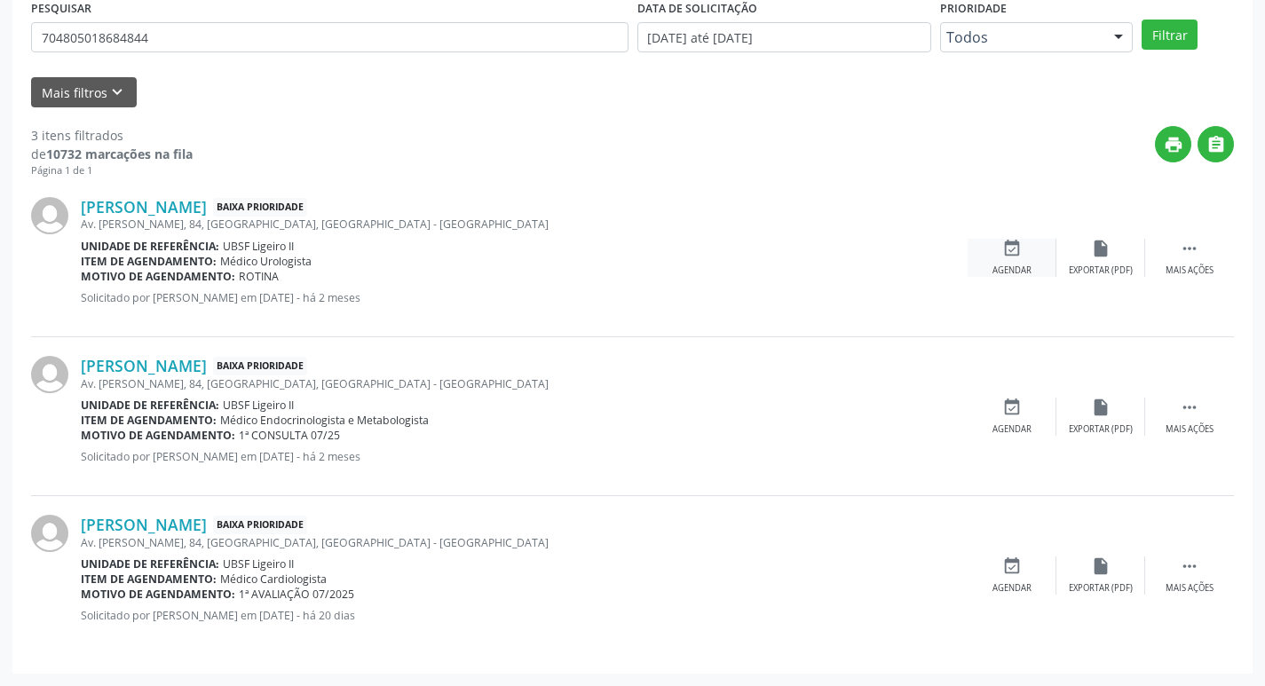
click at [1002, 270] on div "Agendar" at bounding box center [1012, 271] width 39 height 12
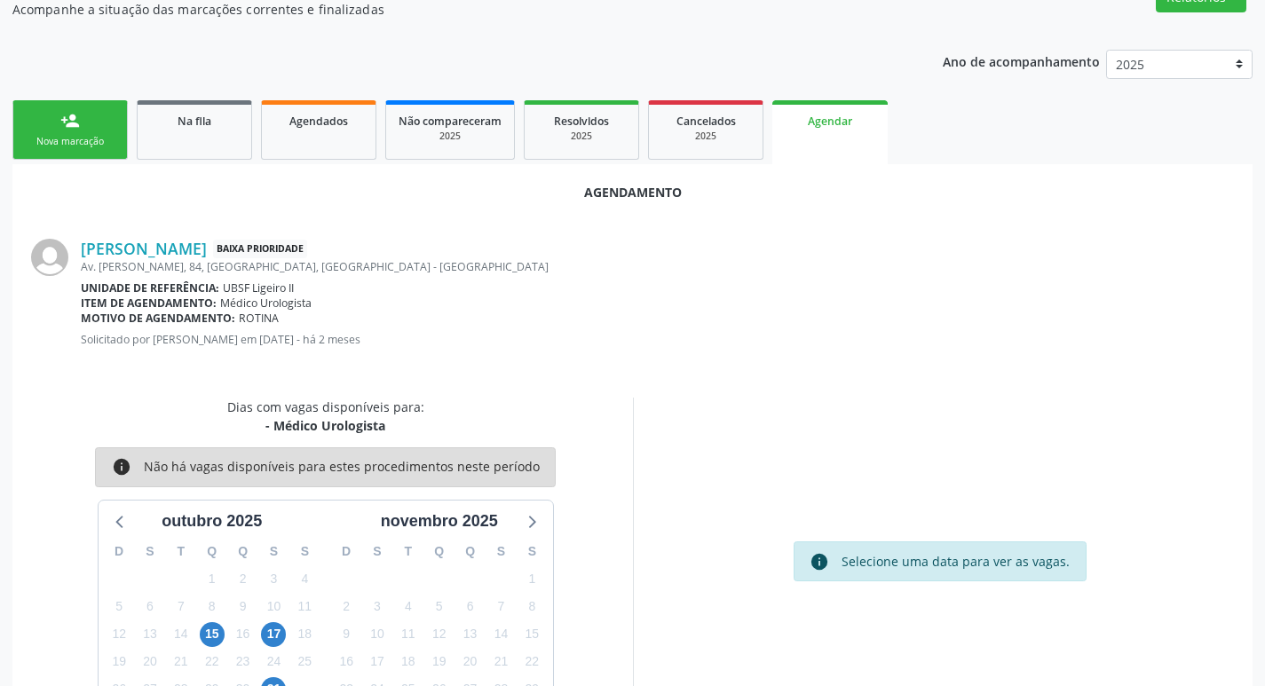
scroll to position [238, 0]
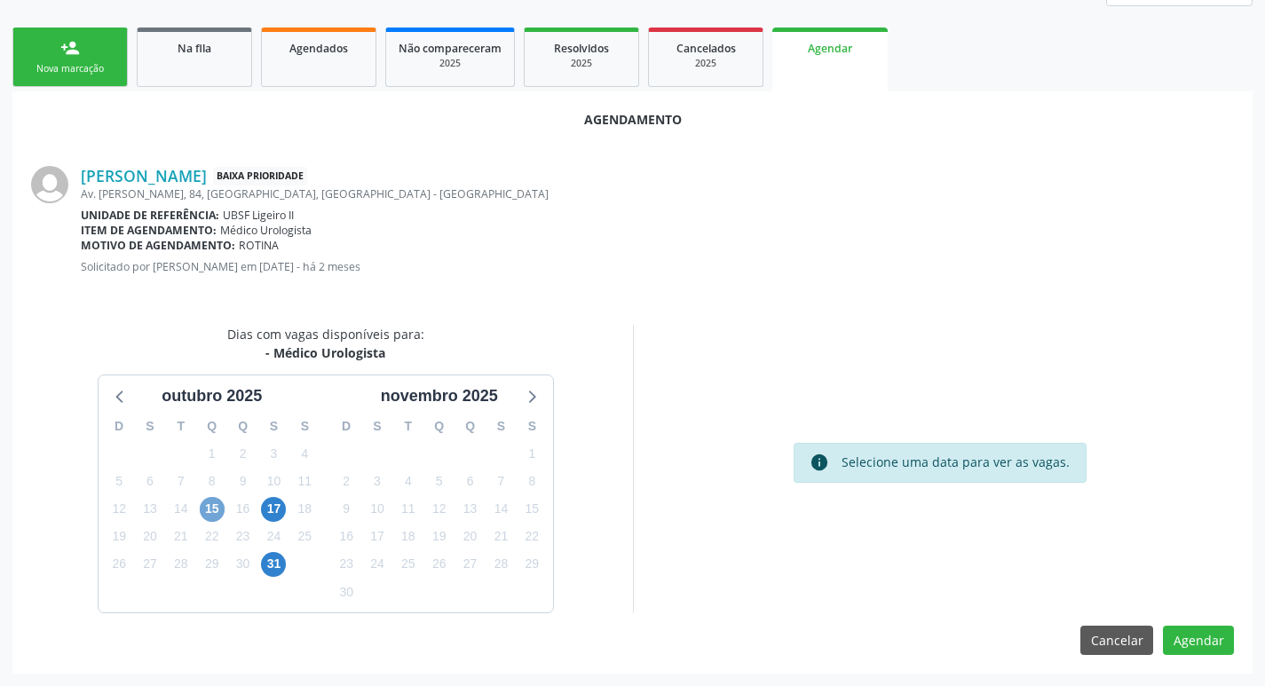
click at [224, 506] on span "15" at bounding box center [212, 509] width 25 height 25
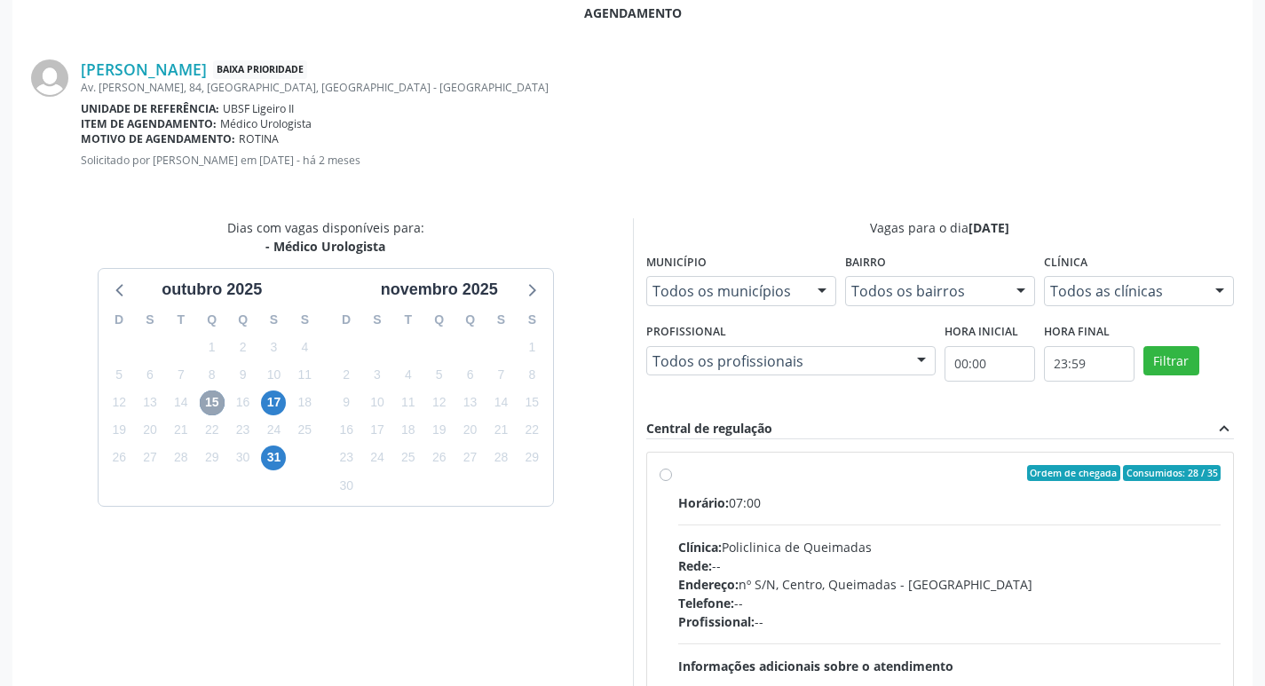
scroll to position [495, 0]
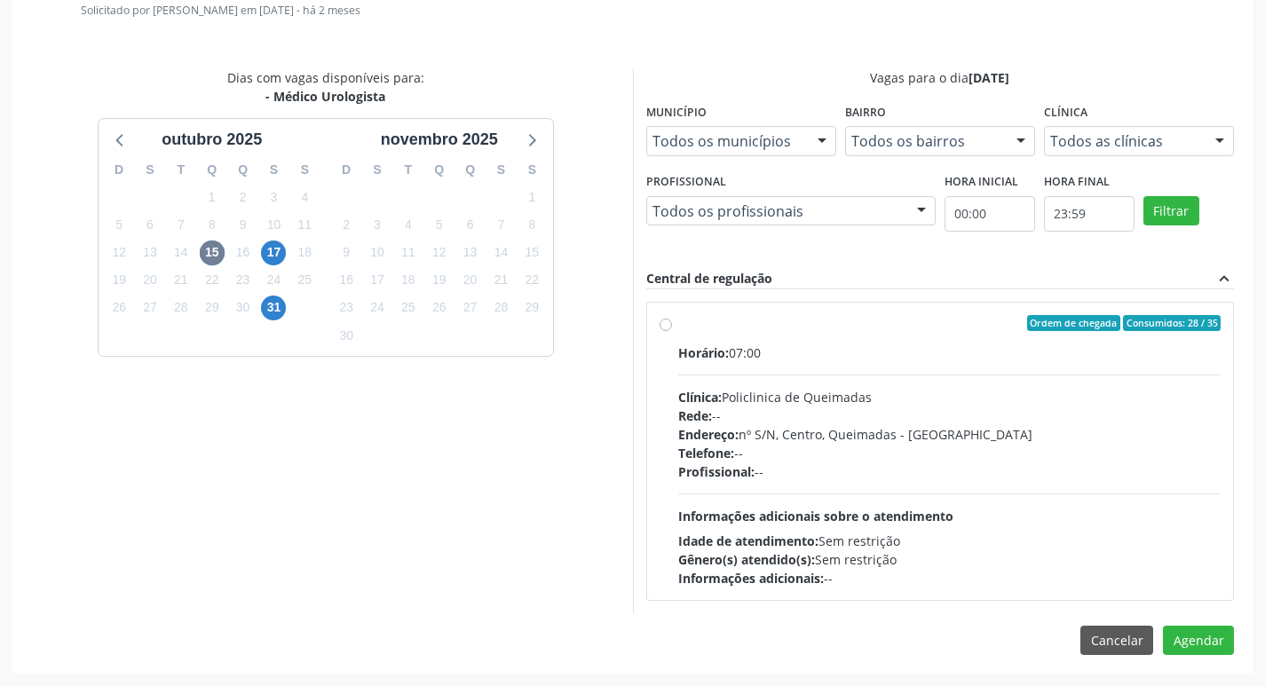
click at [948, 385] on div "Horário: 07:00 Clínica: Policlinica de Queimadas Rede: -- Endereço: nº S/N, Cen…" at bounding box center [949, 466] width 543 height 244
click at [672, 331] on input "Ordem de chegada Consumidos: 28 / 35 Horário: 07:00 Clínica: Policlinica de Que…" at bounding box center [666, 323] width 12 height 16
radio input "true"
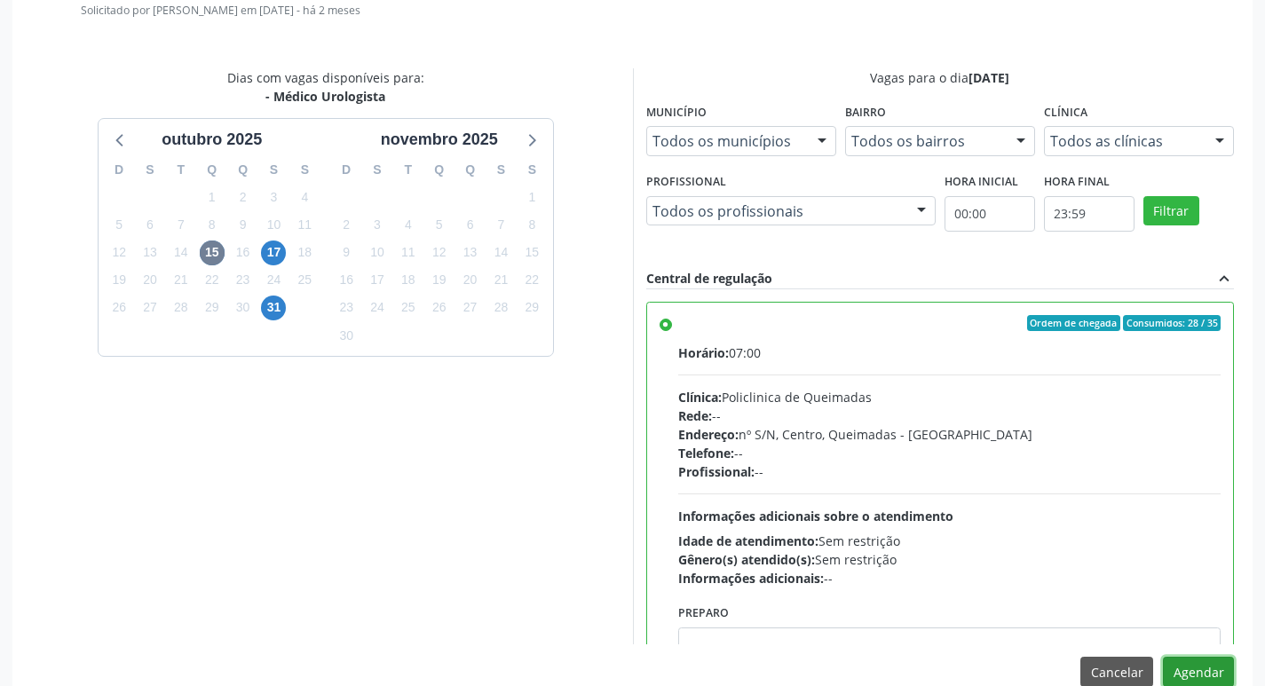
click at [1170, 662] on button "Agendar" at bounding box center [1198, 672] width 71 height 30
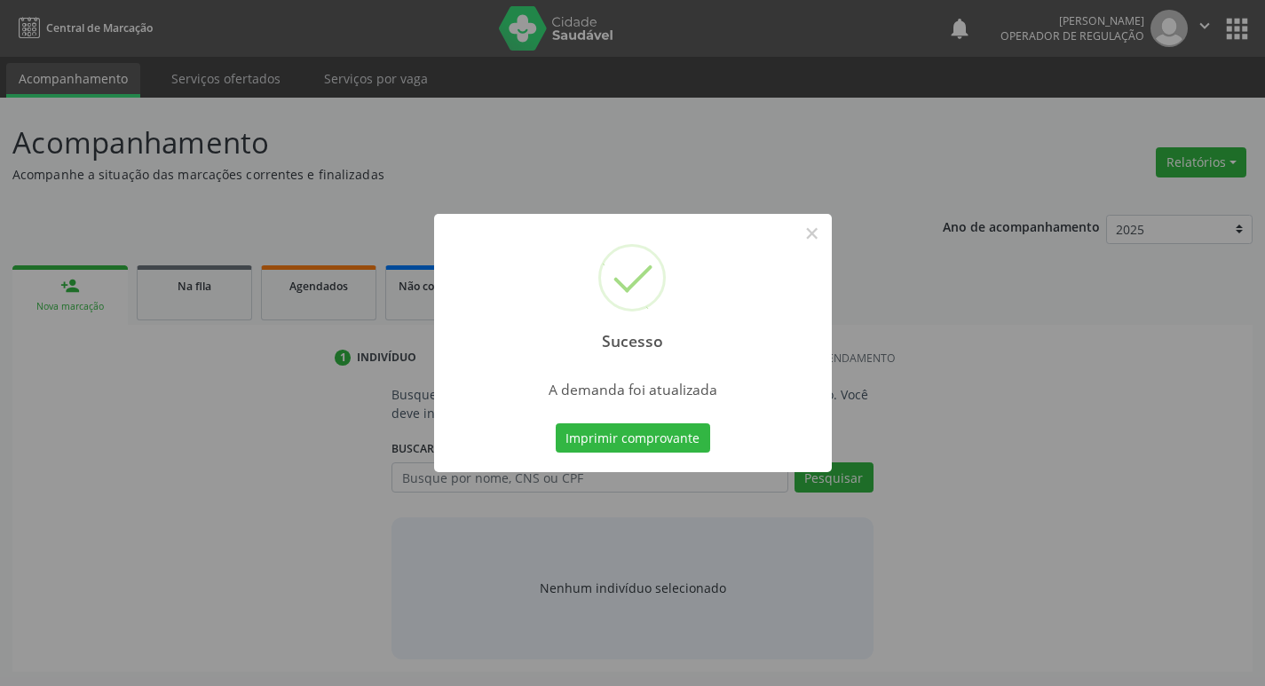
scroll to position [0, 0]
click at [661, 446] on button "Imprimir comprovante" at bounding box center [639, 439] width 154 height 30
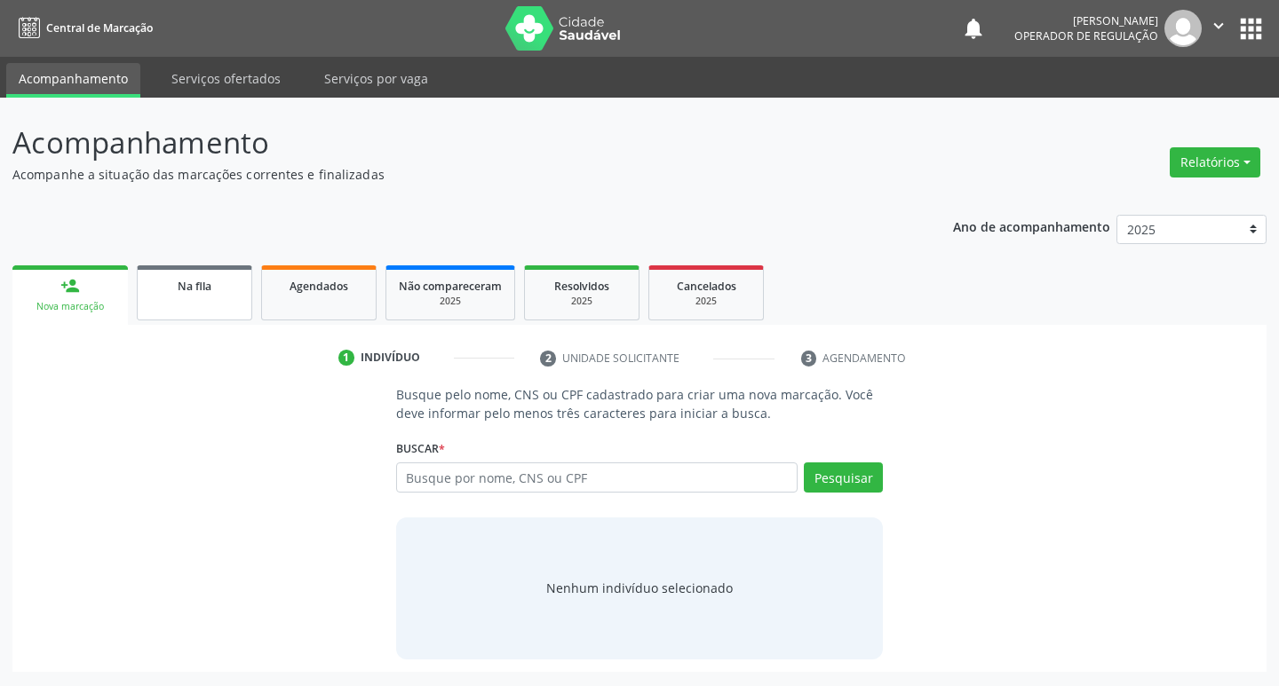
click at [202, 302] on link "Na fila" at bounding box center [194, 292] width 115 height 55
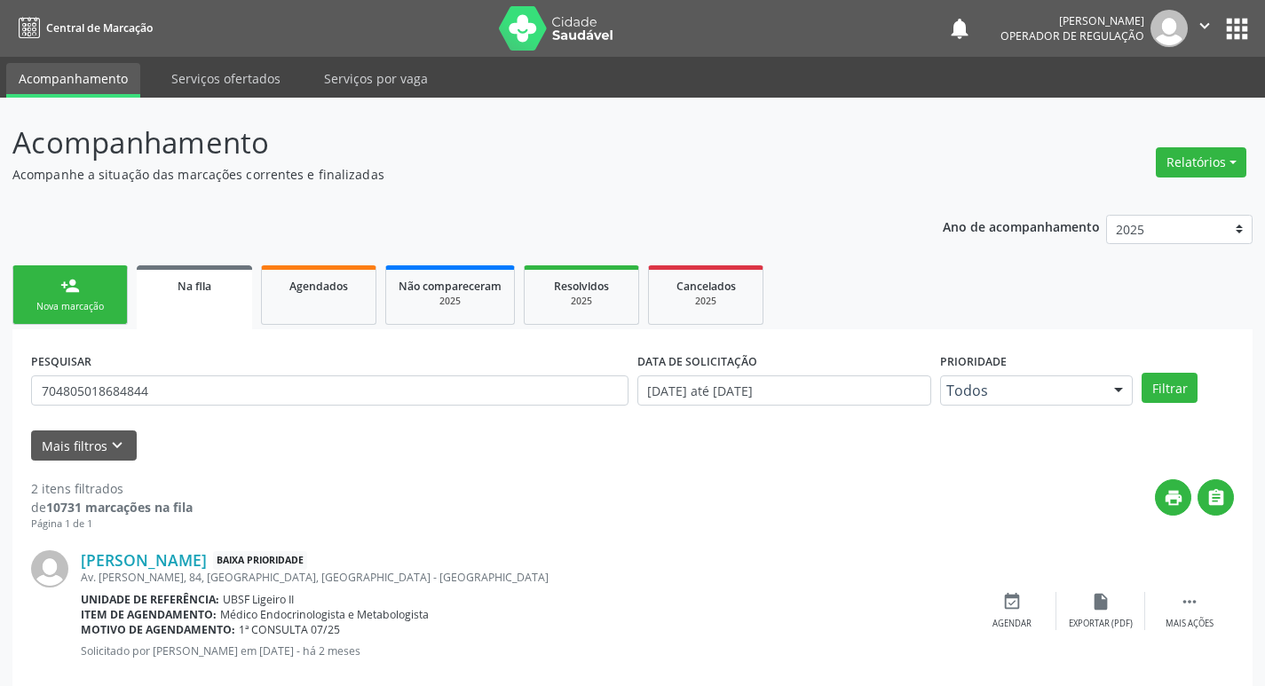
click at [202, 303] on link "Na fila" at bounding box center [194, 297] width 115 height 64
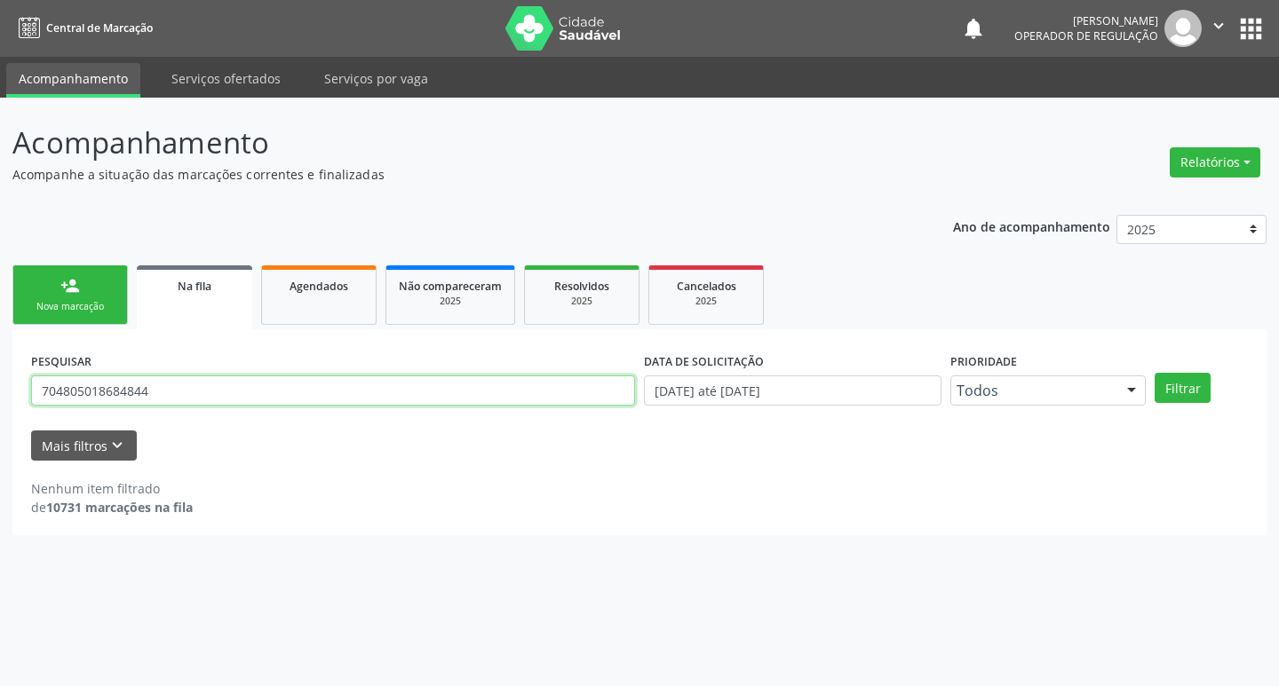
click at [220, 401] on input "704805018684844" at bounding box center [333, 391] width 604 height 30
type input "702007809567285"
click at [1154, 373] on button "Filtrar" at bounding box center [1182, 388] width 56 height 30
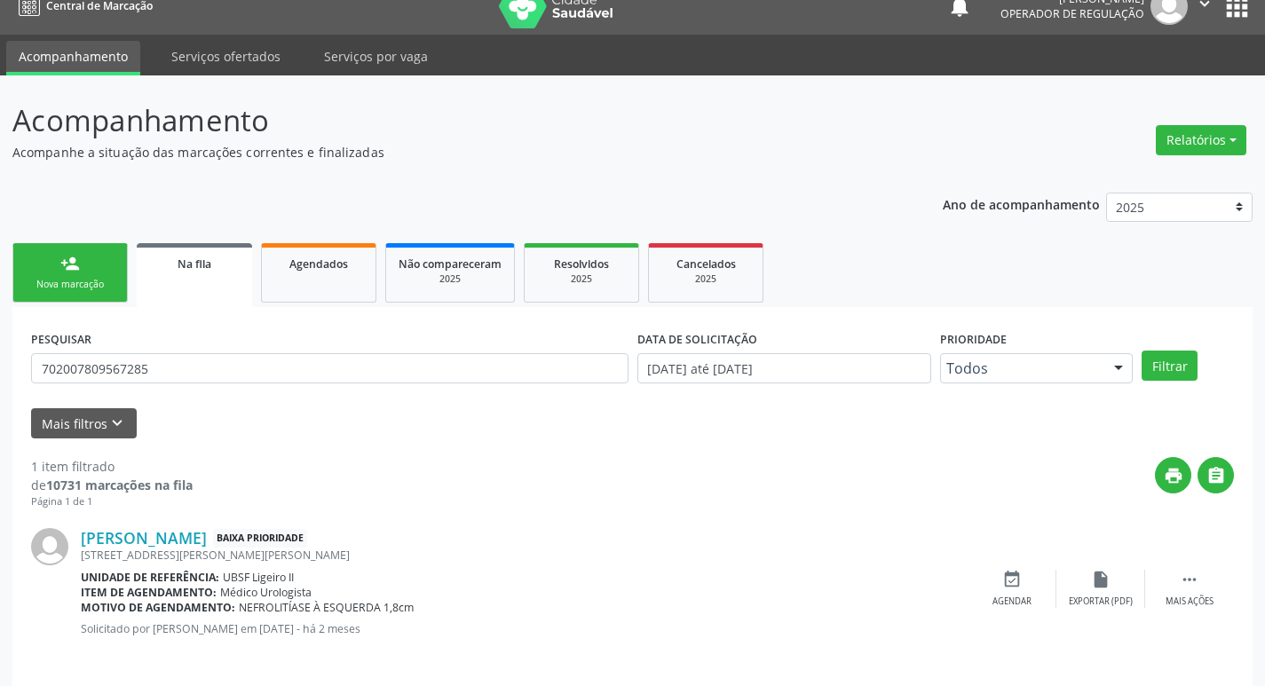
scroll to position [35, 0]
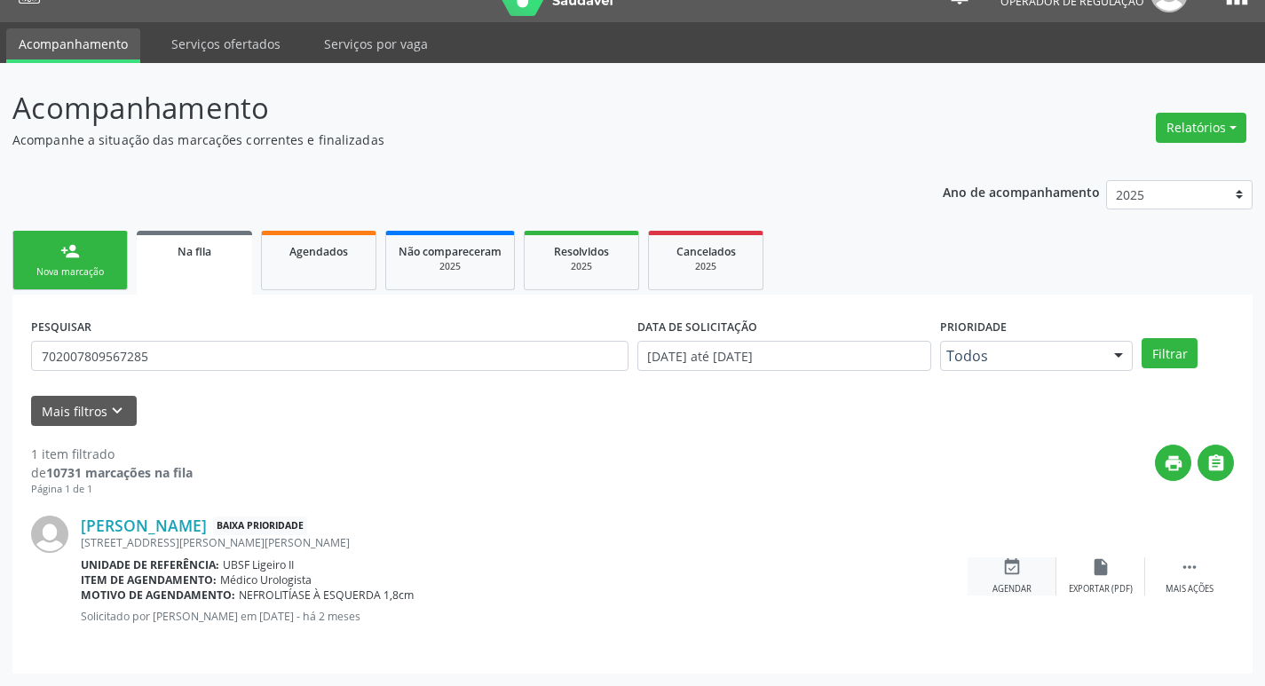
click at [1021, 578] on div "event_available Agendar" at bounding box center [1012, 577] width 89 height 38
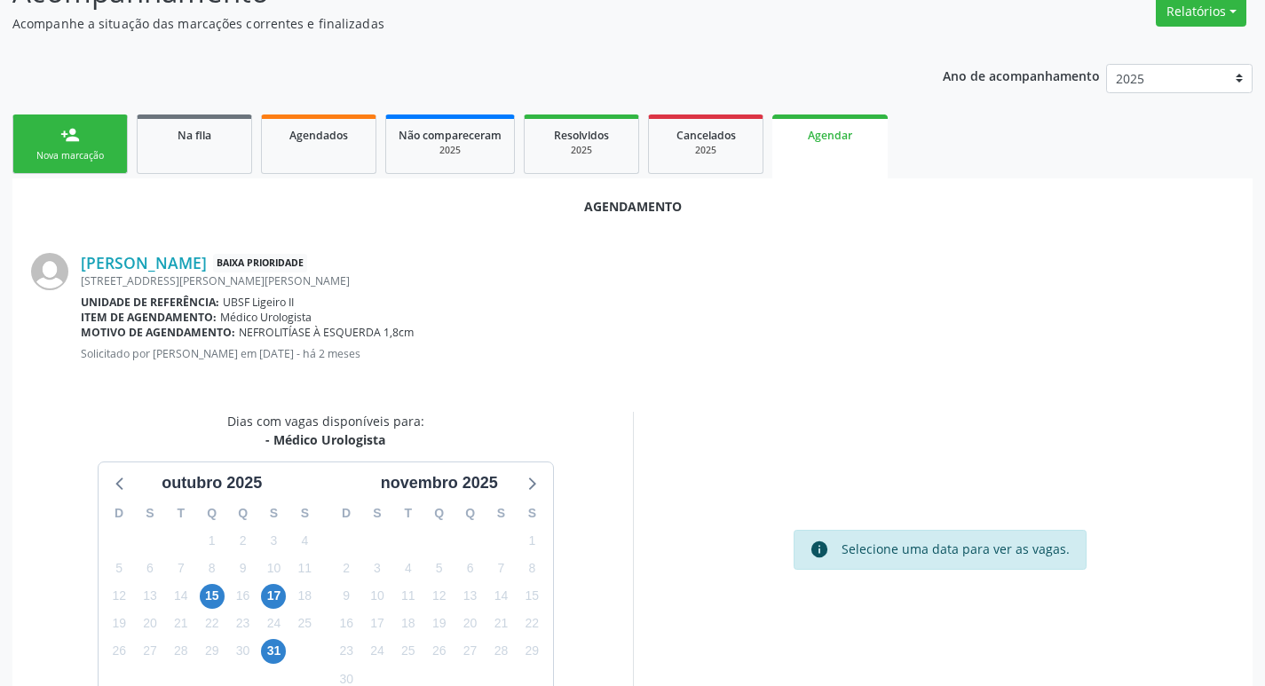
scroll to position [238, 0]
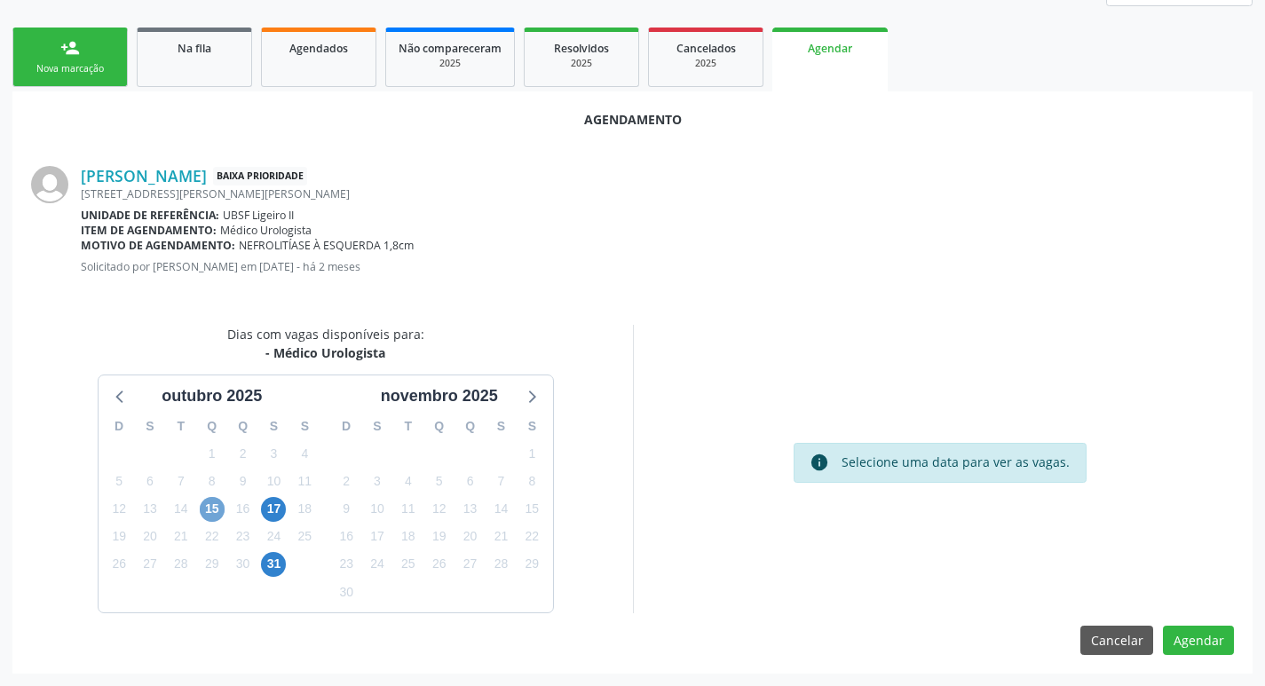
click at [201, 505] on span "15" at bounding box center [212, 509] width 25 height 25
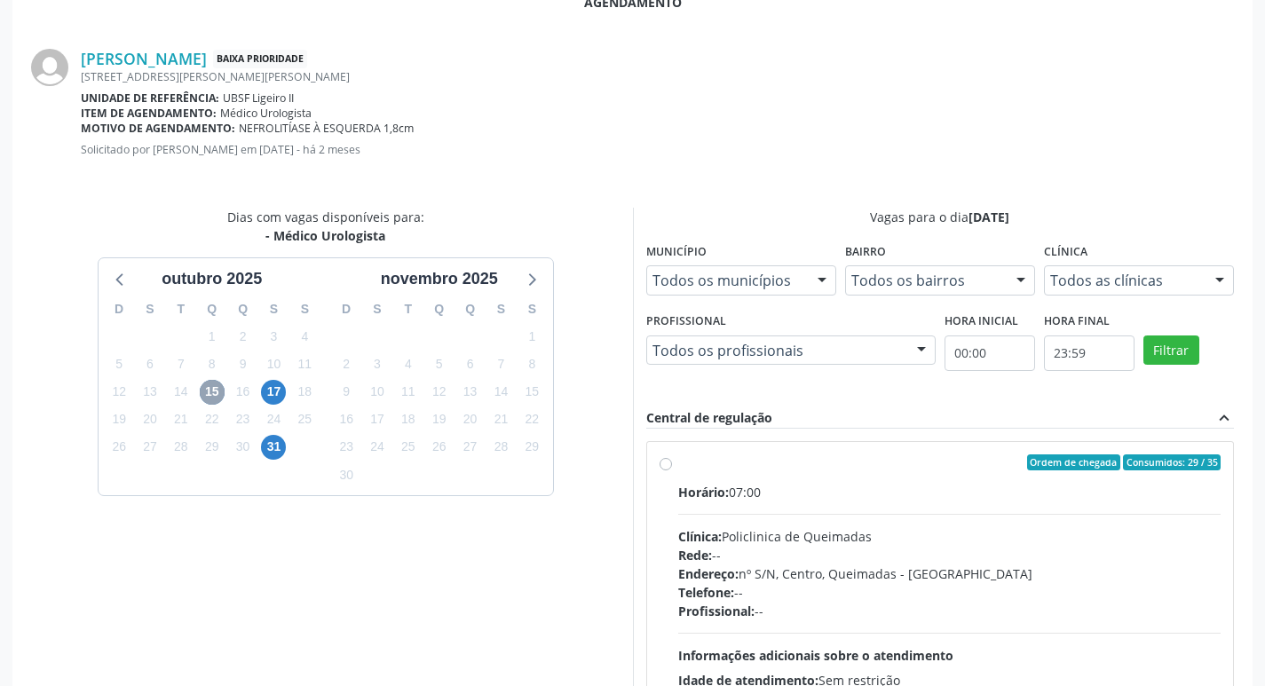
scroll to position [495, 0]
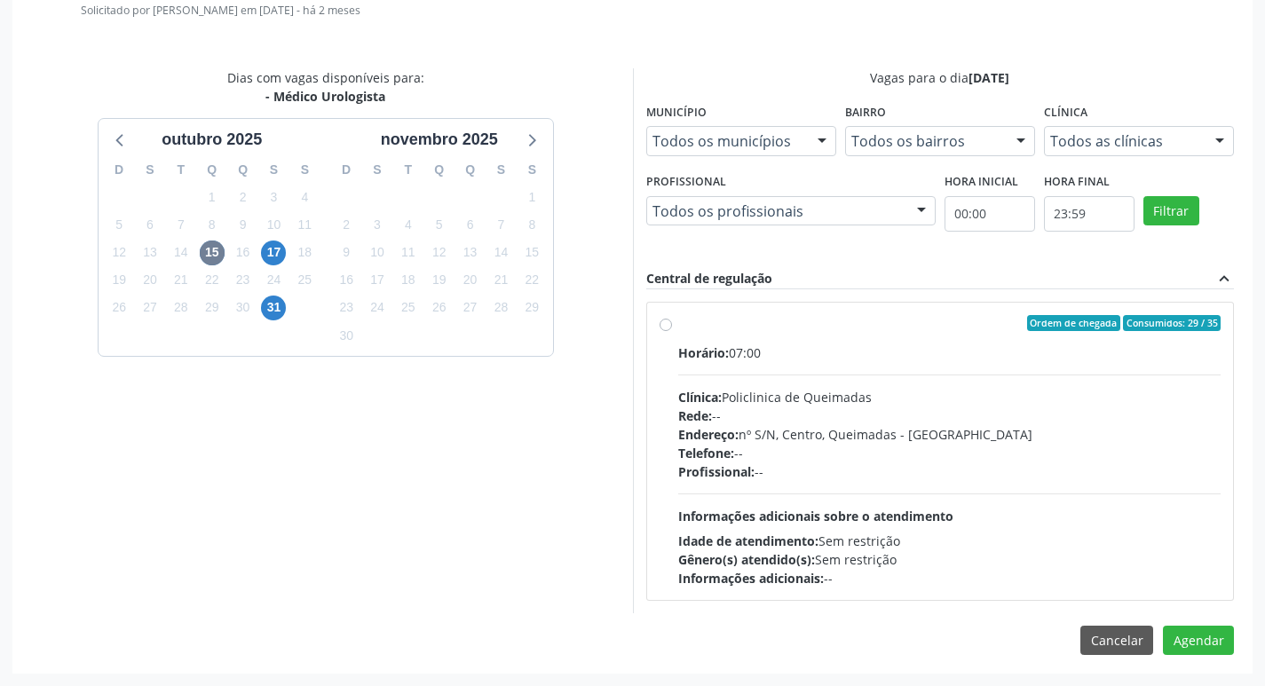
click at [899, 349] on div "Horário: 07:00" at bounding box center [949, 353] width 543 height 19
click at [672, 331] on input "Ordem de chegada Consumidos: 29 / 35 Horário: 07:00 Clínica: Policlinica de Que…" at bounding box center [666, 323] width 12 height 16
radio input "true"
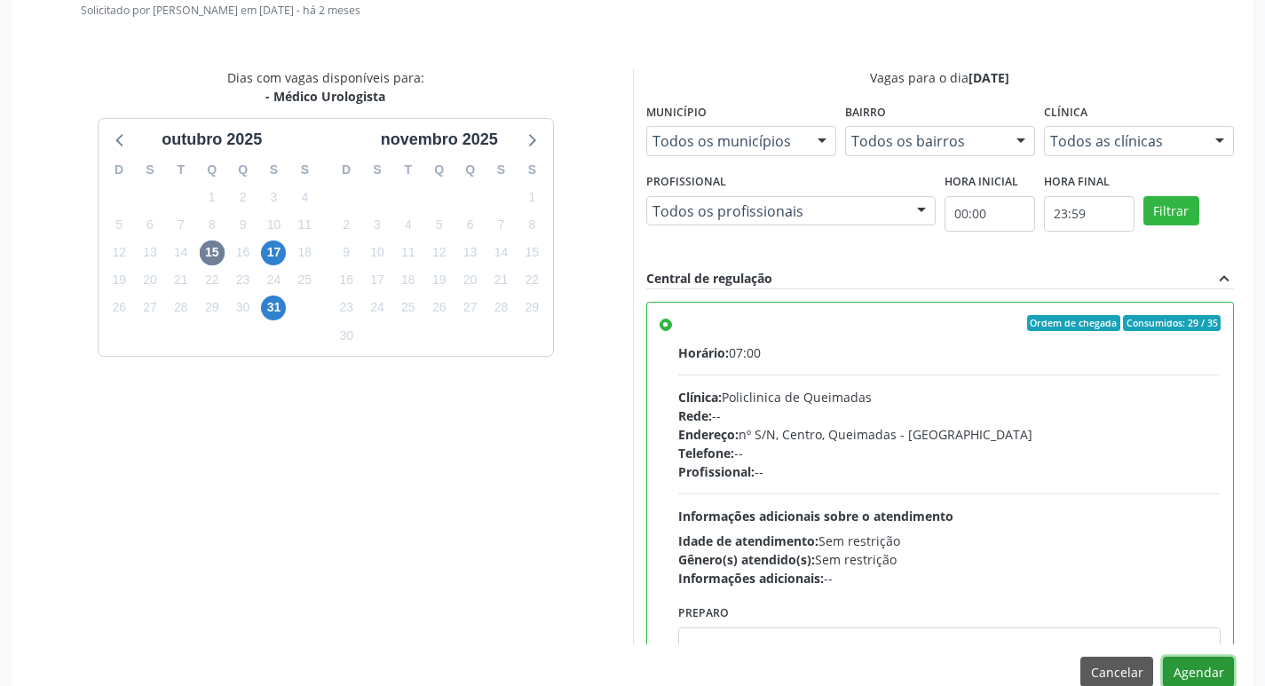
click at [1184, 677] on button "Agendar" at bounding box center [1198, 672] width 71 height 30
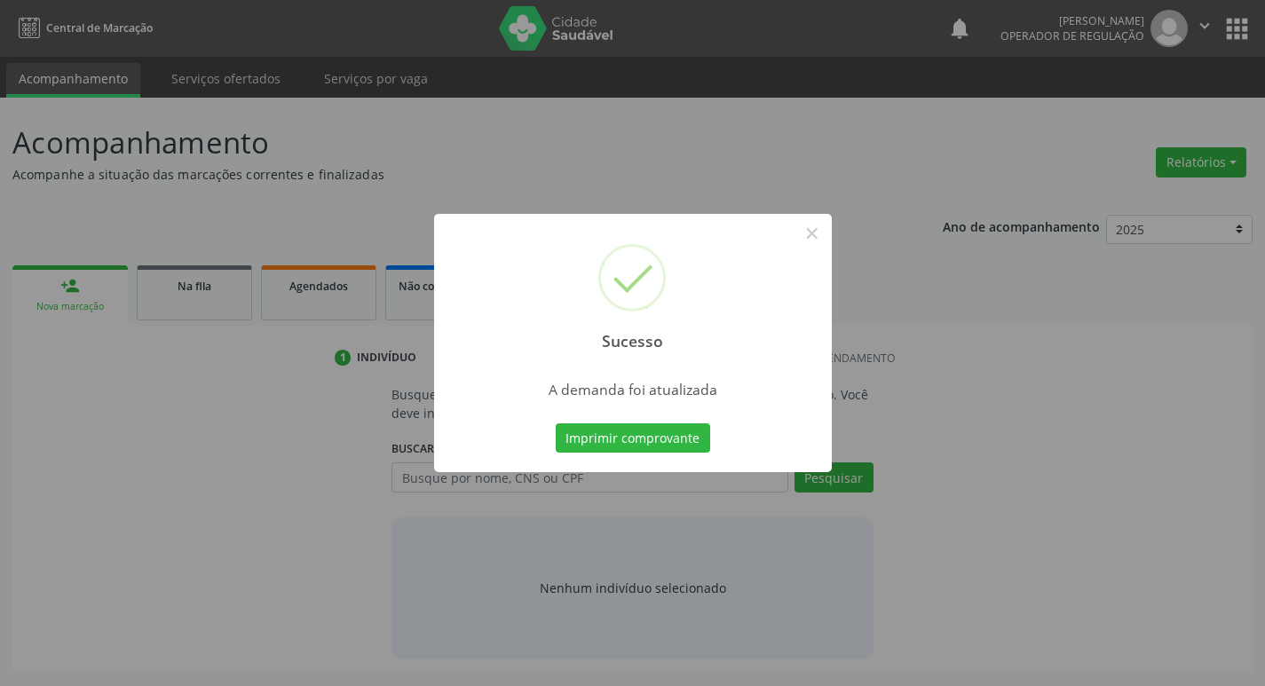
scroll to position [0, 0]
click at [639, 433] on button "Imprimir comprovante" at bounding box center [639, 439] width 154 height 30
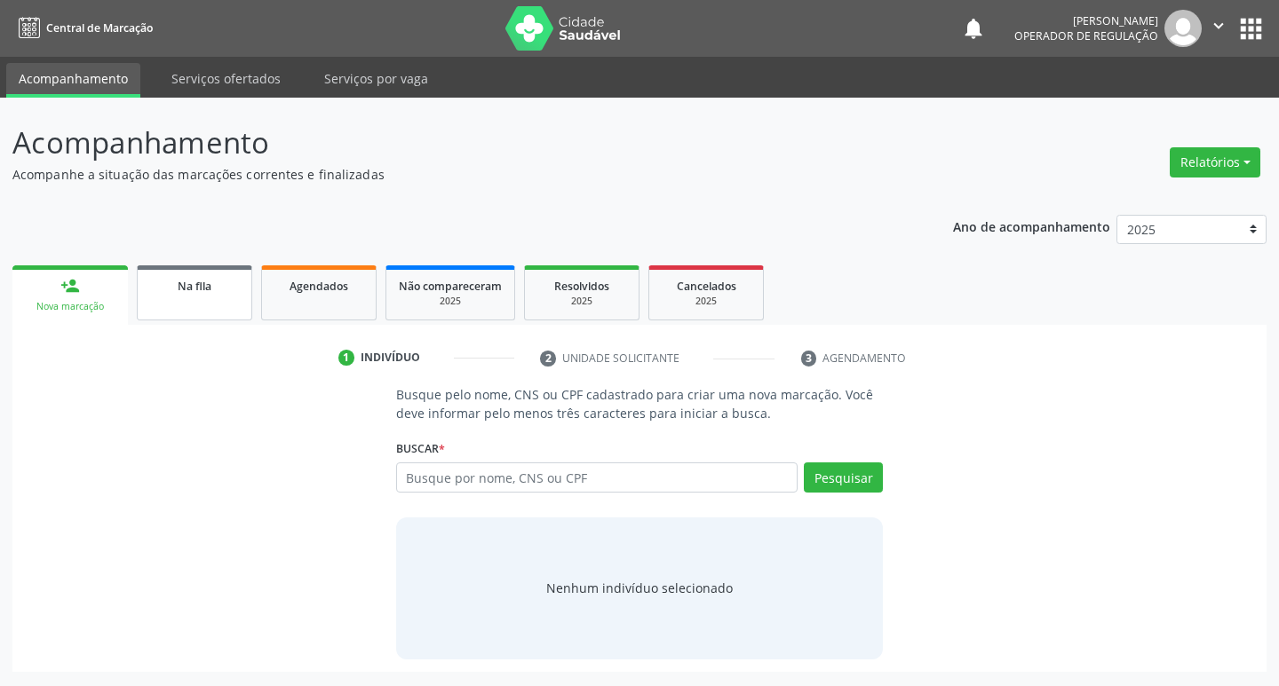
click at [202, 293] on span "Na fila" at bounding box center [195, 286] width 34 height 15
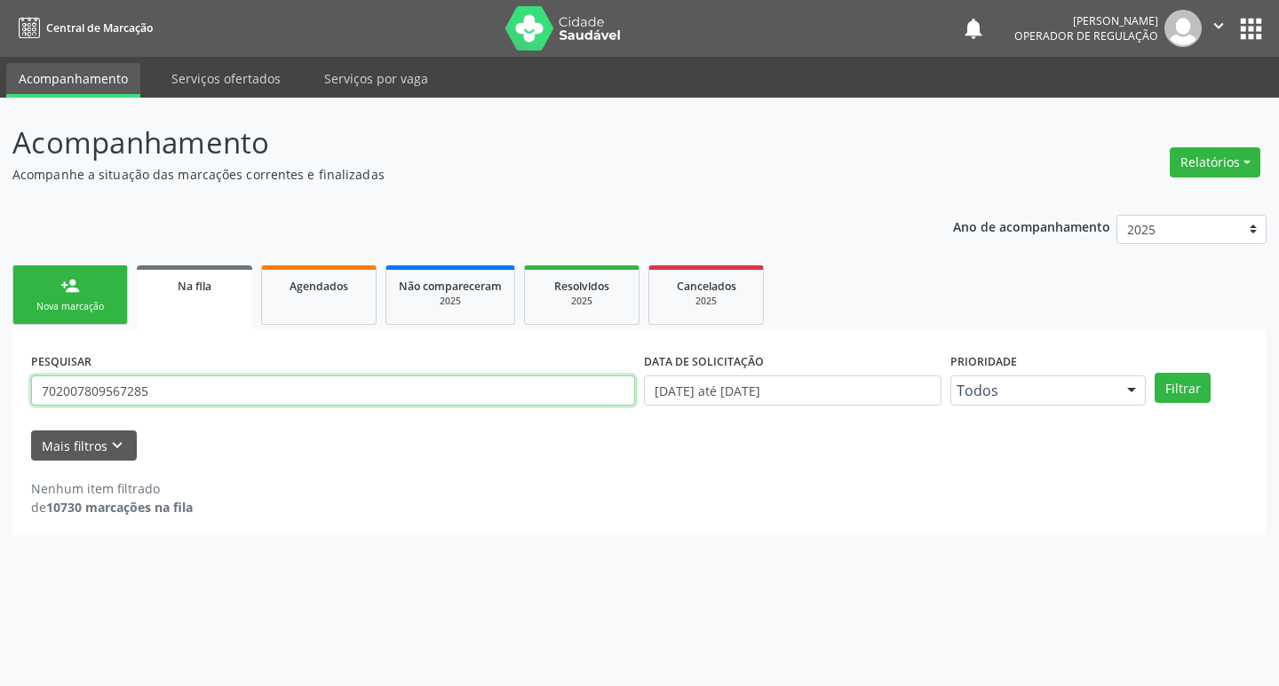
click at [206, 397] on input "702007809567285" at bounding box center [333, 391] width 604 height 30
type input "700706941916476"
click at [1154, 373] on button "Filtrar" at bounding box center [1182, 388] width 56 height 30
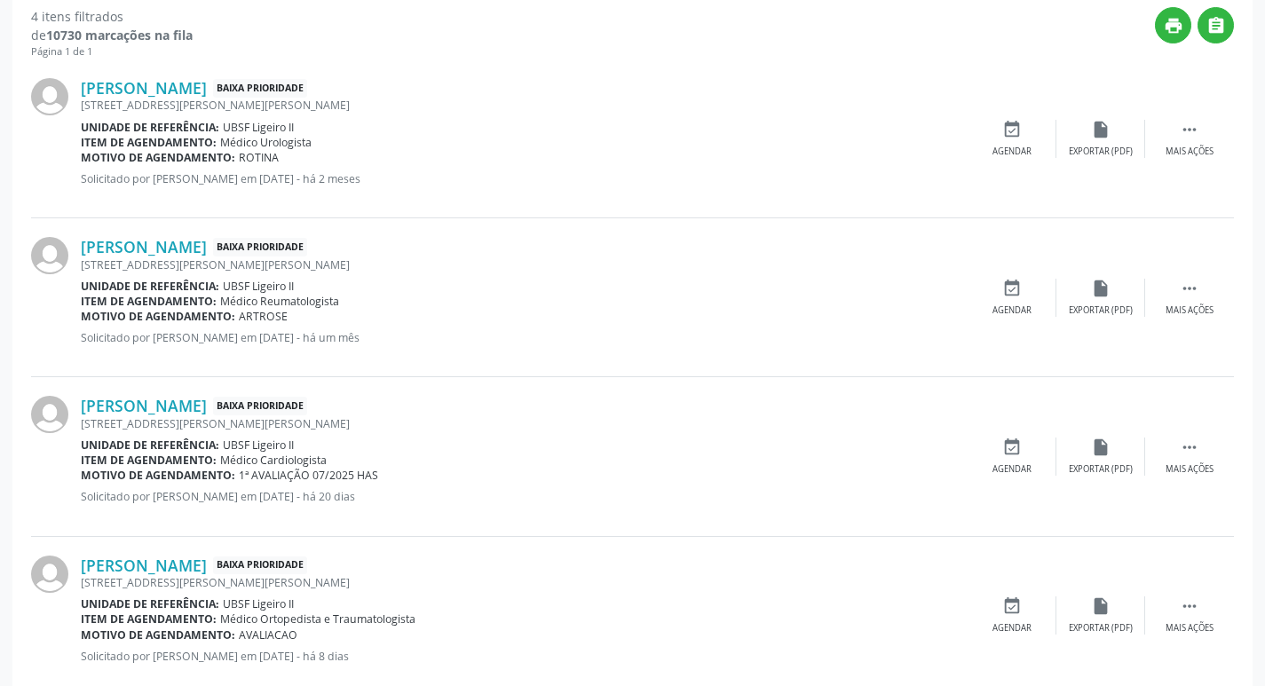
scroll to position [512, 0]
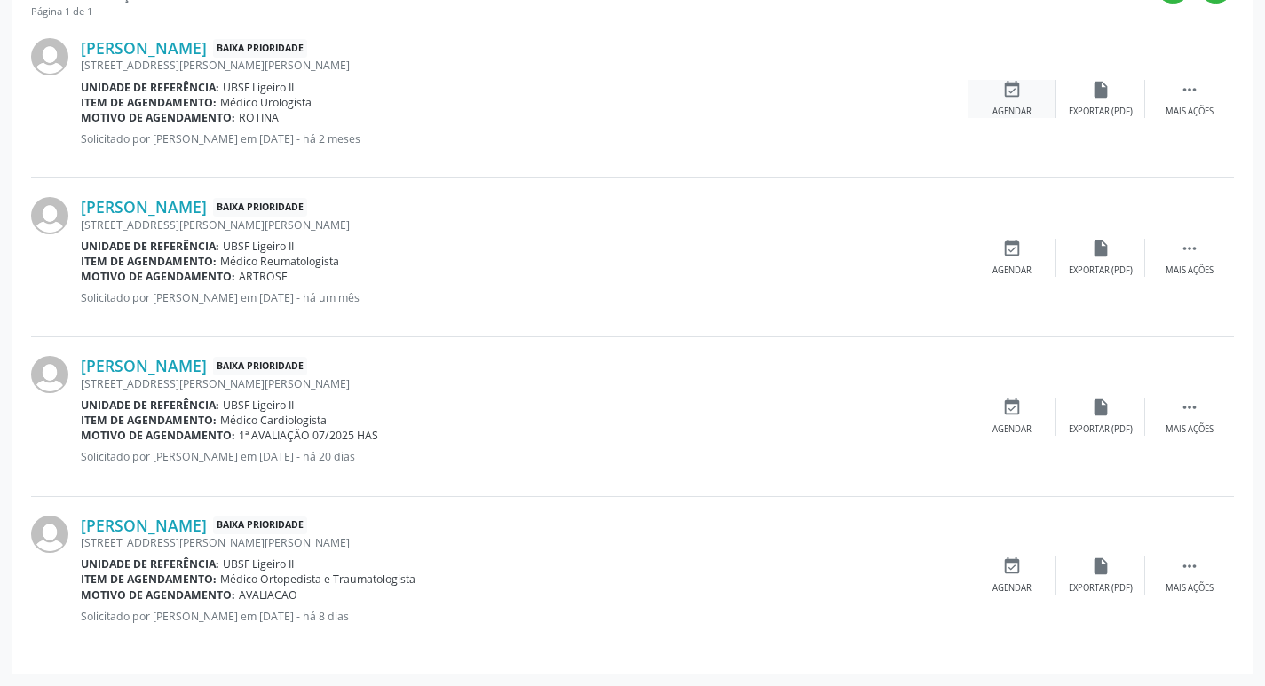
click at [999, 86] on div "event_available Agendar" at bounding box center [1012, 99] width 89 height 38
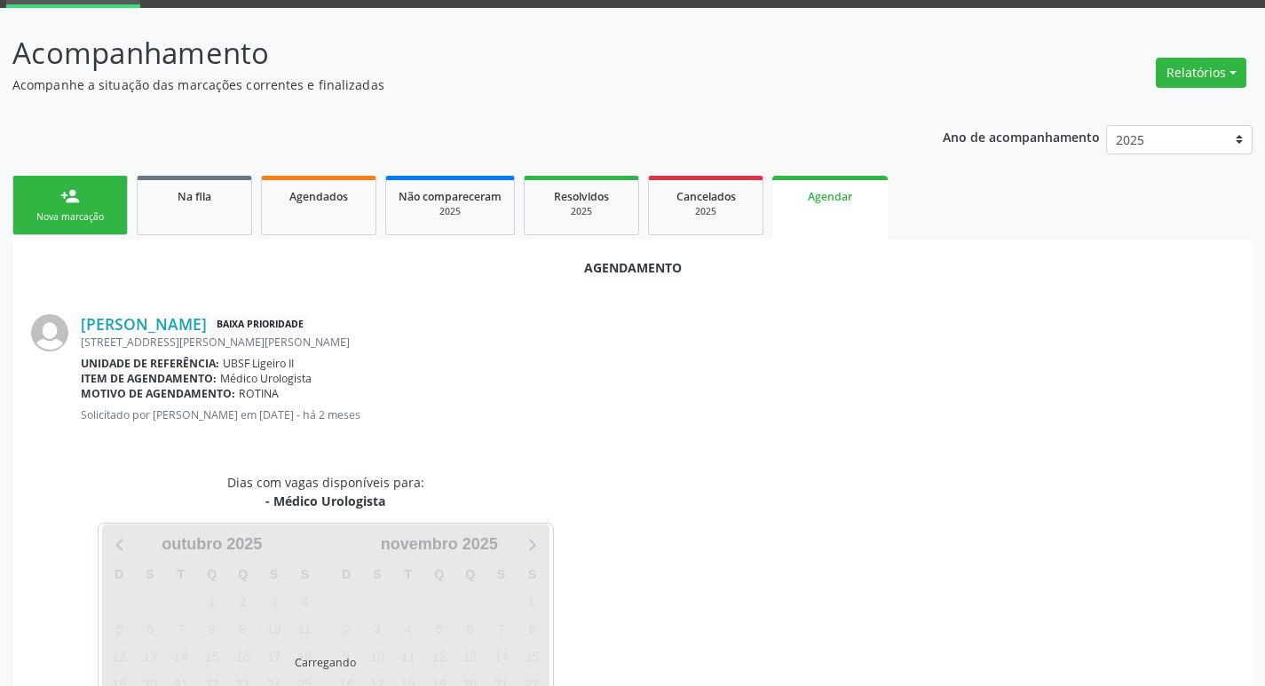
scroll to position [196, 0]
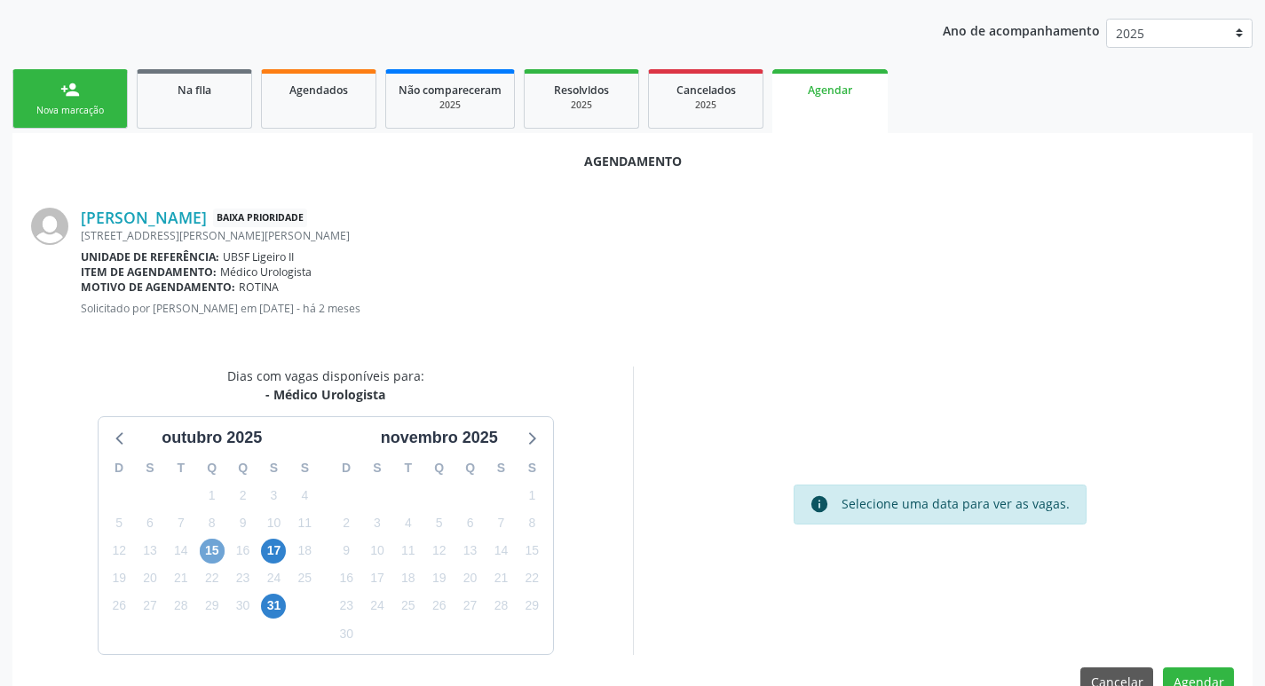
click at [211, 553] on span "15" at bounding box center [212, 551] width 25 height 25
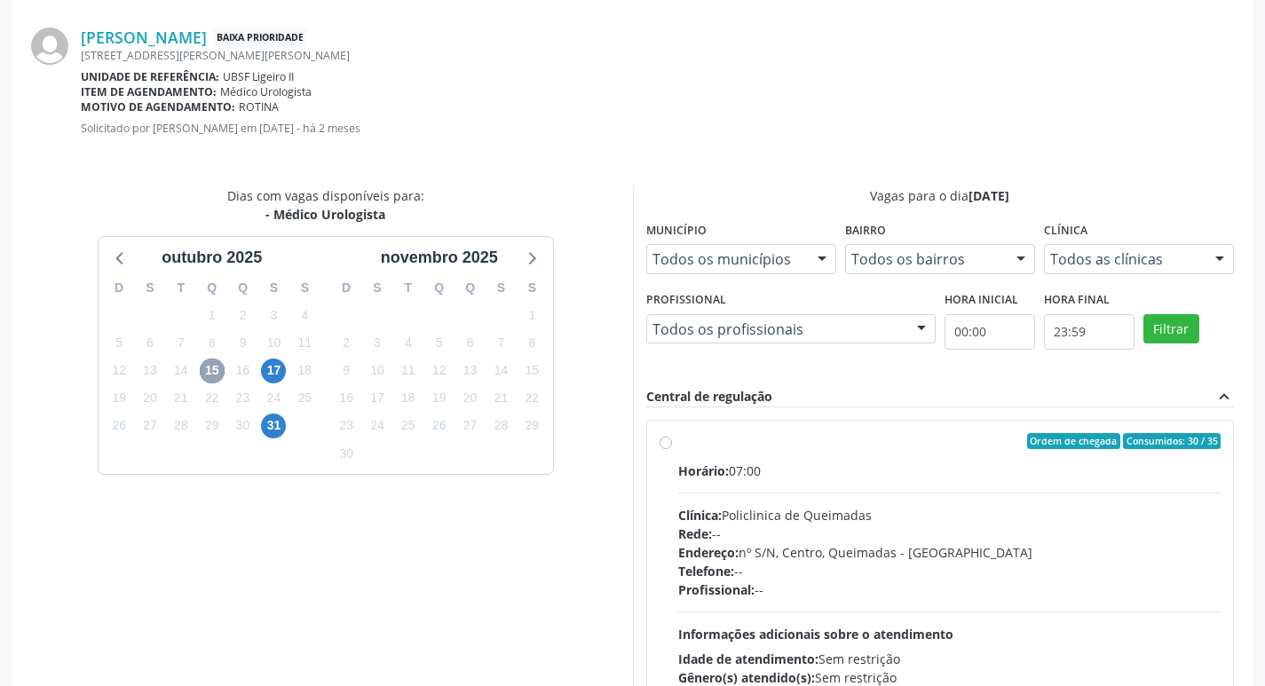
scroll to position [495, 0]
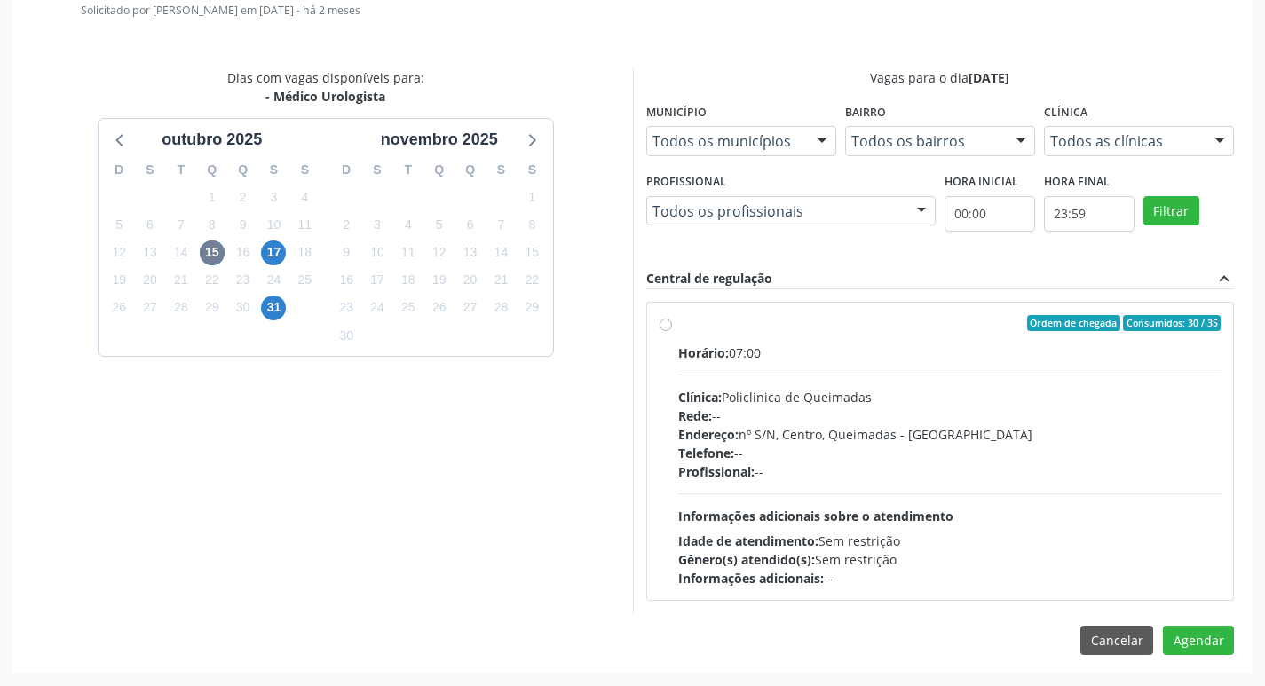
click at [936, 400] on div "Clínica: Policlinica de Queimadas" at bounding box center [949, 397] width 543 height 19
click at [672, 331] on input "Ordem de chegada Consumidos: 30 / 35 Horário: 07:00 Clínica: Policlinica de Que…" at bounding box center [666, 323] width 12 height 16
radio input "true"
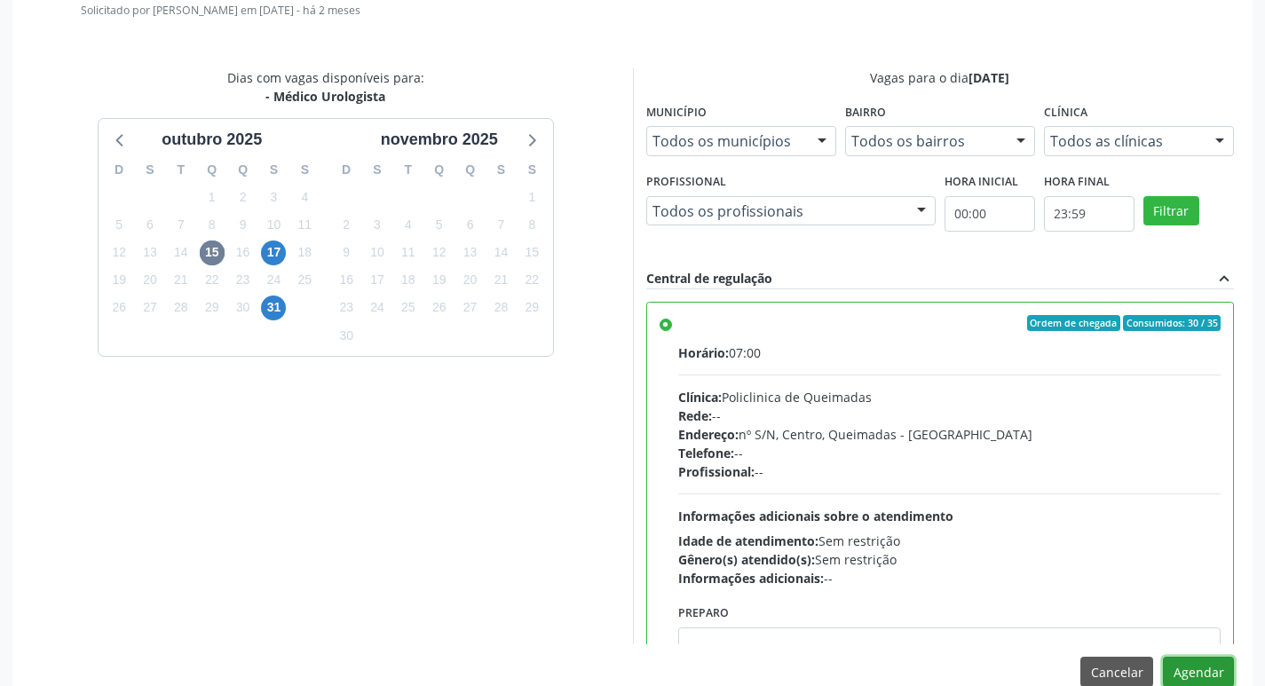
click at [1202, 670] on button "Agendar" at bounding box center [1198, 672] width 71 height 30
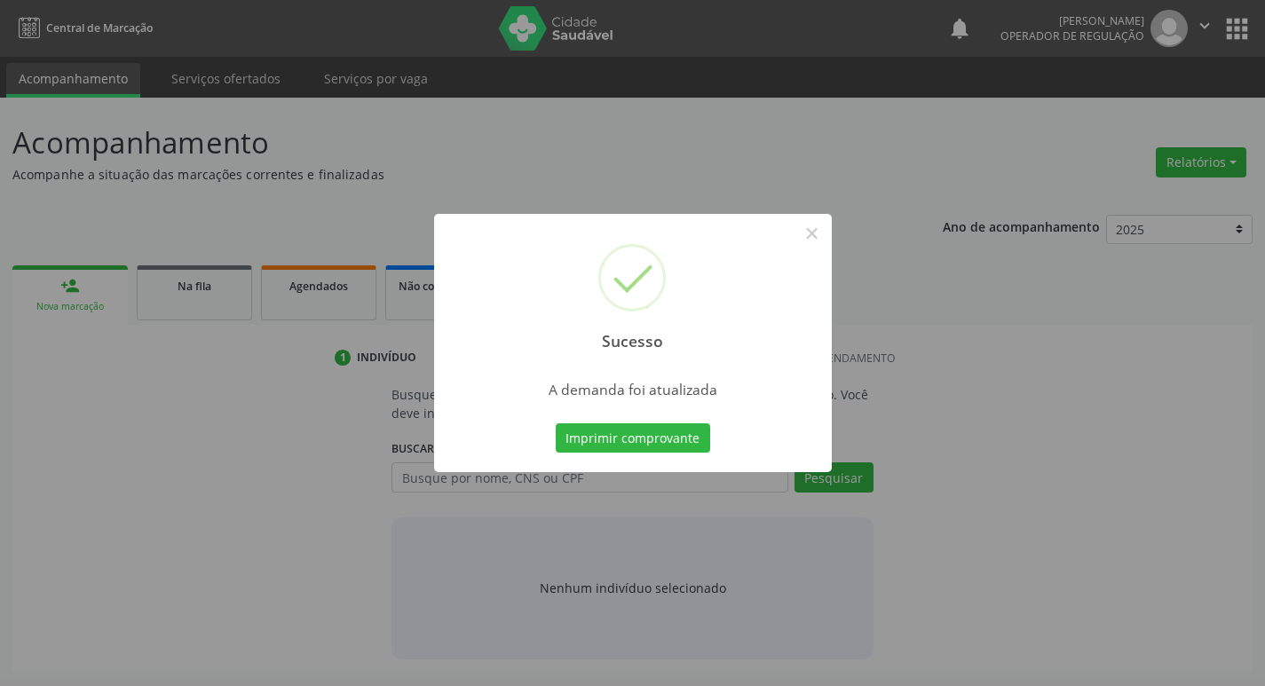
scroll to position [0, 0]
click at [608, 437] on button "Imprimir comprovante" at bounding box center [639, 439] width 154 height 30
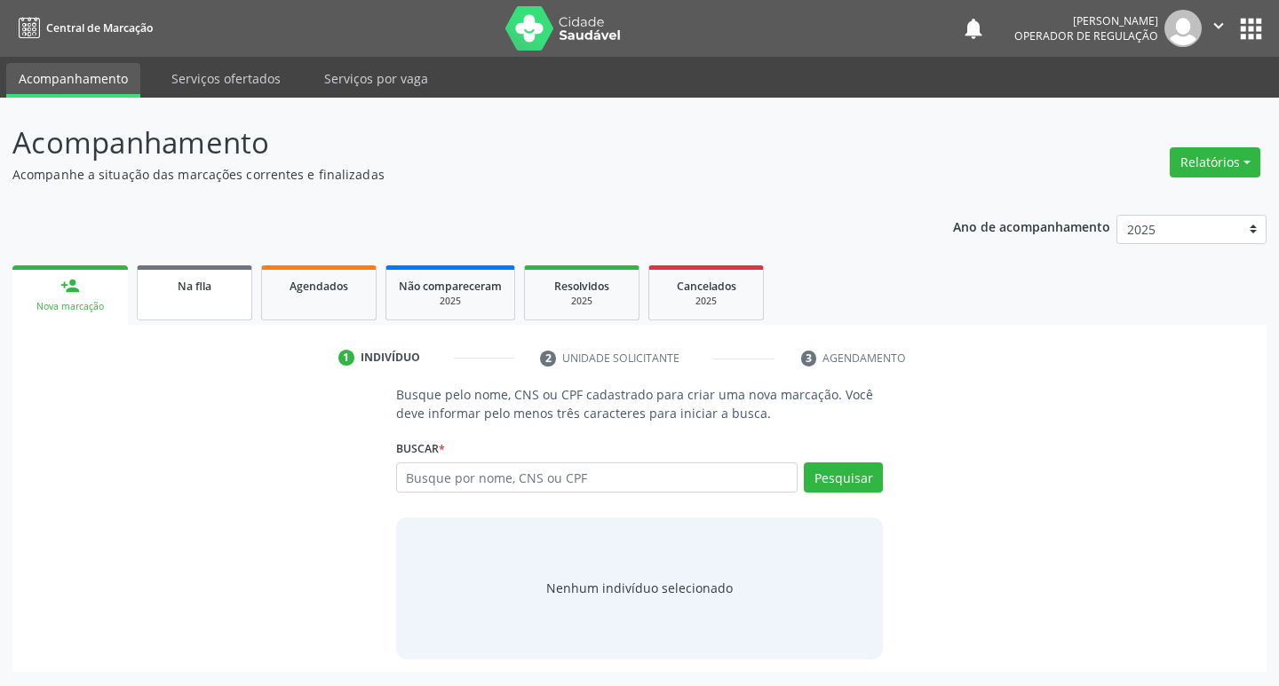
click at [180, 290] on span "Na fila" at bounding box center [195, 286] width 34 height 15
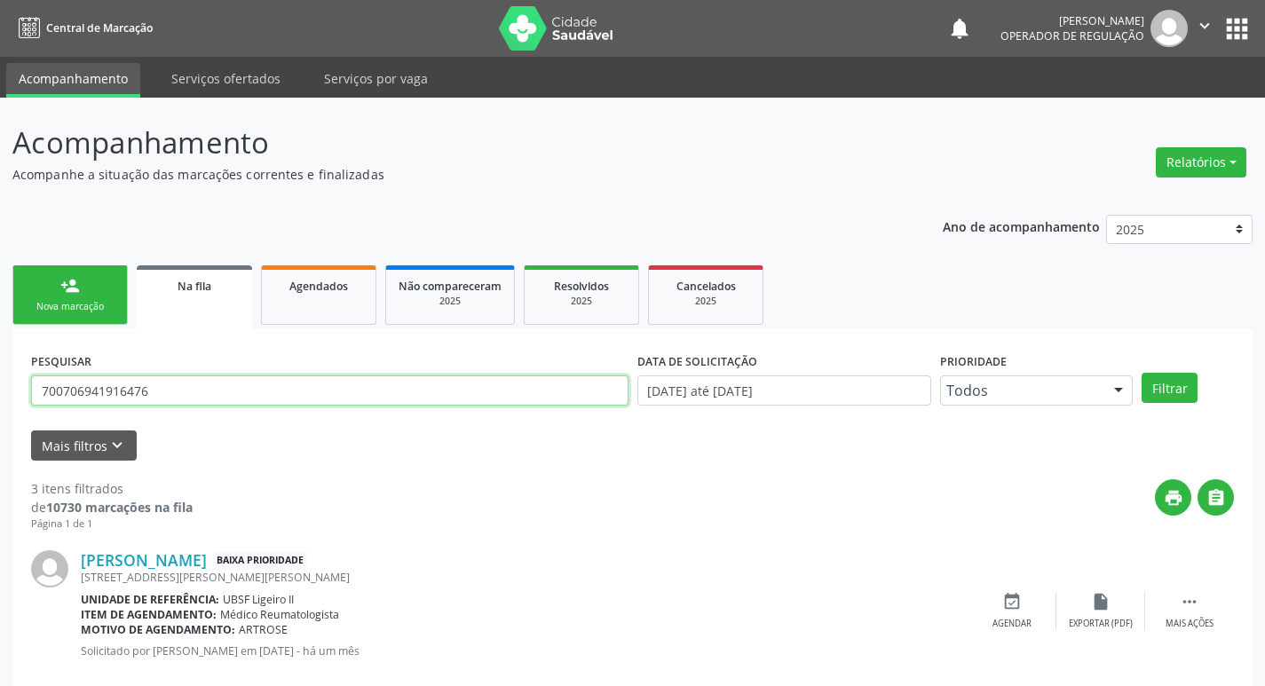
click at [188, 395] on input "700706941916476" at bounding box center [330, 391] width 598 height 30
type input "705600498632814"
click at [1142, 373] on button "Filtrar" at bounding box center [1170, 388] width 56 height 30
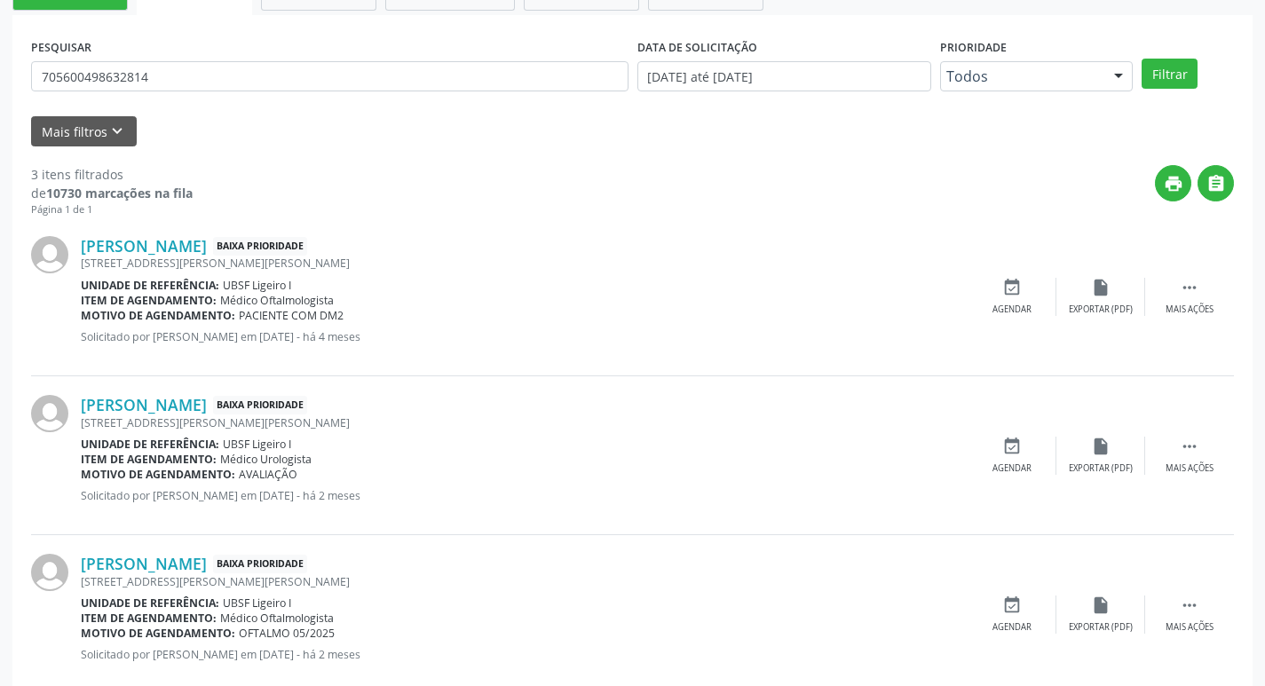
scroll to position [353, 0]
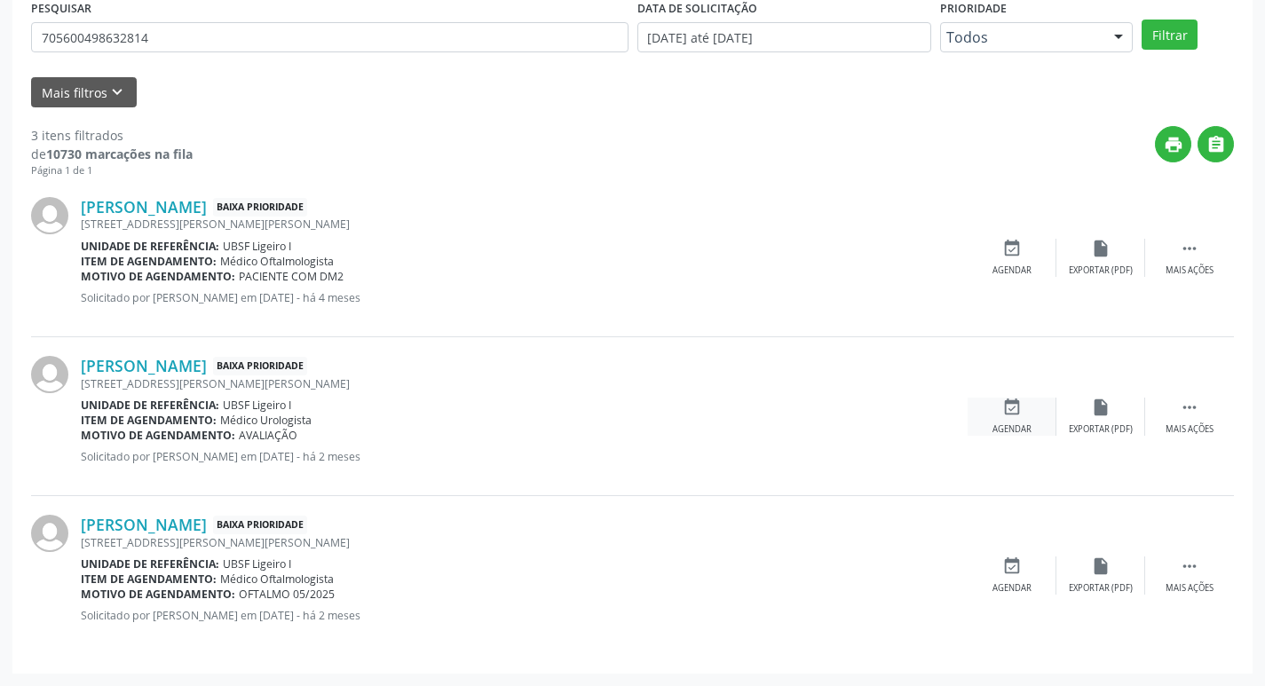
click at [1010, 405] on icon "event_available" at bounding box center [1012, 408] width 20 height 20
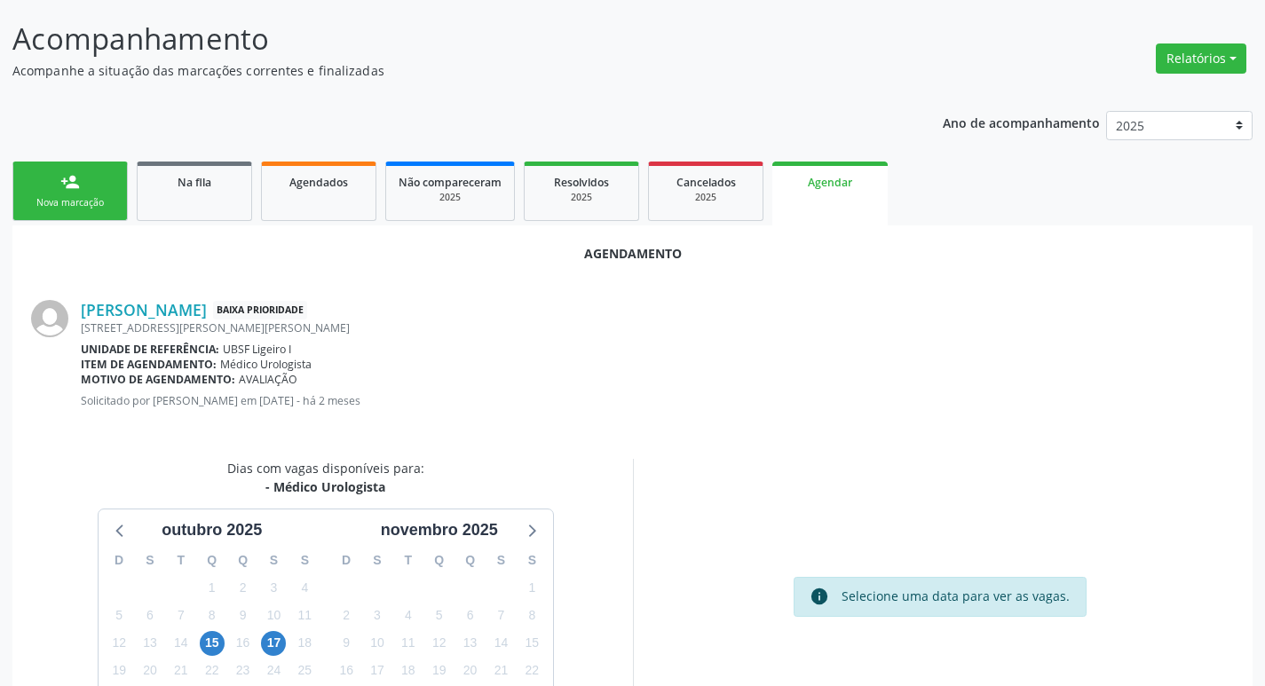
scroll to position [238, 0]
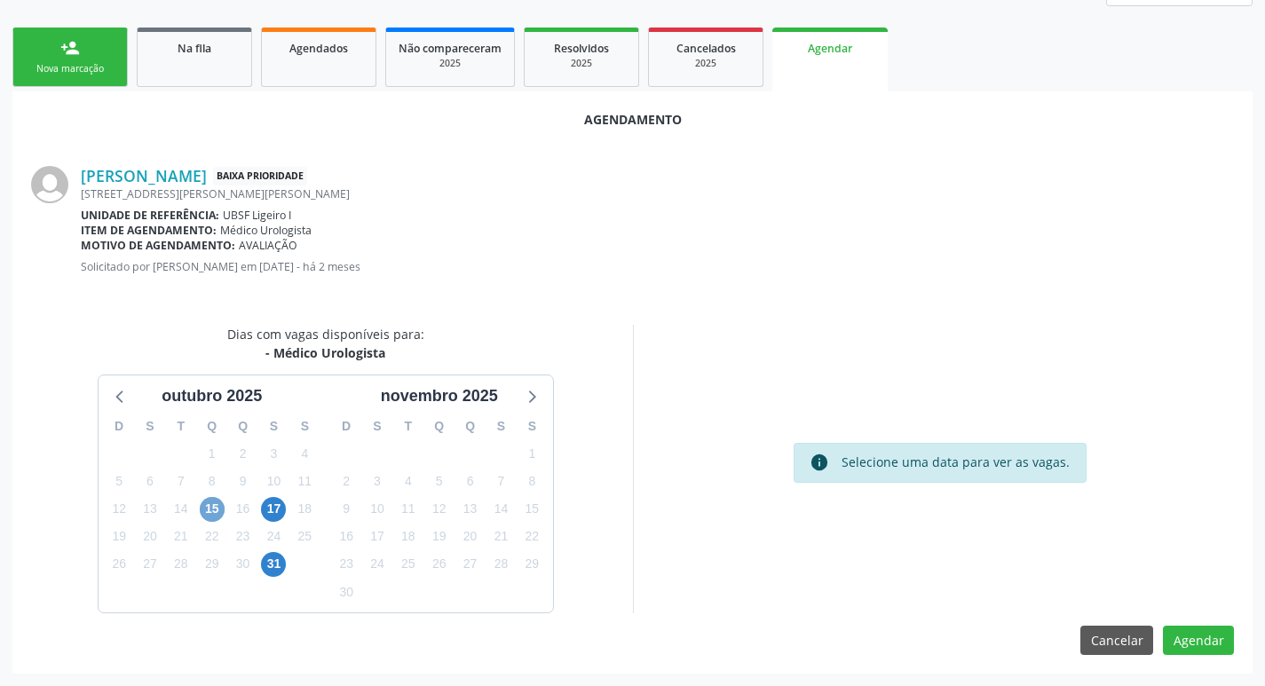
click at [214, 506] on span "15" at bounding box center [212, 509] width 25 height 25
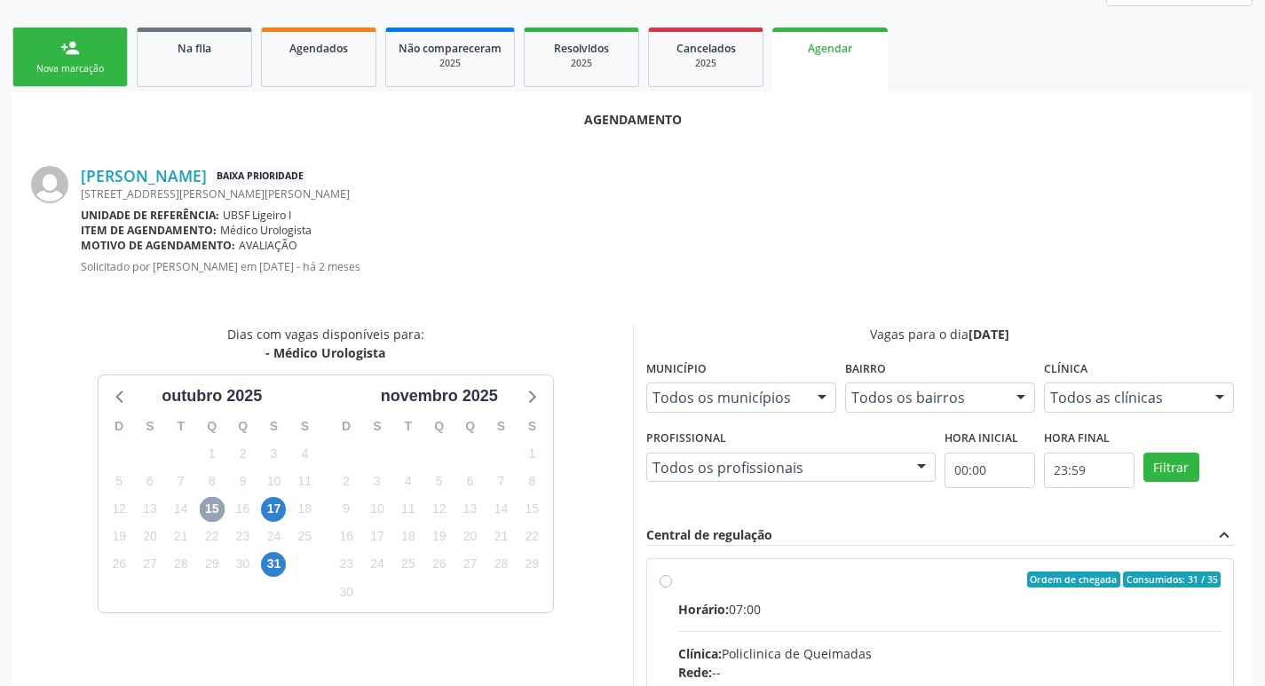
scroll to position [495, 0]
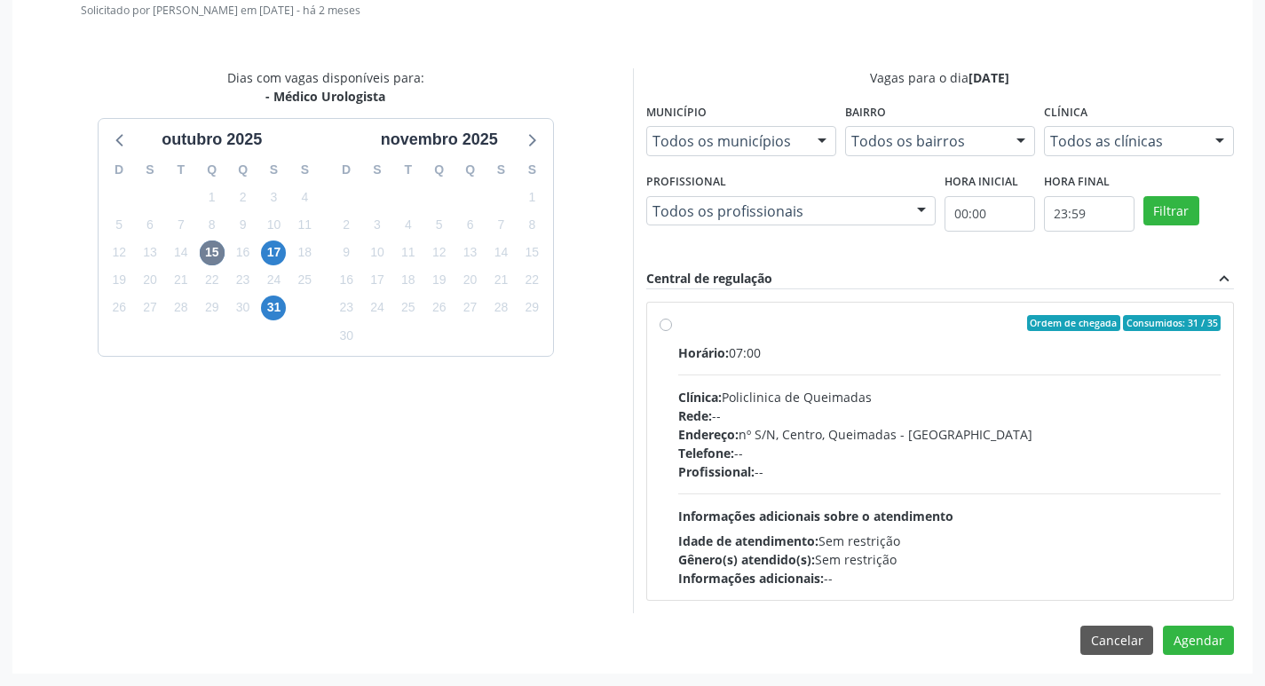
click at [846, 340] on label "Ordem de chegada Consumidos: 31 / 35 Horário: 07:00 Clínica: Policlinica de Que…" at bounding box center [949, 451] width 543 height 273
click at [672, 331] on input "Ordem de chegada Consumidos: 31 / 35 Horário: 07:00 Clínica: Policlinica de Que…" at bounding box center [666, 323] width 12 height 16
radio input "true"
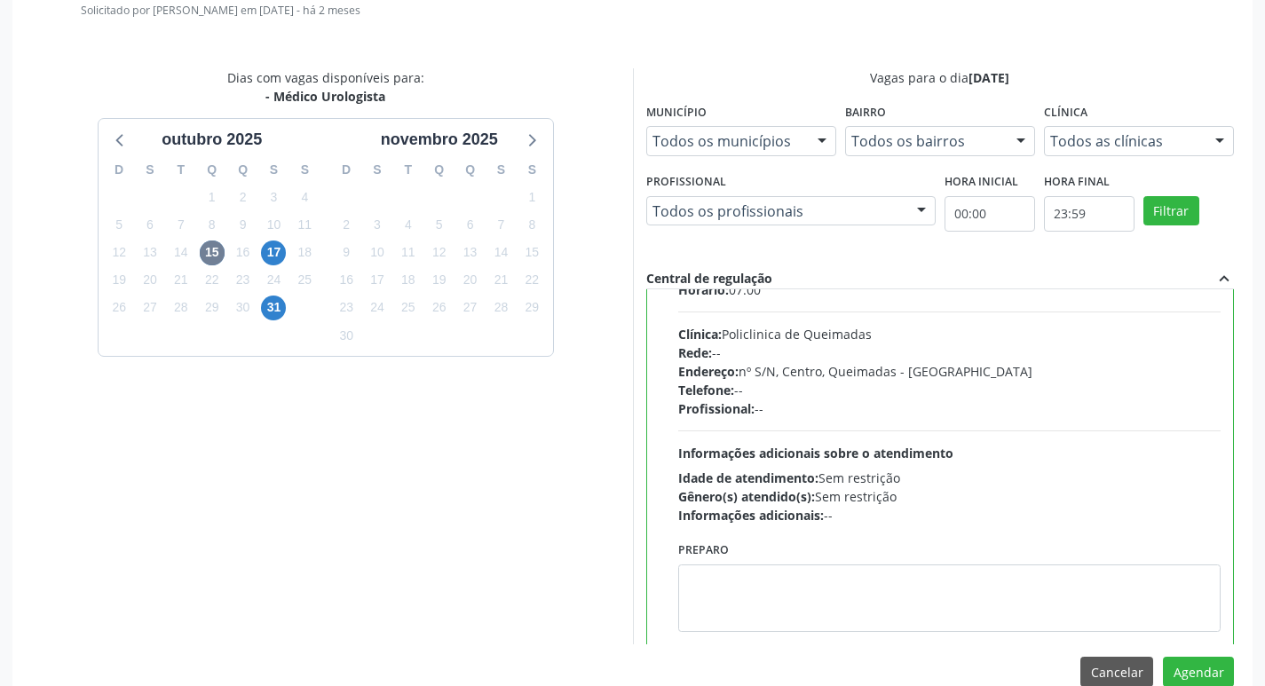
scroll to position [88, 0]
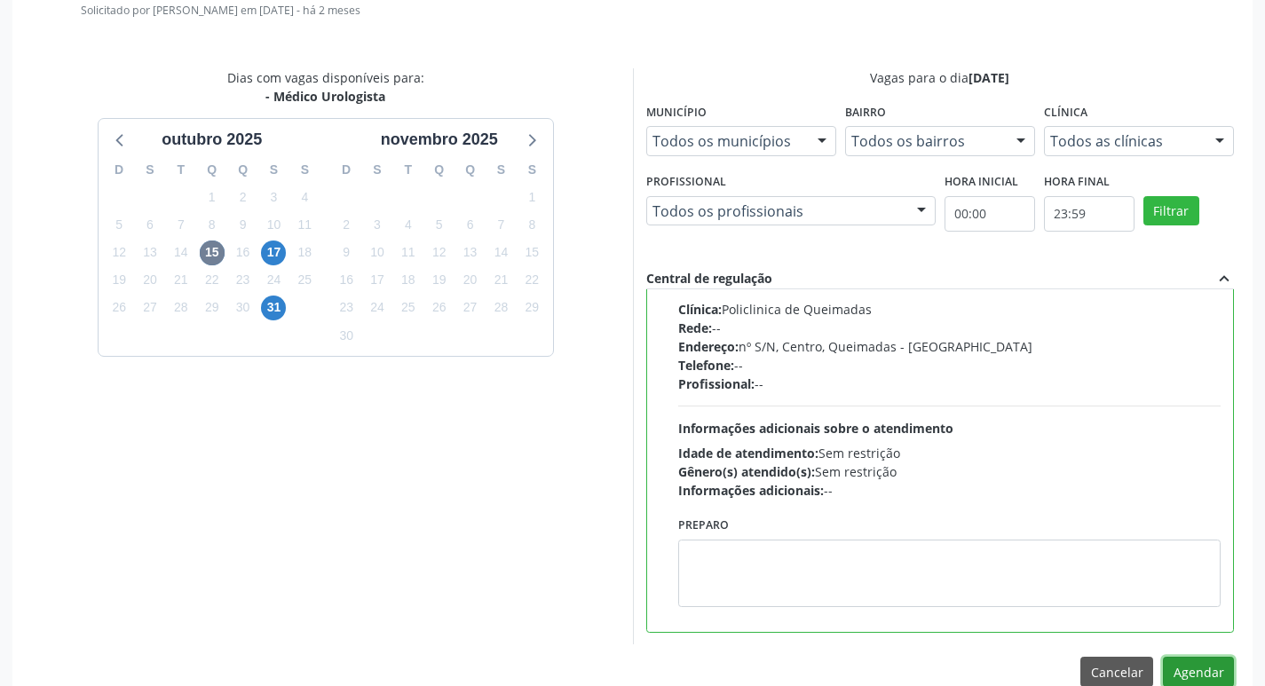
click at [1175, 677] on button "Agendar" at bounding box center [1198, 672] width 71 height 30
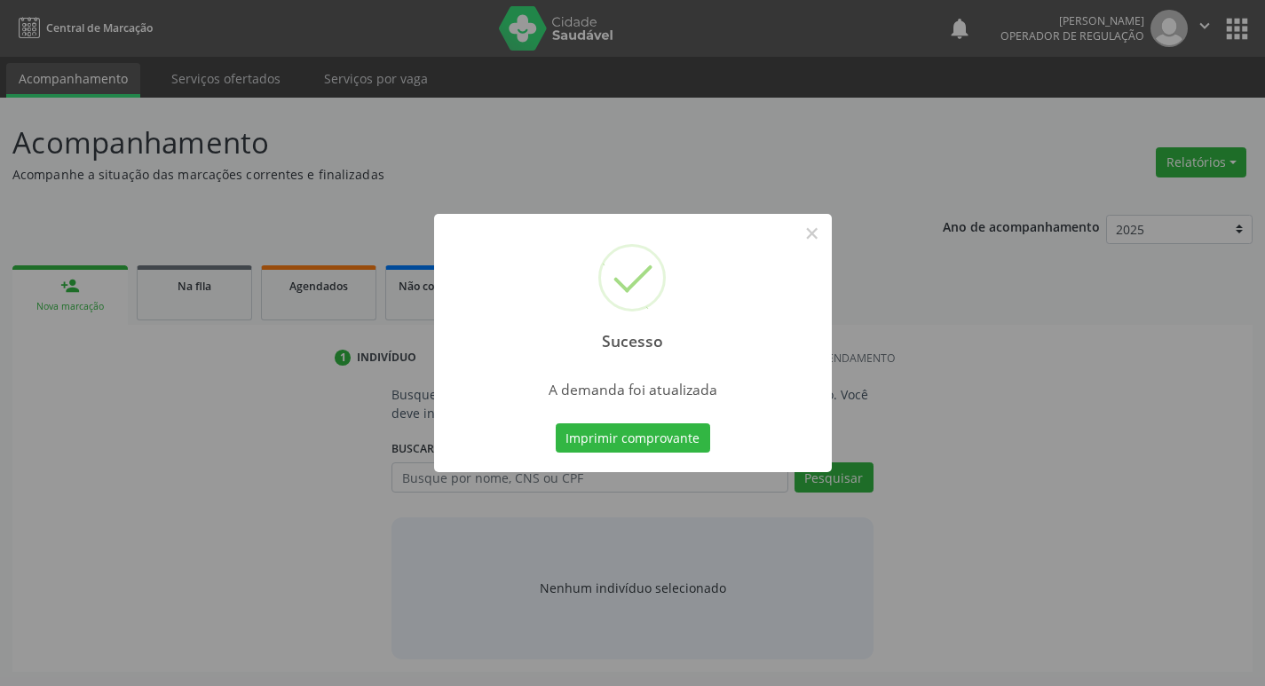
scroll to position [0, 0]
click at [677, 439] on button "Imprimir comprovante" at bounding box center [639, 439] width 154 height 30
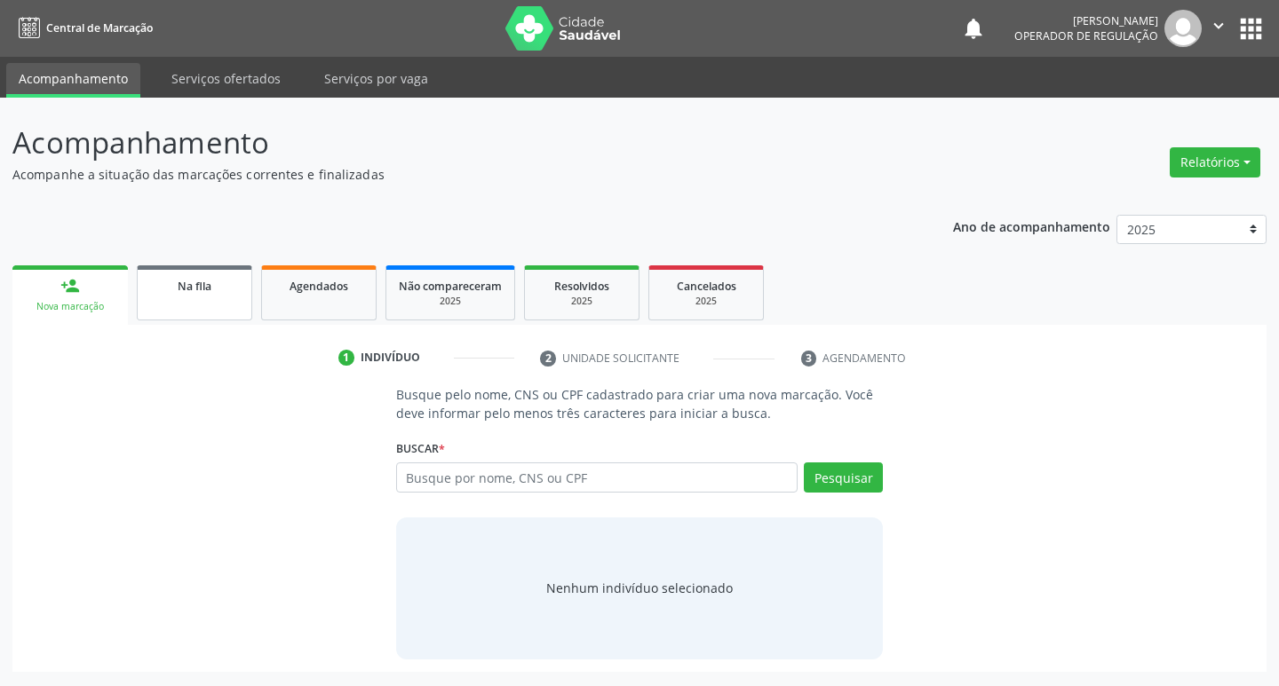
click at [163, 265] on link "Na fila" at bounding box center [194, 292] width 115 height 55
click at [167, 268] on link "Na fila" at bounding box center [194, 292] width 115 height 55
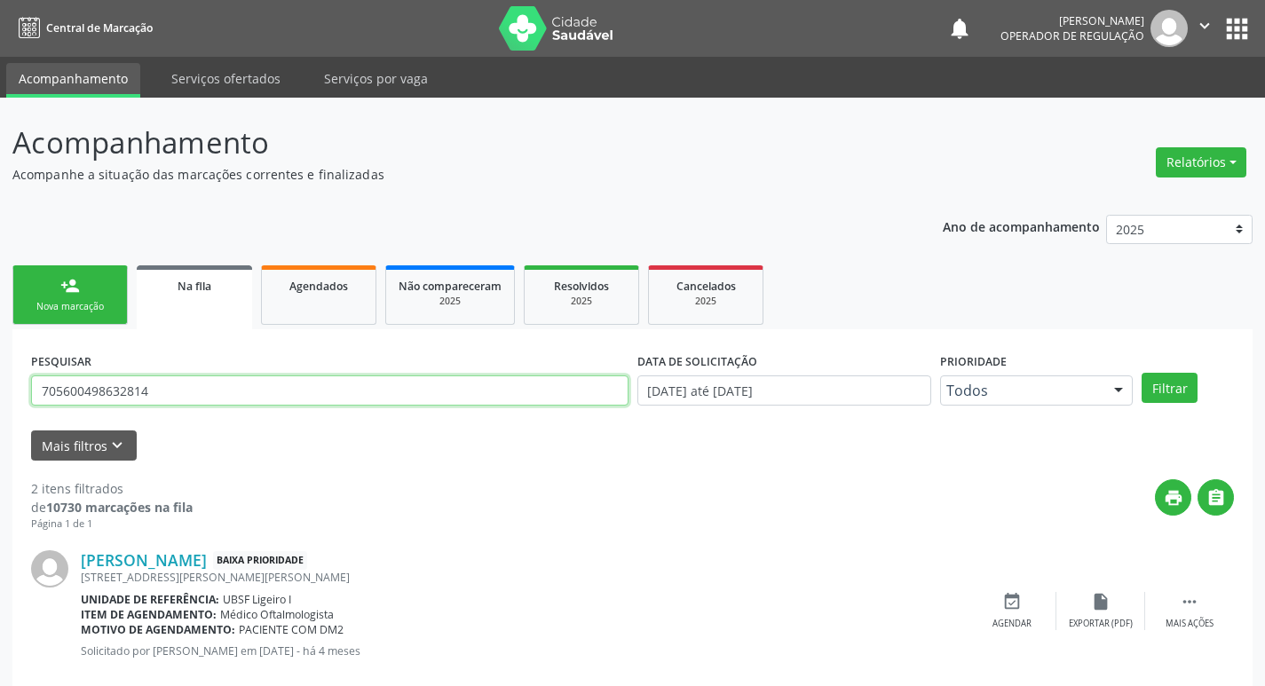
click at [265, 392] on input "705600498632814" at bounding box center [330, 391] width 598 height 30
type input "700506945536254"
click at [1142, 373] on button "Filtrar" at bounding box center [1170, 388] width 56 height 30
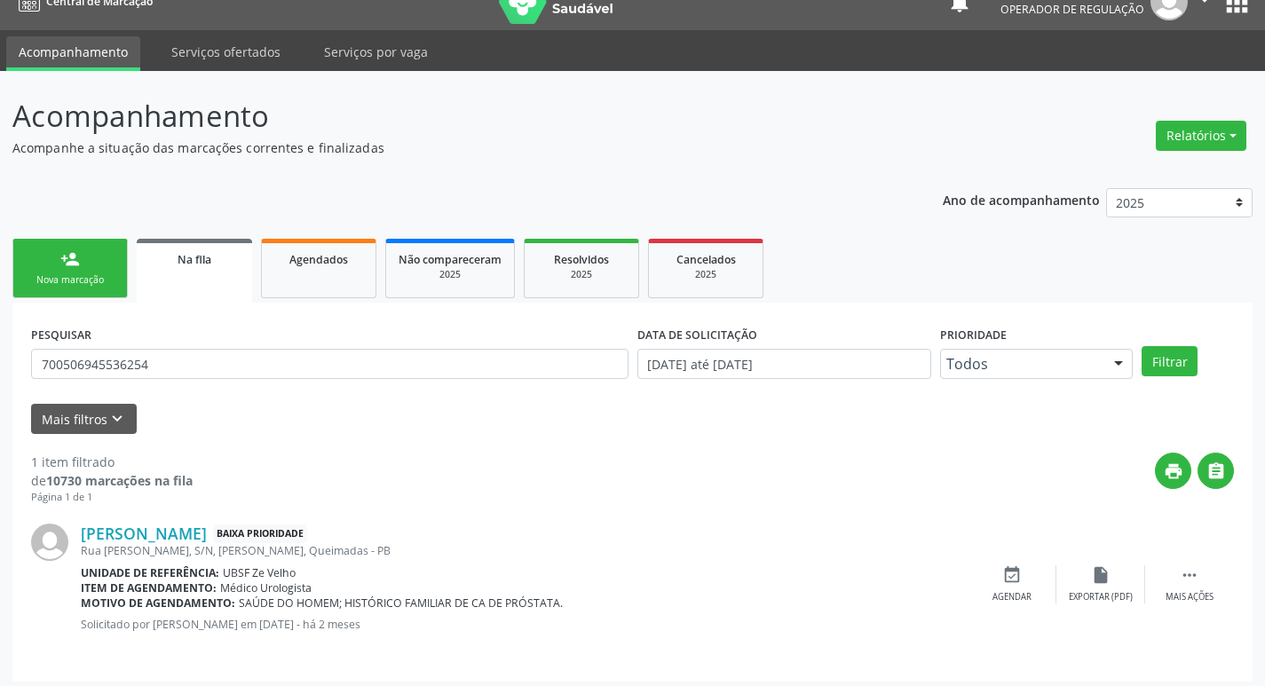
scroll to position [35, 0]
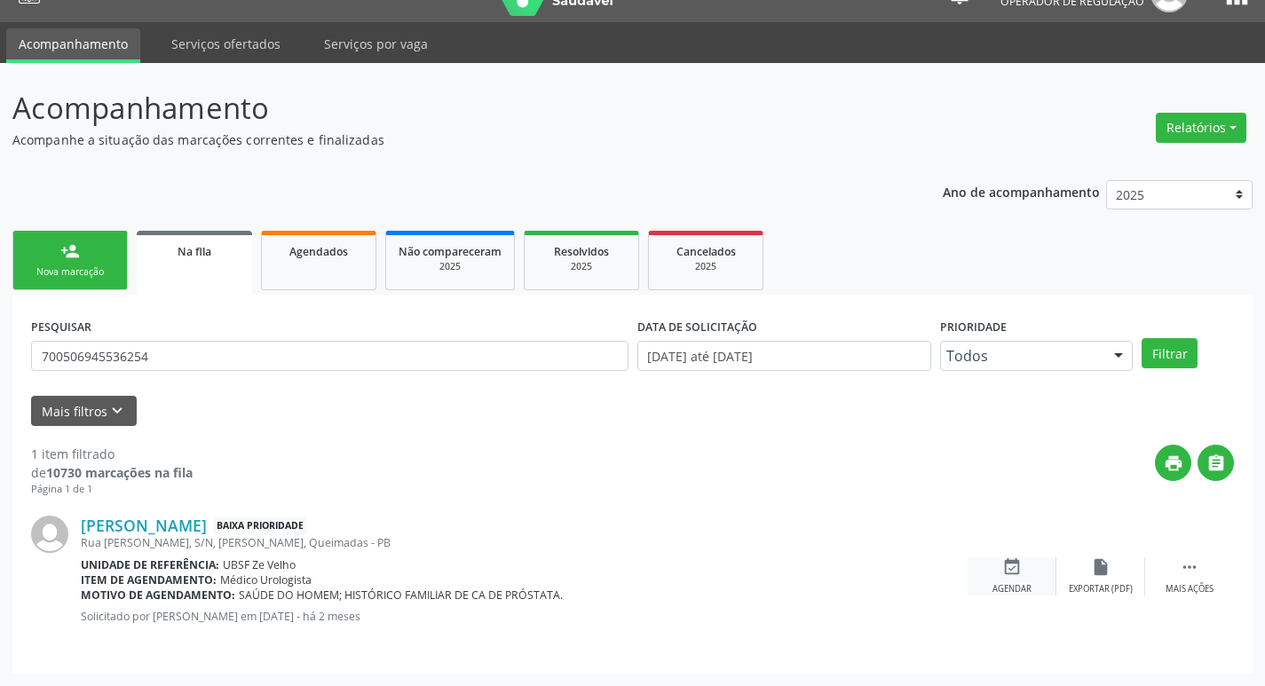
click at [1021, 574] on icon "event_available" at bounding box center [1012, 568] width 20 height 20
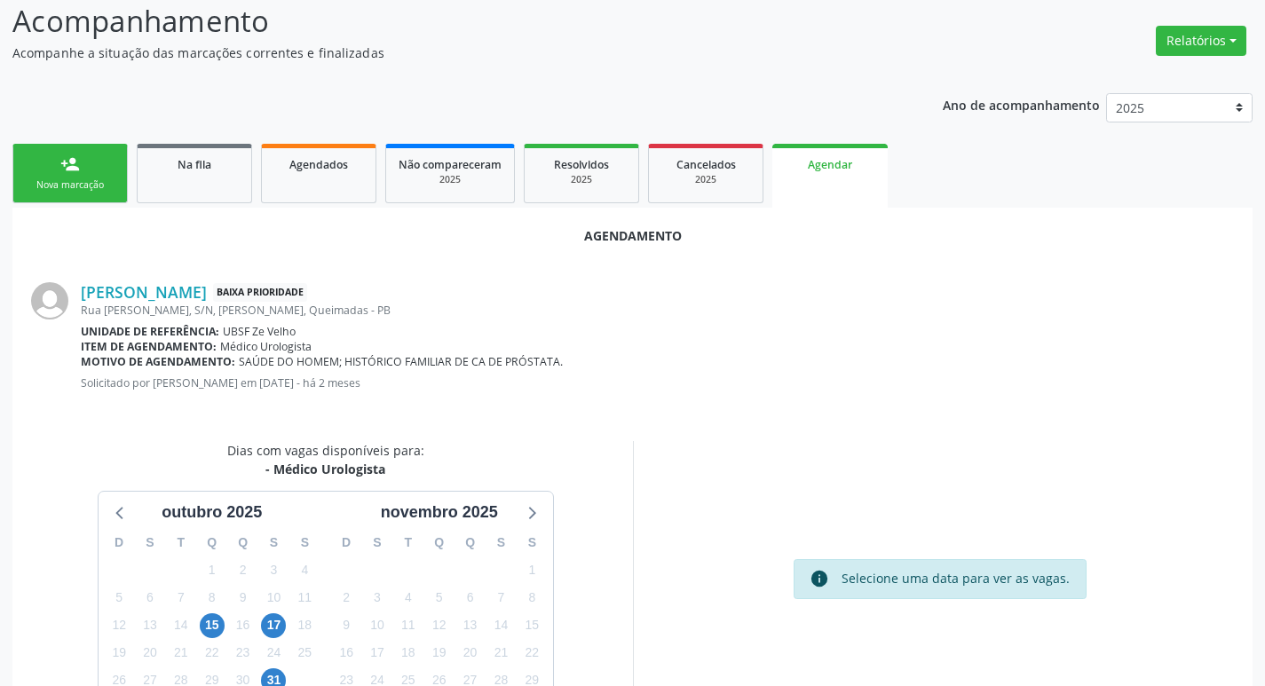
scroll to position [238, 0]
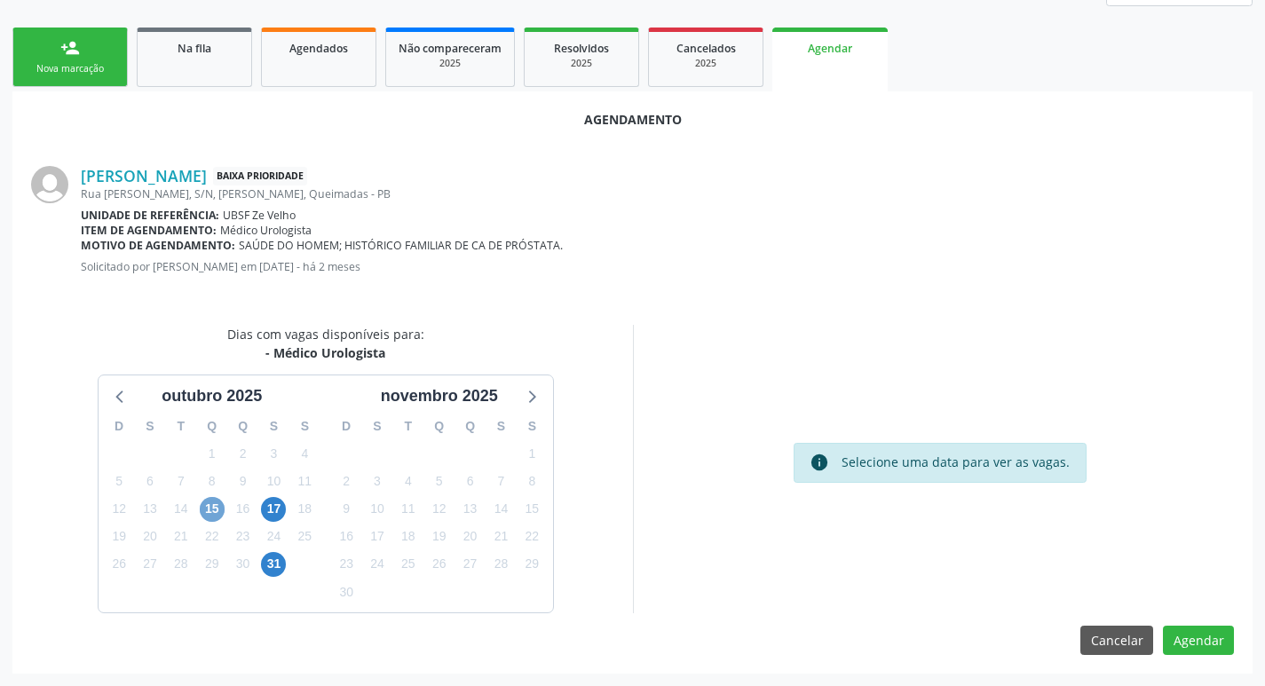
click at [218, 517] on span "15" at bounding box center [212, 509] width 25 height 25
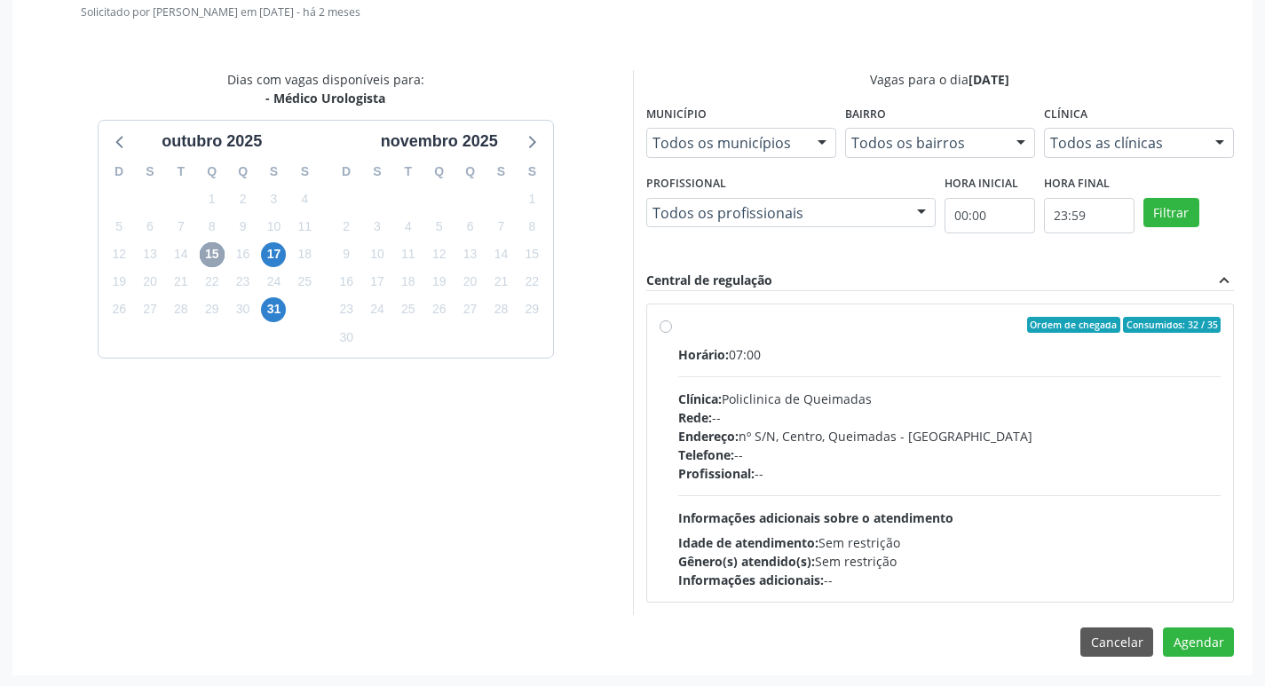
scroll to position [495, 0]
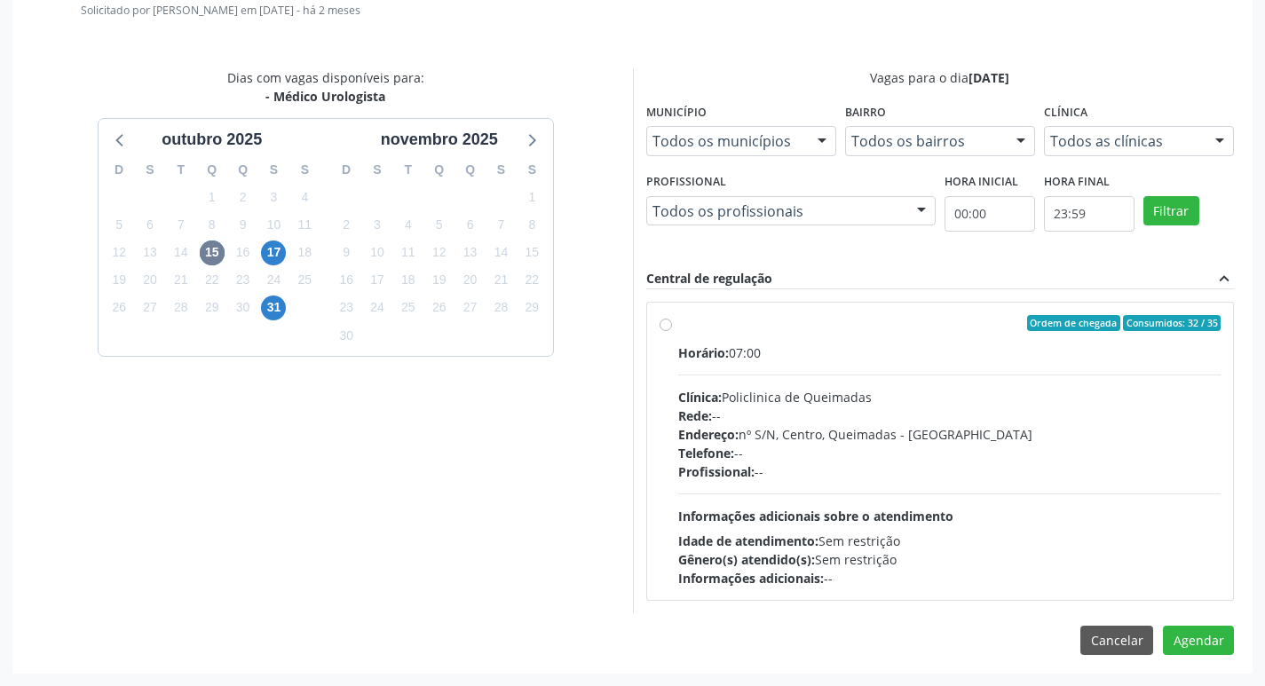
click at [828, 423] on div "Rede: --" at bounding box center [949, 416] width 543 height 19
click at [672, 331] on input "Ordem de chegada Consumidos: 32 / 35 Horário: 07:00 Clínica: Policlinica de Que…" at bounding box center [666, 323] width 12 height 16
radio input "true"
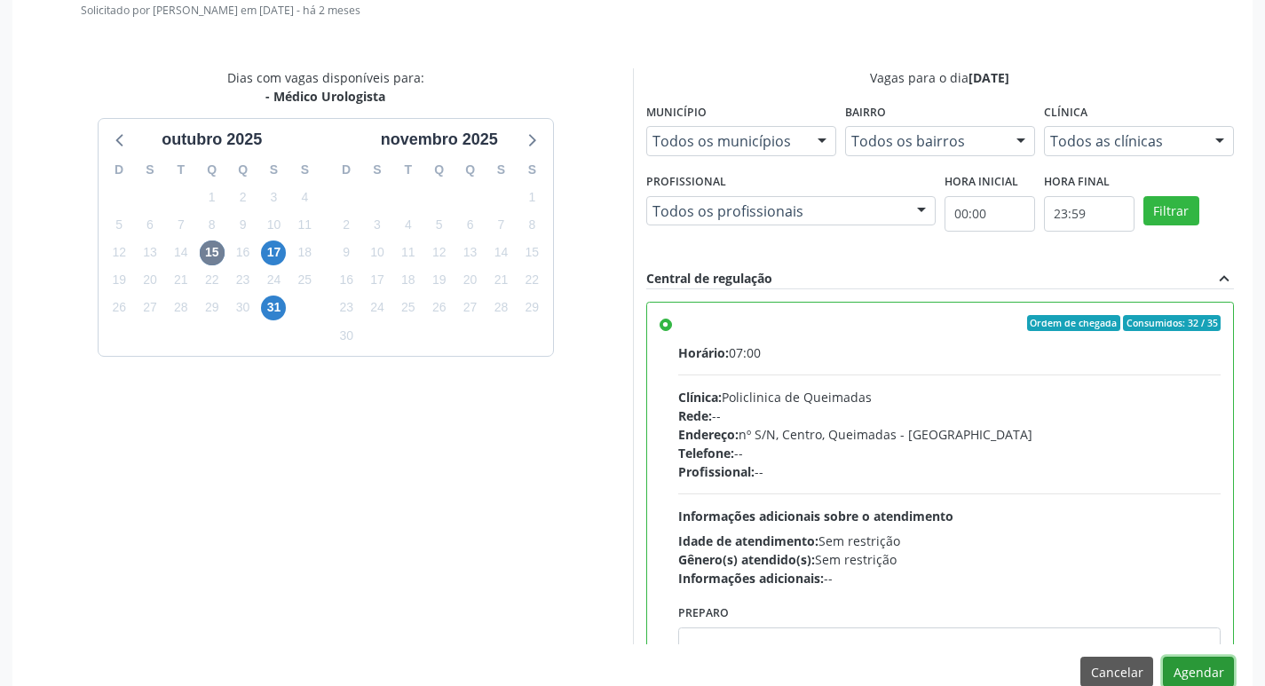
drag, startPoint x: 1205, startPoint y: 675, endPoint x: 1139, endPoint y: 667, distance: 66.2
click at [1203, 675] on button "Agendar" at bounding box center [1198, 672] width 71 height 30
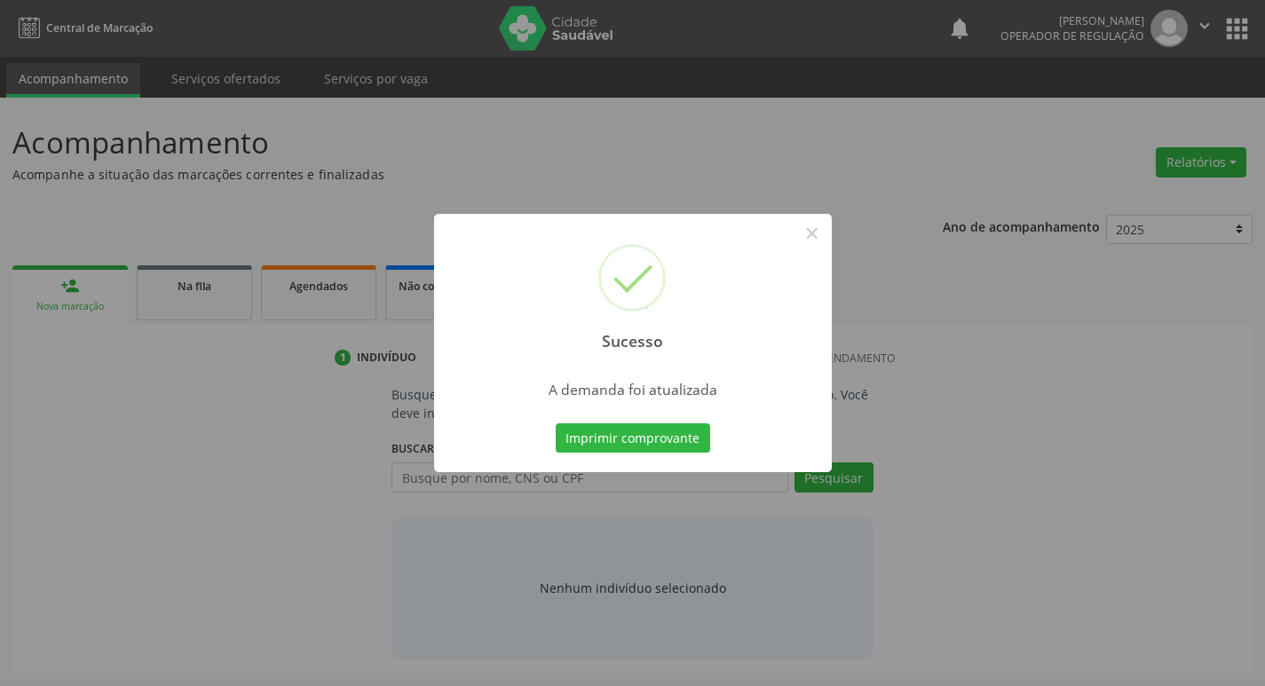
scroll to position [0, 0]
click at [622, 446] on button "Imprimir comprovante" at bounding box center [639, 439] width 154 height 30
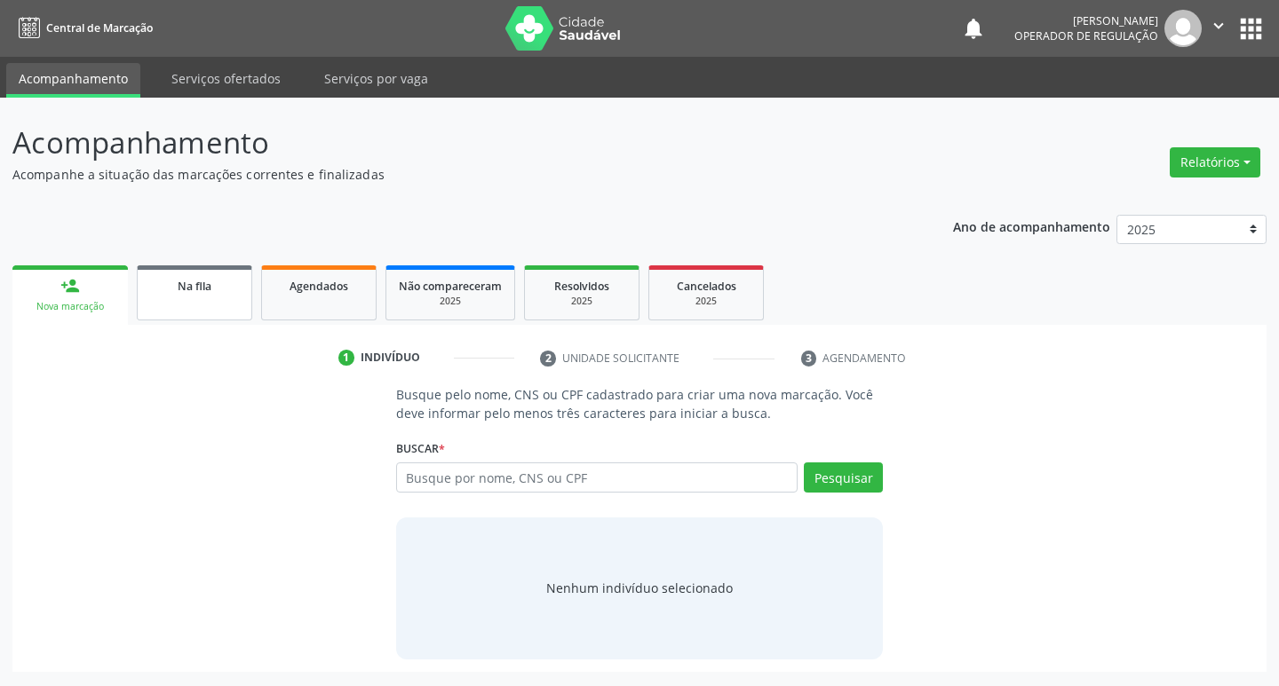
click at [184, 298] on link "Na fila" at bounding box center [194, 292] width 115 height 55
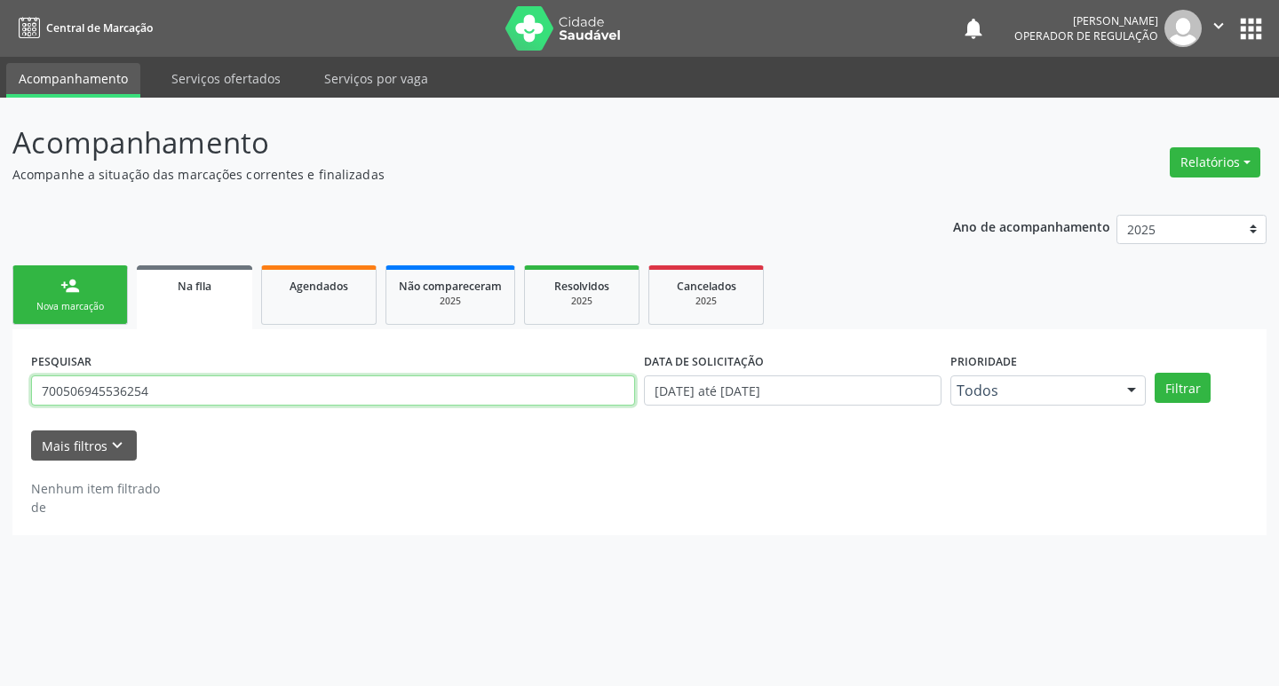
click at [228, 383] on input "700506945536254" at bounding box center [333, 391] width 604 height 30
type input "7"
type input "708102516074637"
click at [1154, 373] on button "Filtrar" at bounding box center [1182, 388] width 56 height 30
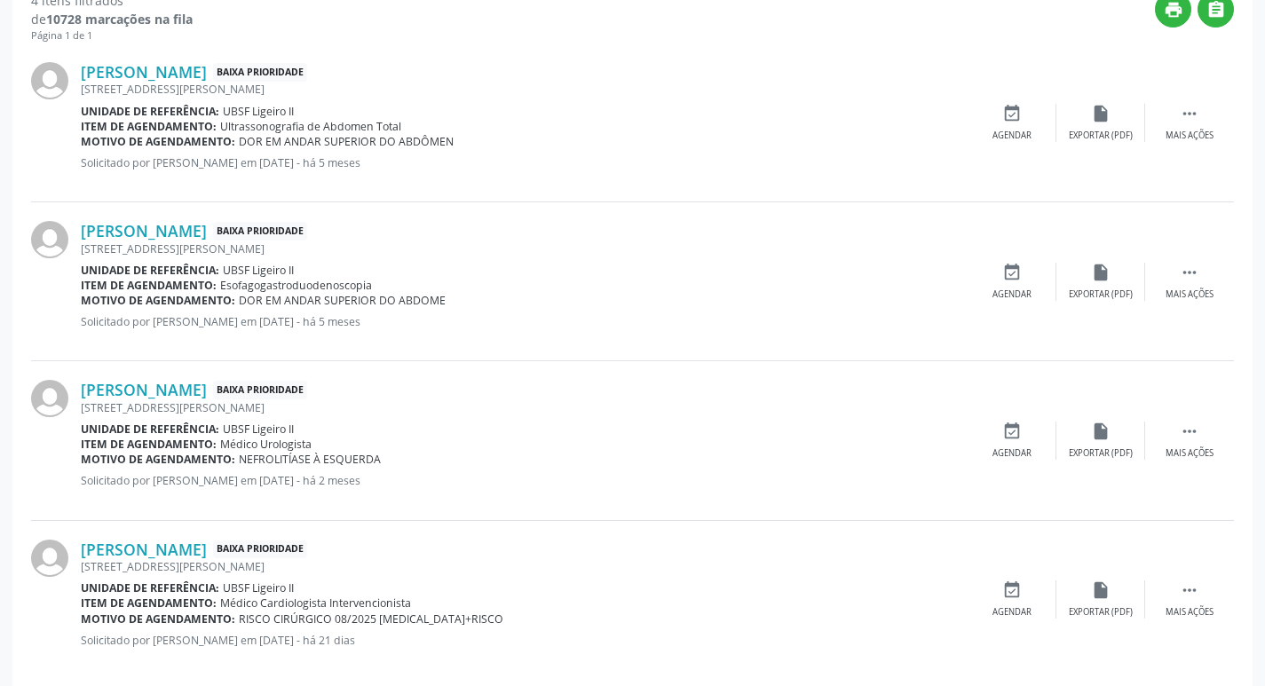
scroll to position [512, 0]
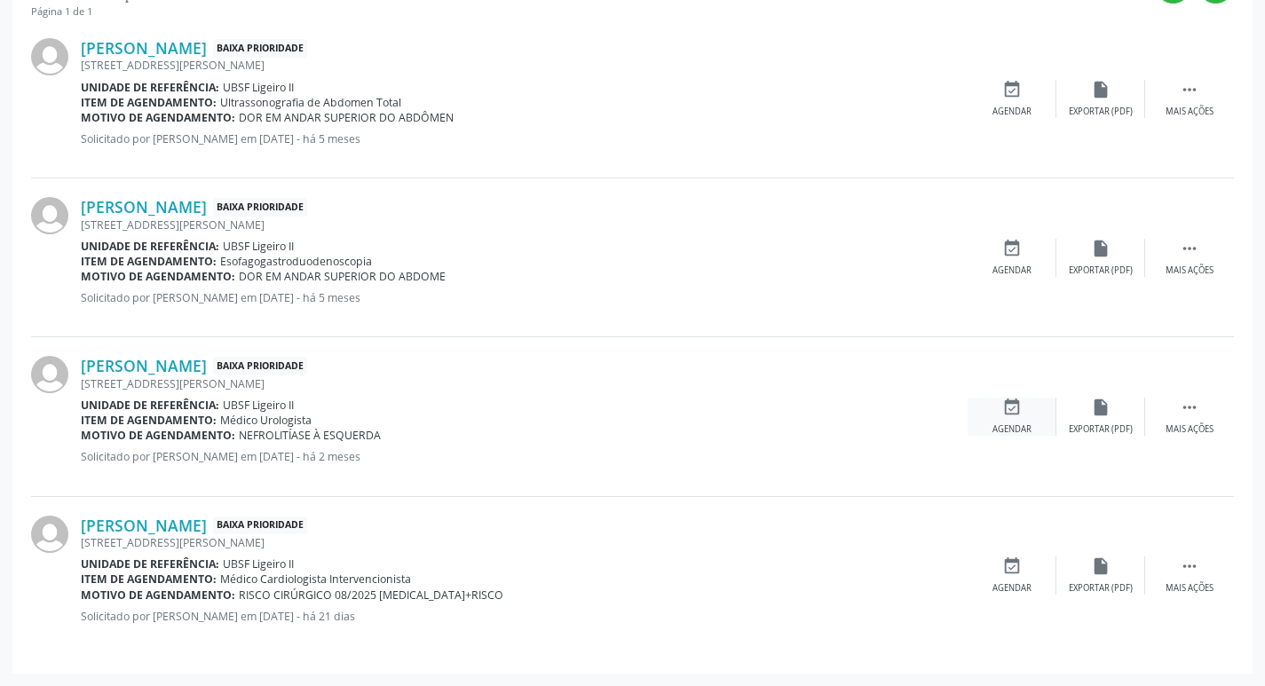
click at [1016, 416] on icon "event_available" at bounding box center [1012, 408] width 20 height 20
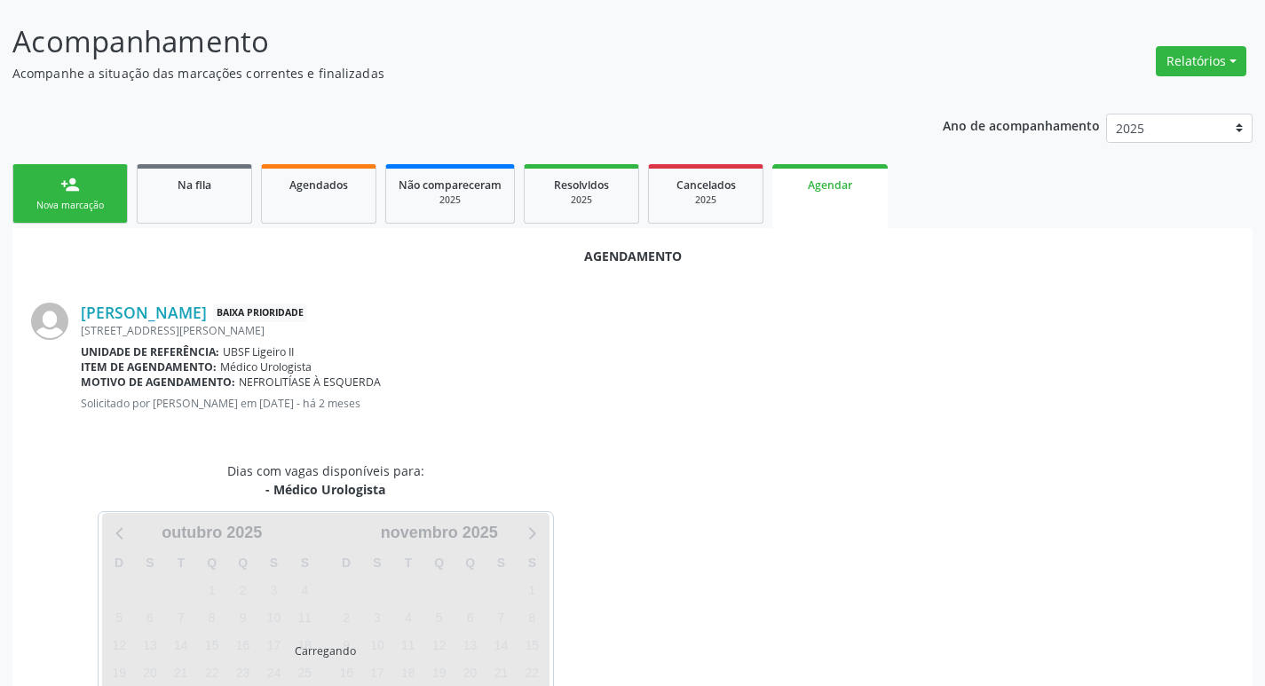
scroll to position [196, 0]
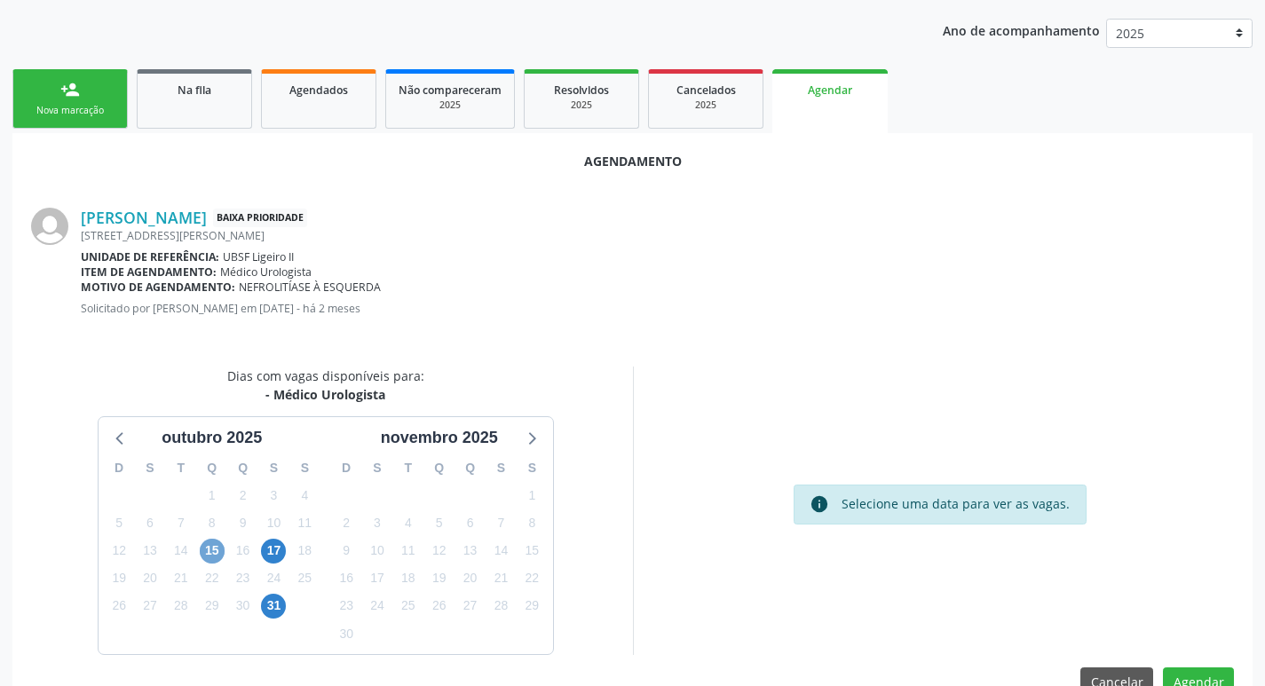
click at [212, 553] on span "15" at bounding box center [212, 551] width 25 height 25
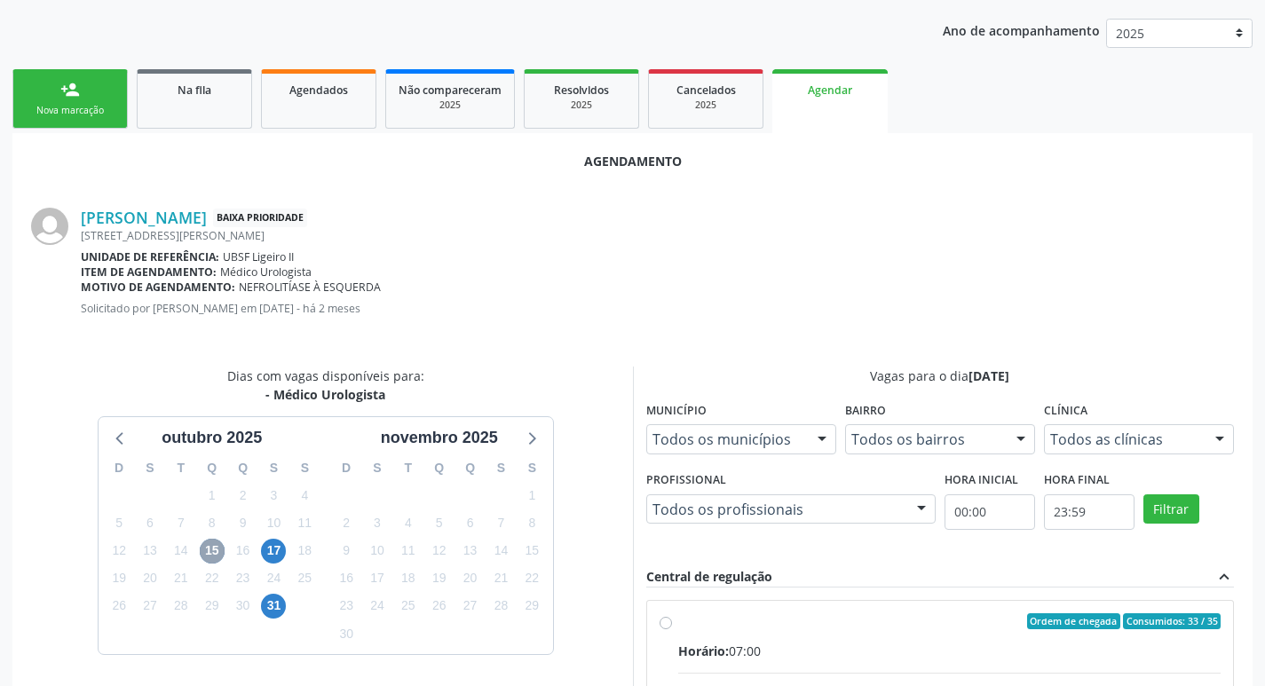
scroll to position [495, 0]
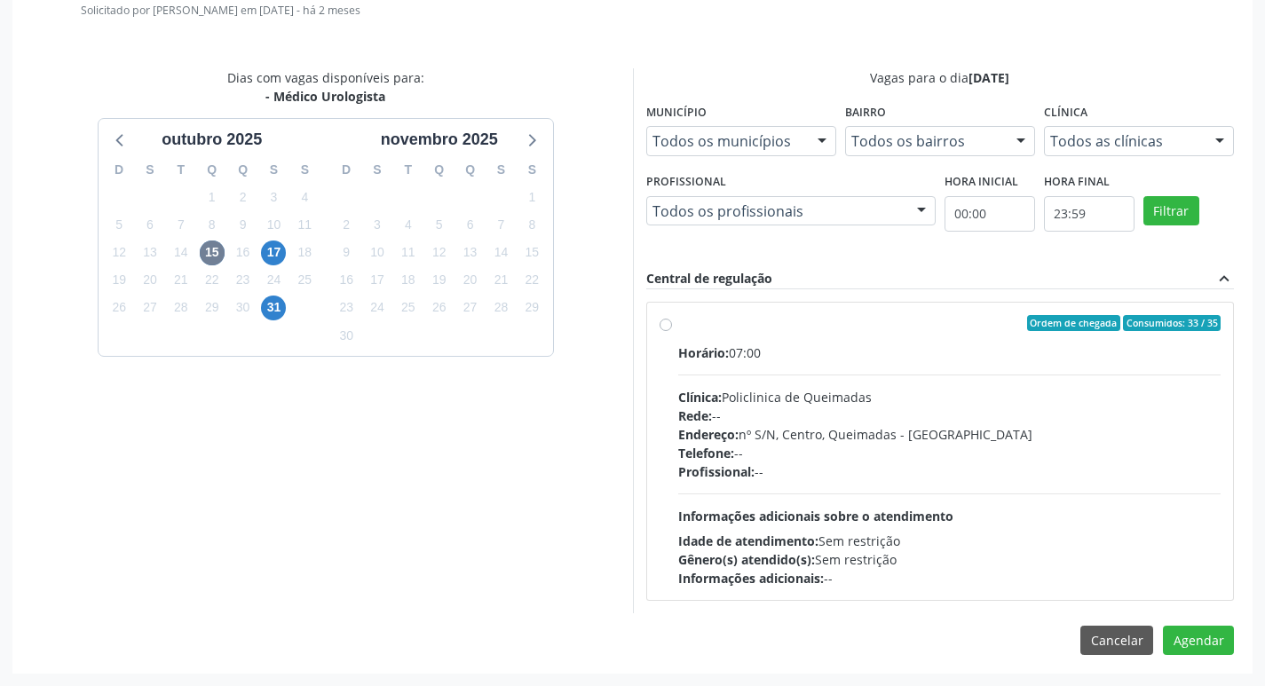
click at [820, 377] on div "Horário: 07:00 Clínica: Policlinica de Queimadas Rede: -- Endereço: nº S/N, Cen…" at bounding box center [949, 466] width 543 height 244
click at [672, 331] on input "Ordem de chegada Consumidos: 33 / 35 Horário: 07:00 Clínica: Policlinica de Que…" at bounding box center [666, 323] width 12 height 16
radio input "true"
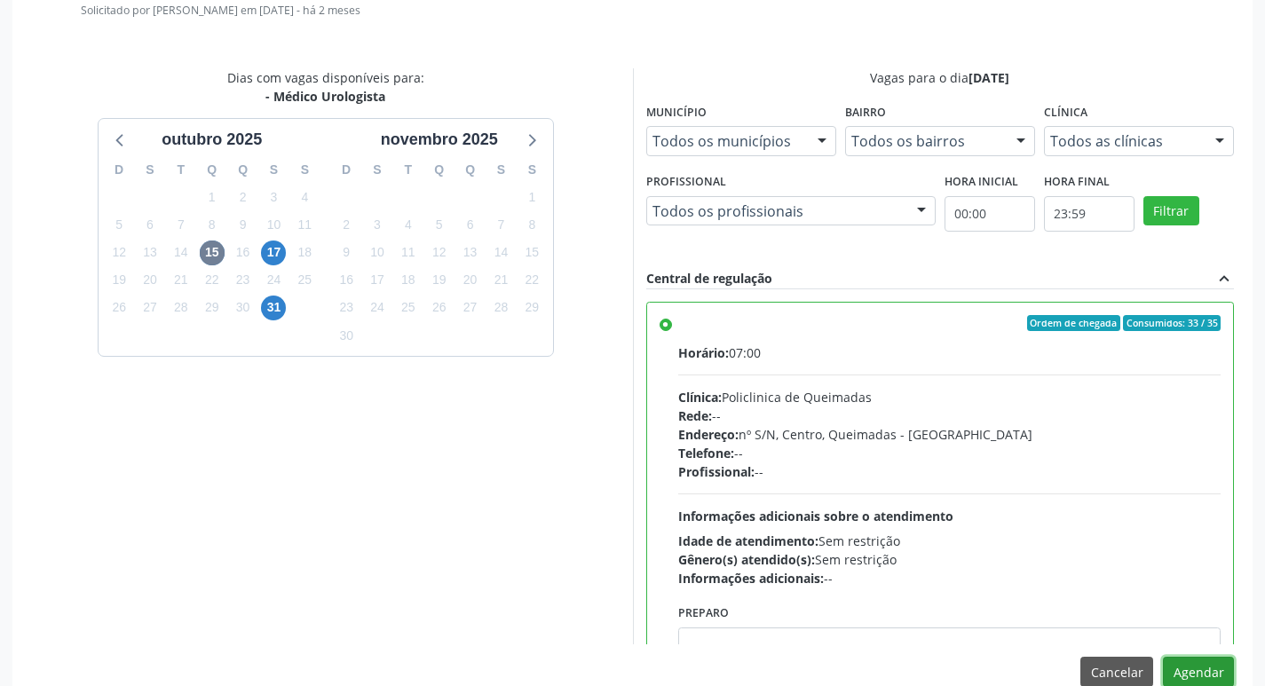
click at [1191, 670] on button "Agendar" at bounding box center [1198, 672] width 71 height 30
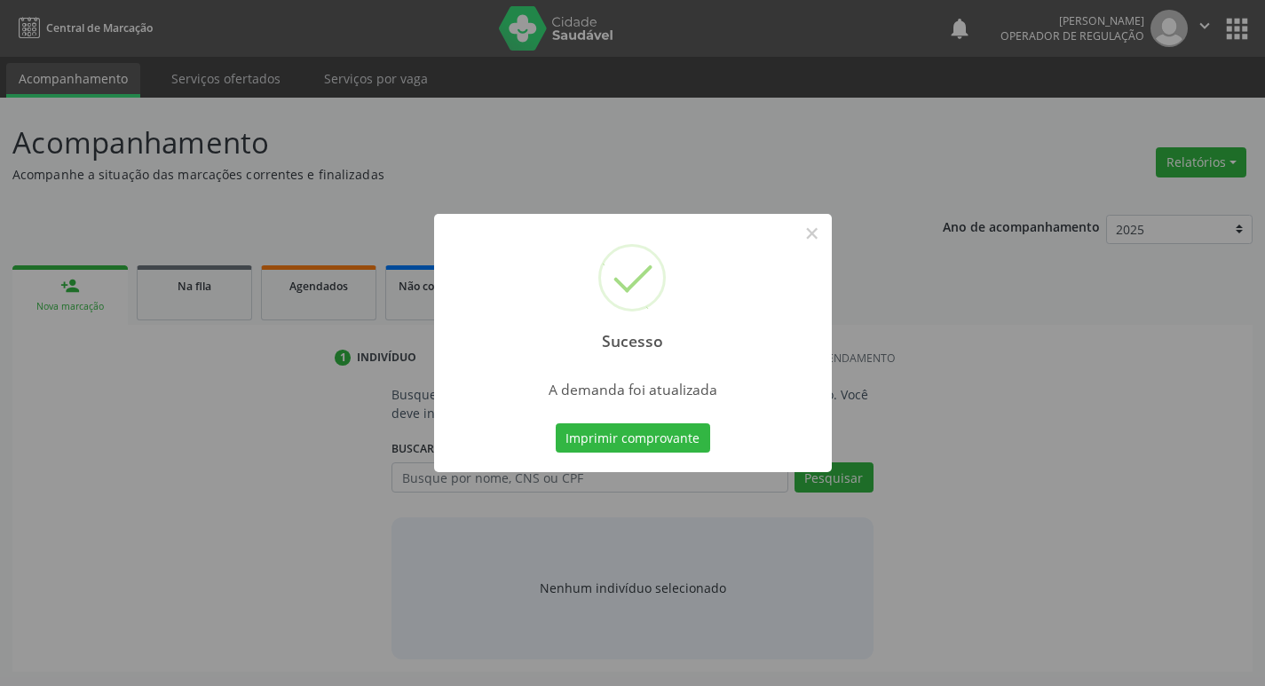
scroll to position [0, 0]
click at [606, 448] on button "Imprimir comprovante" at bounding box center [639, 439] width 154 height 30
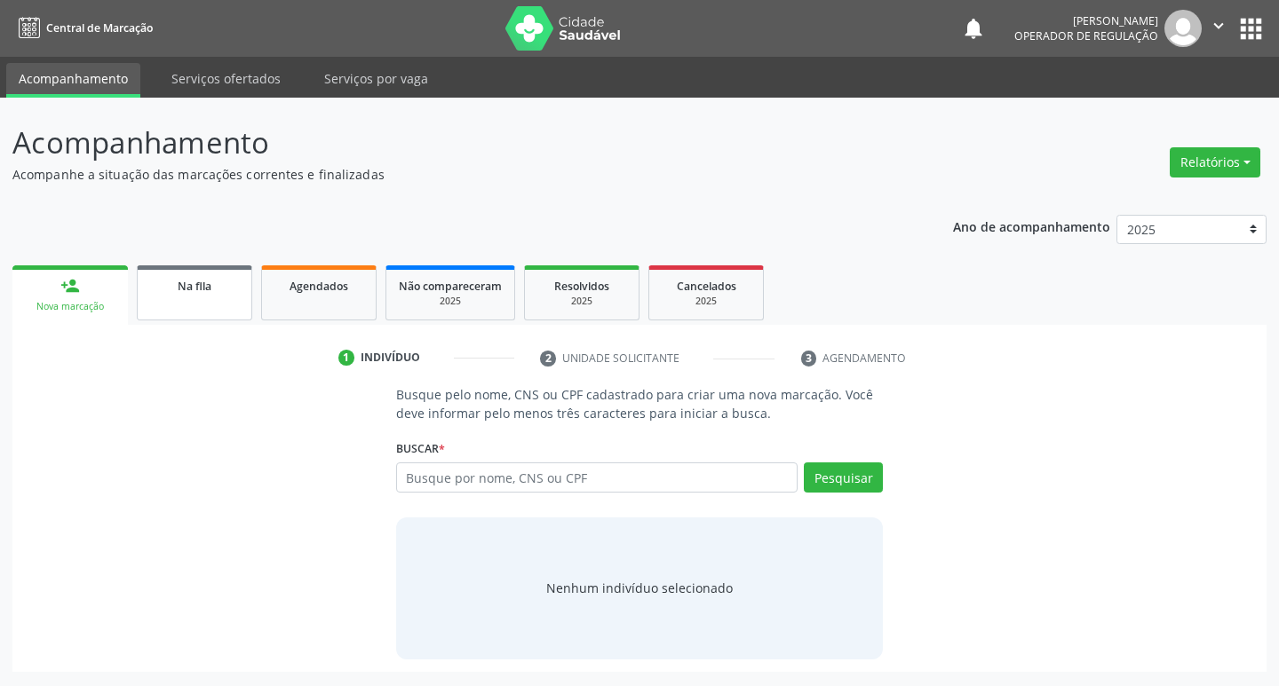
click at [214, 289] on div "Na fila" at bounding box center [194, 285] width 89 height 19
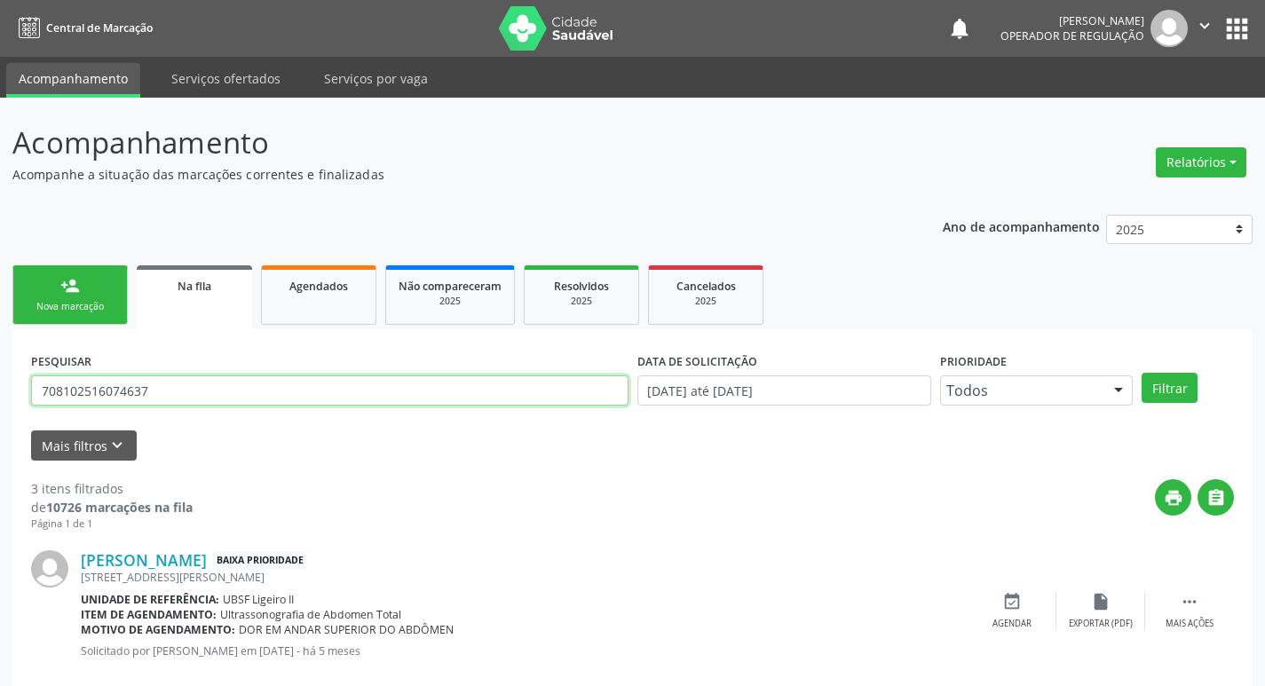
click at [222, 393] on input "708102516074637" at bounding box center [330, 391] width 598 height 30
type input "705006875594159"
click at [1142, 373] on button "Filtrar" at bounding box center [1170, 388] width 56 height 30
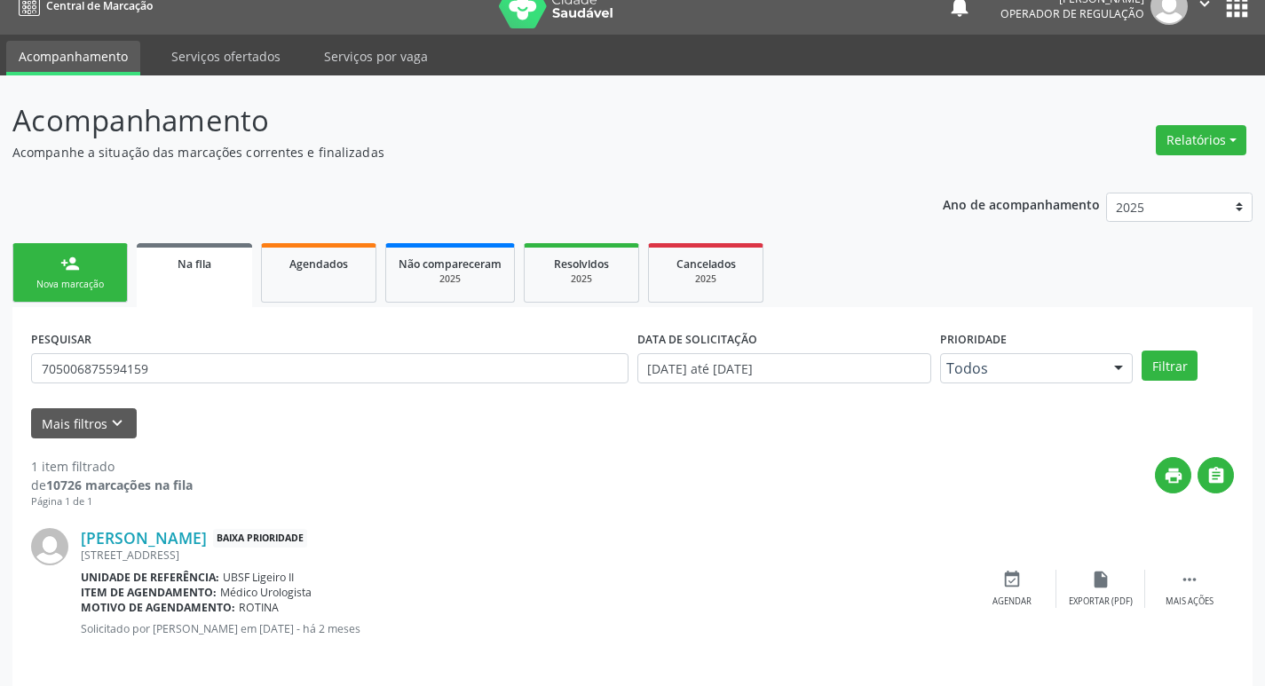
scroll to position [35, 0]
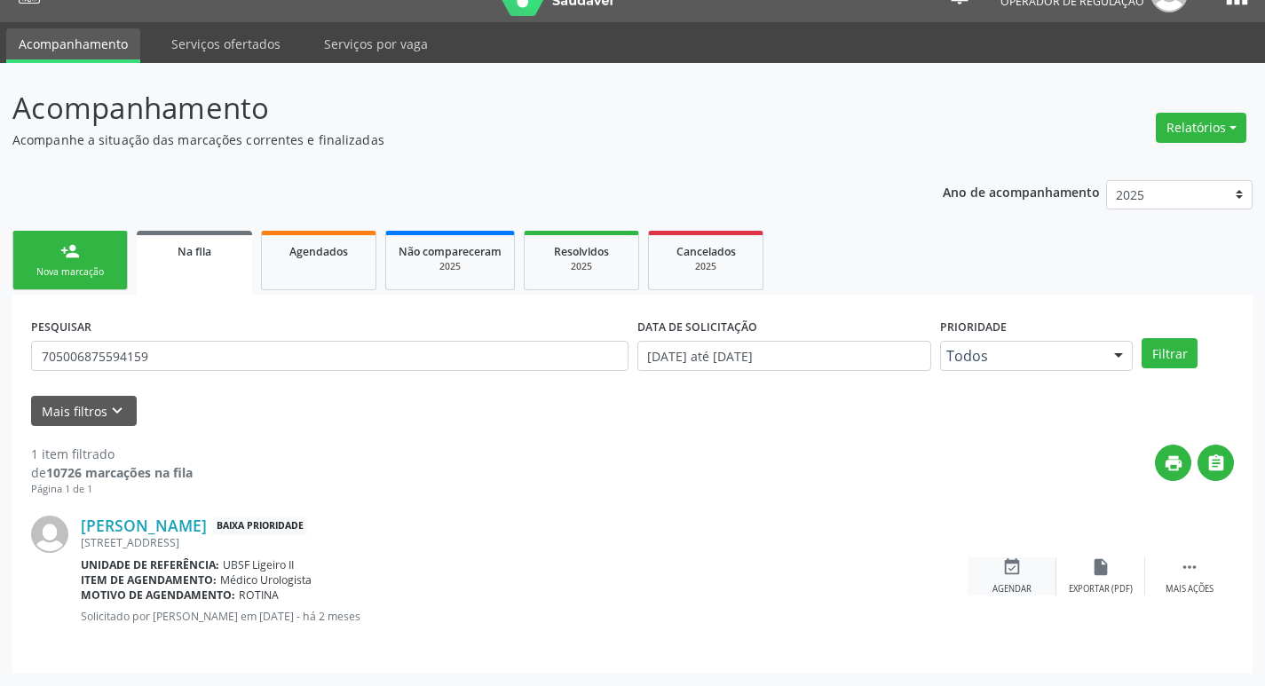
click at [1015, 579] on div "event_available Agendar" at bounding box center [1012, 577] width 89 height 38
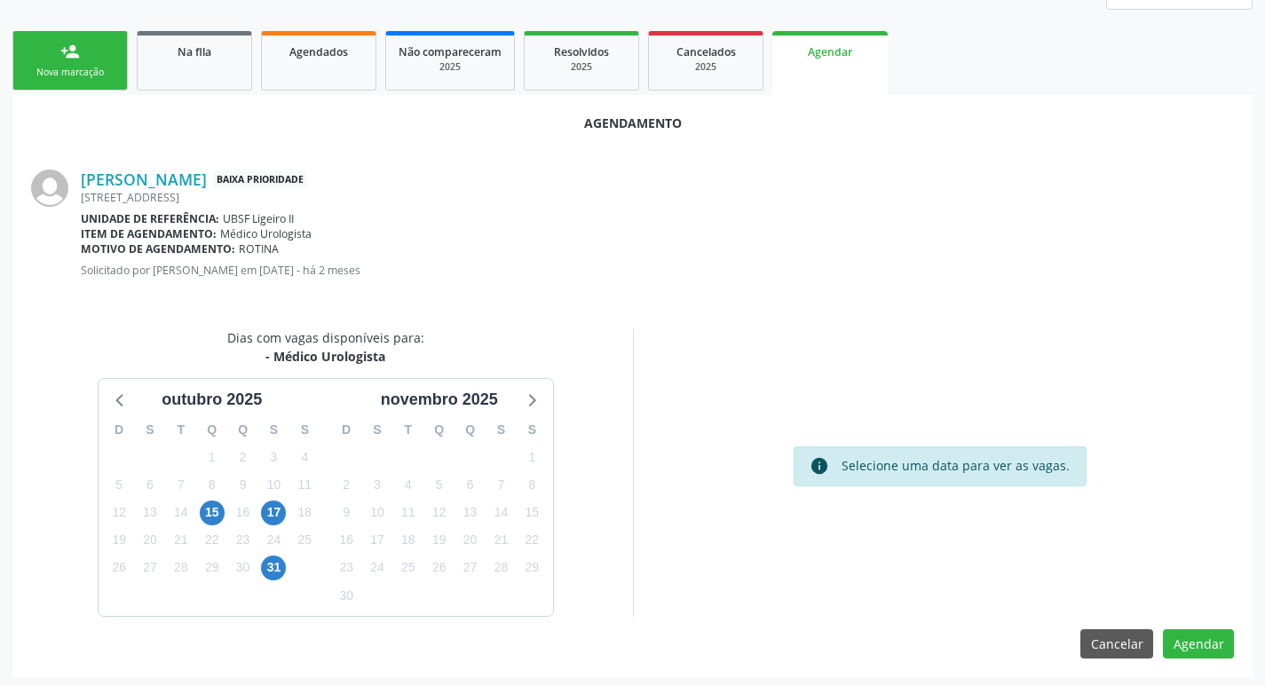
scroll to position [238, 0]
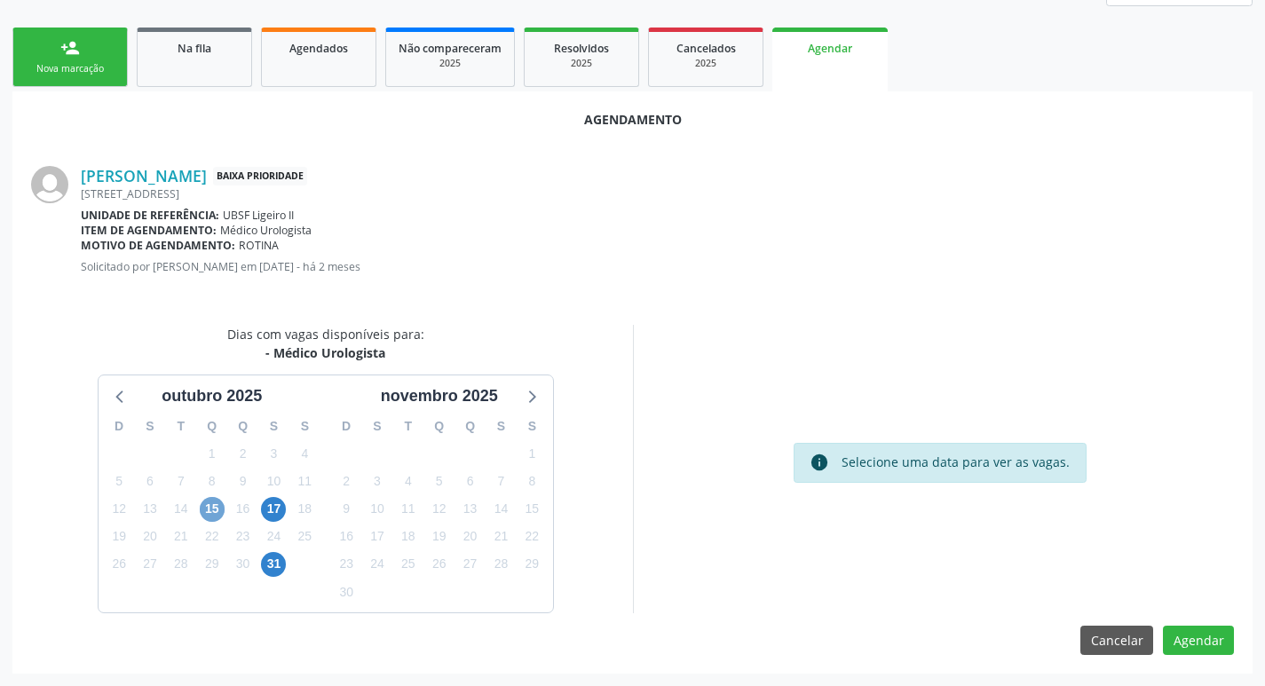
click at [209, 508] on span "15" at bounding box center [212, 509] width 25 height 25
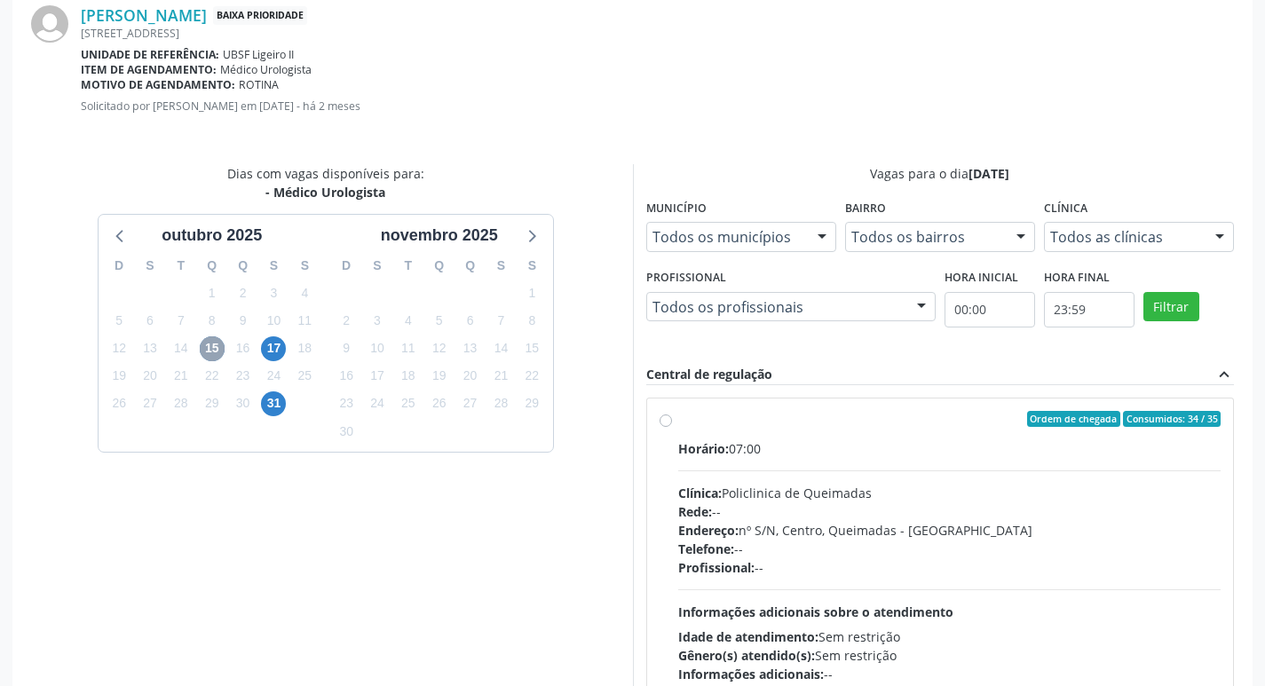
scroll to position [495, 0]
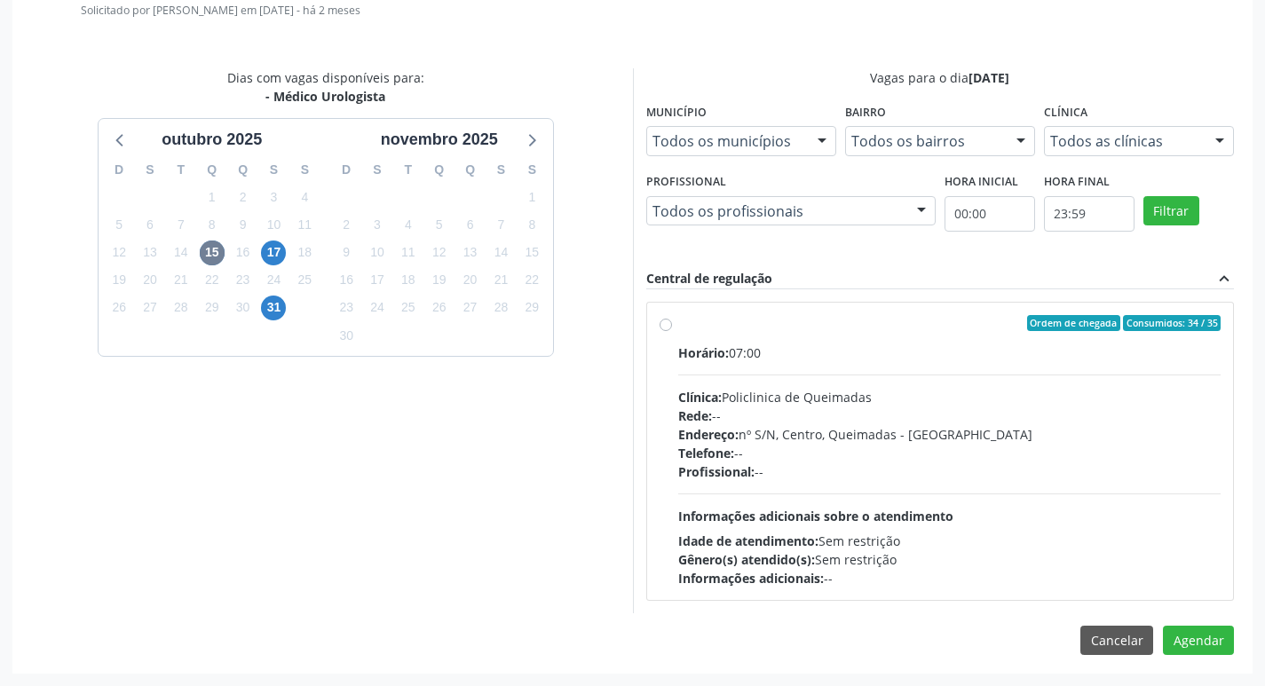
drag, startPoint x: 1026, startPoint y: 379, endPoint x: 1074, endPoint y: 408, distance: 56.5
click at [1026, 378] on div "Horário: 07:00 Clínica: Policlinica de Queimadas Rede: -- Endereço: nº S/N, Cen…" at bounding box center [949, 466] width 543 height 244
click at [672, 331] on input "Ordem de chegada Consumidos: 34 / 35 Horário: 07:00 Clínica: Policlinica de Que…" at bounding box center [666, 323] width 12 height 16
radio input "true"
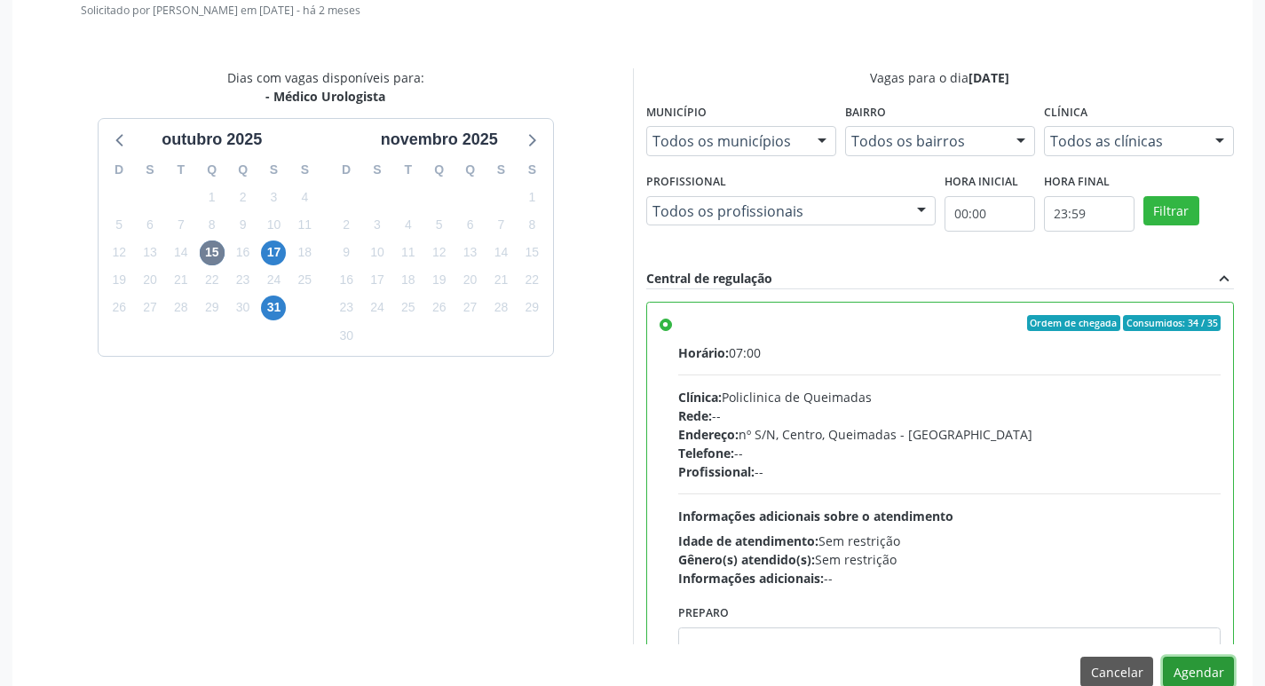
click at [1179, 670] on button "Agendar" at bounding box center [1198, 672] width 71 height 30
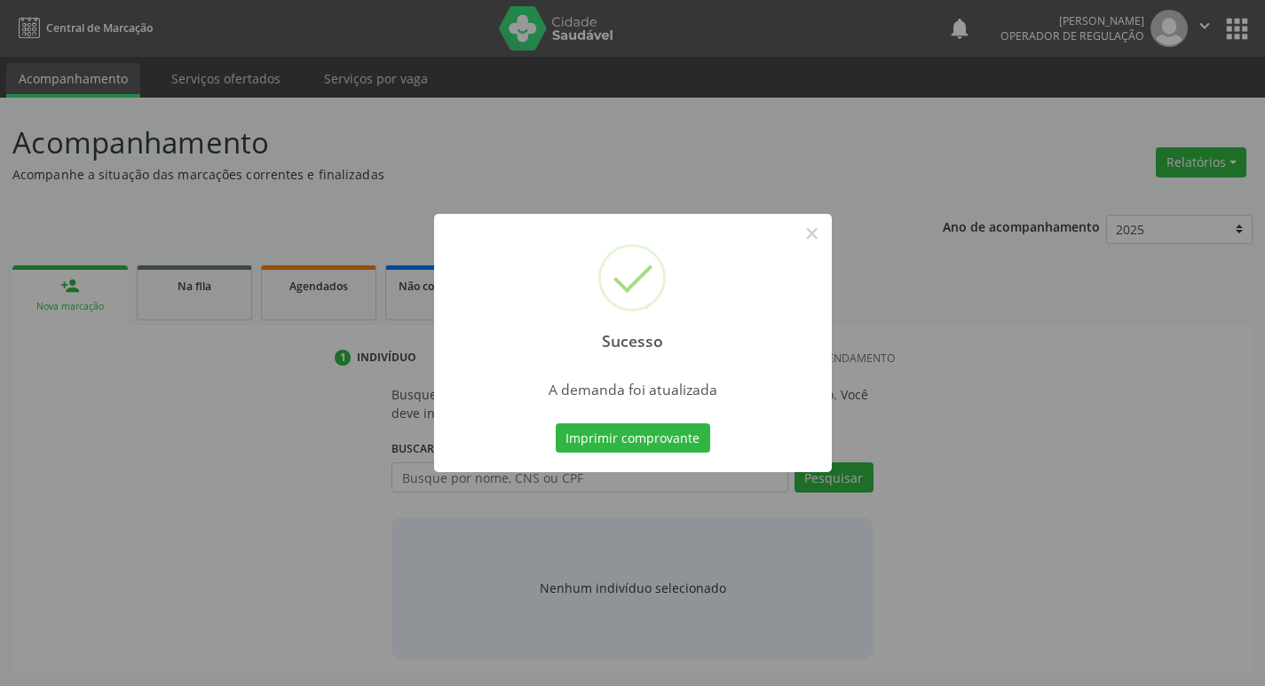
scroll to position [0, 0]
click at [648, 440] on button "Imprimir comprovante" at bounding box center [639, 439] width 154 height 30
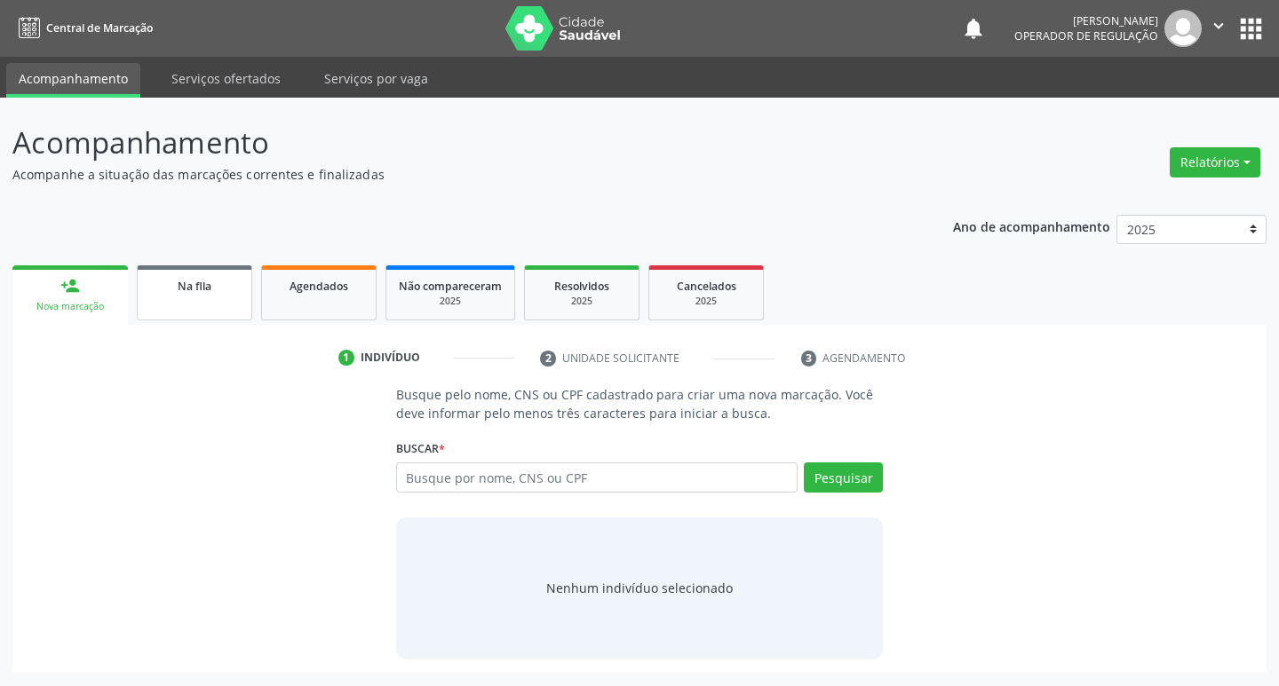
click at [221, 265] on link "Na fila" at bounding box center [194, 292] width 115 height 55
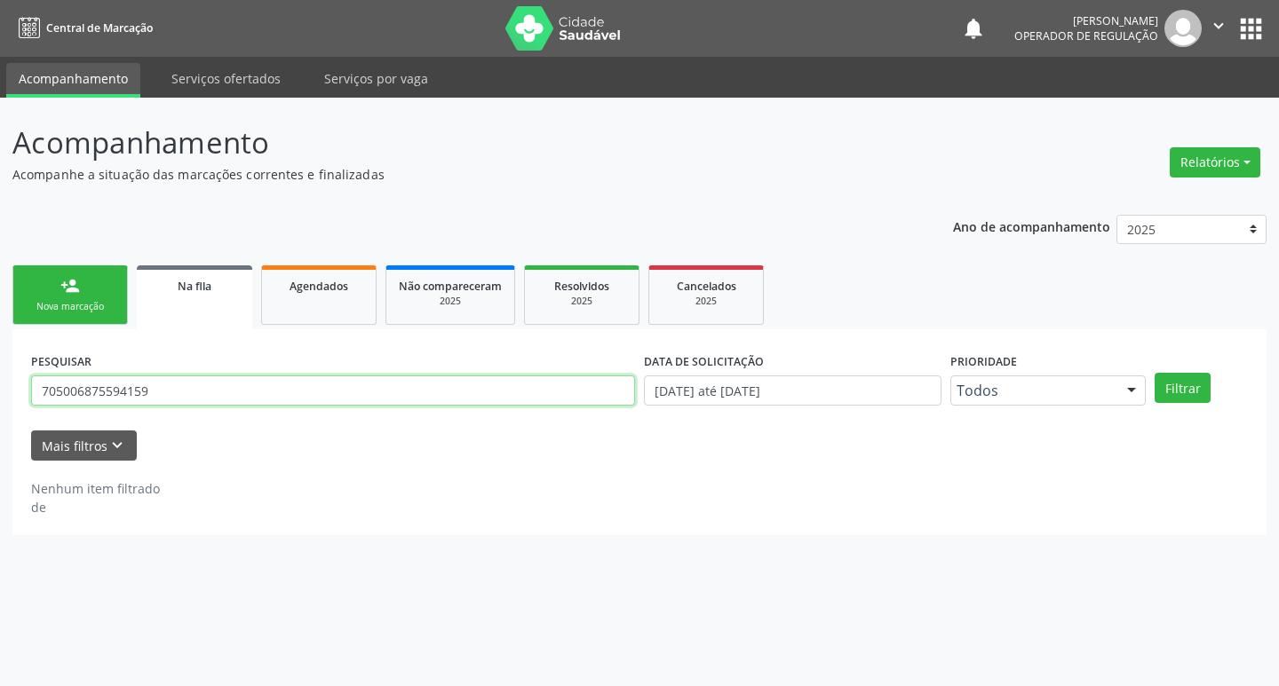
click at [213, 396] on input "705006875594159" at bounding box center [333, 391] width 604 height 30
type input "700807471842285"
click at [1154, 373] on button "Filtrar" at bounding box center [1182, 388] width 56 height 30
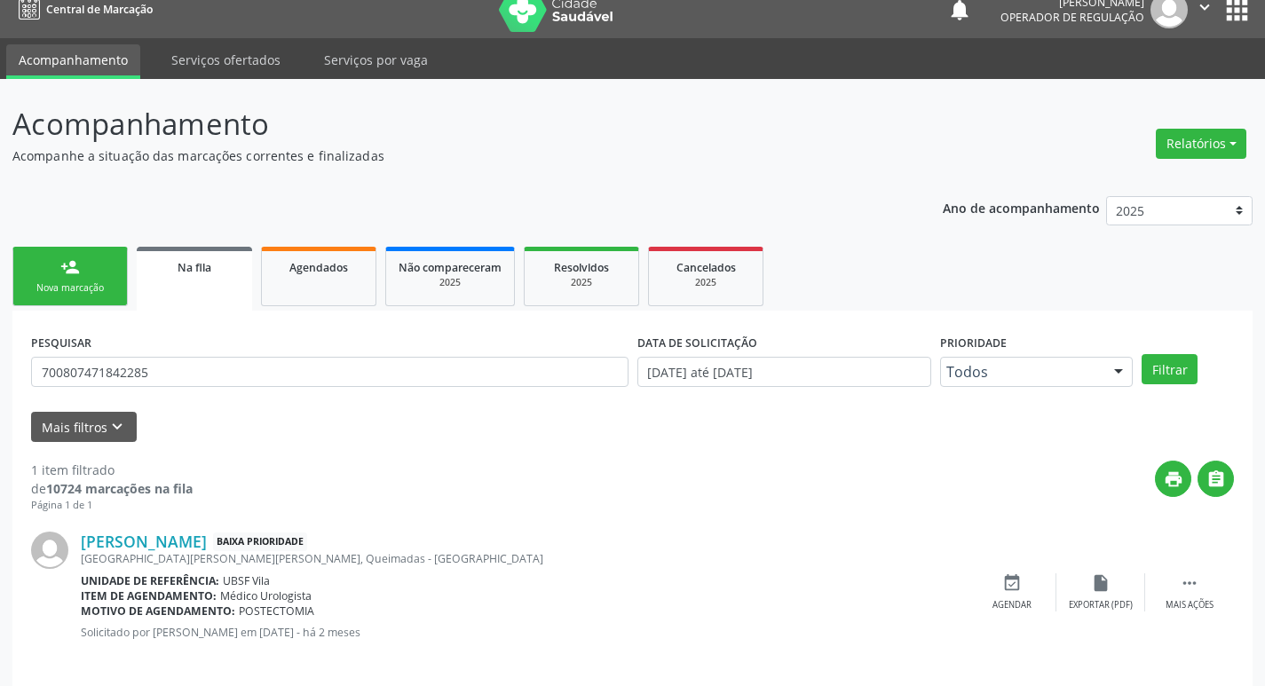
scroll to position [35, 0]
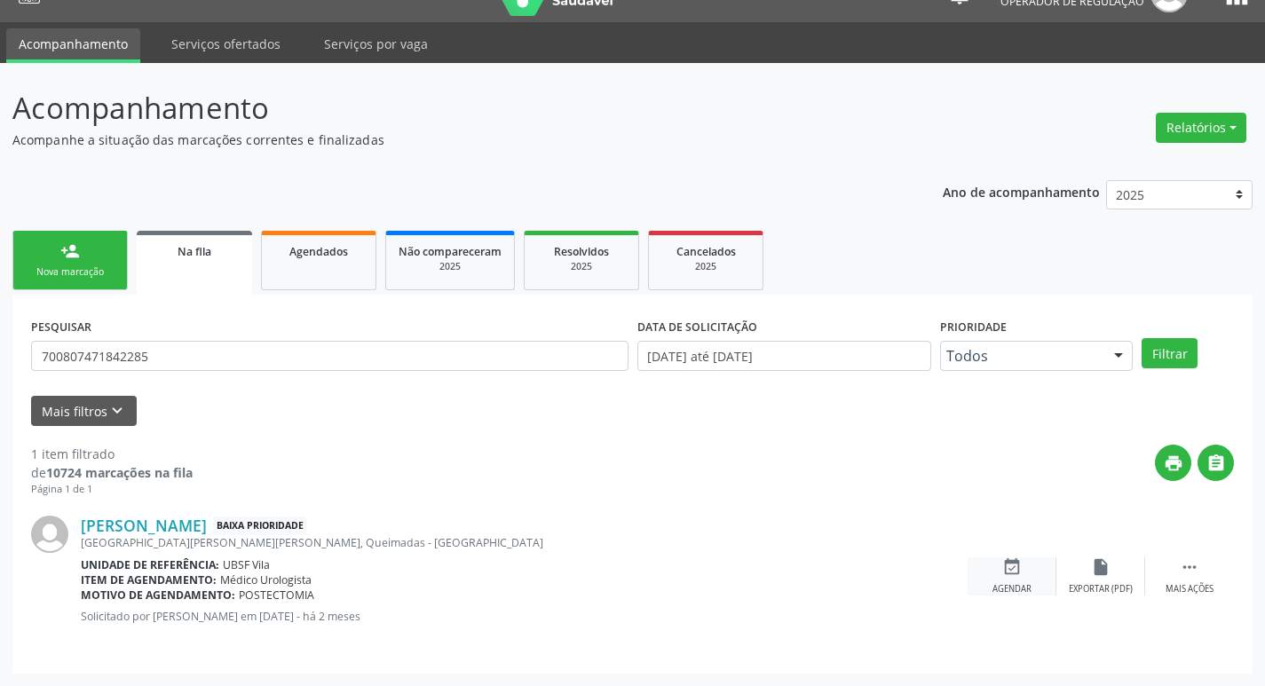
click at [1019, 572] on icon "event_available" at bounding box center [1012, 568] width 20 height 20
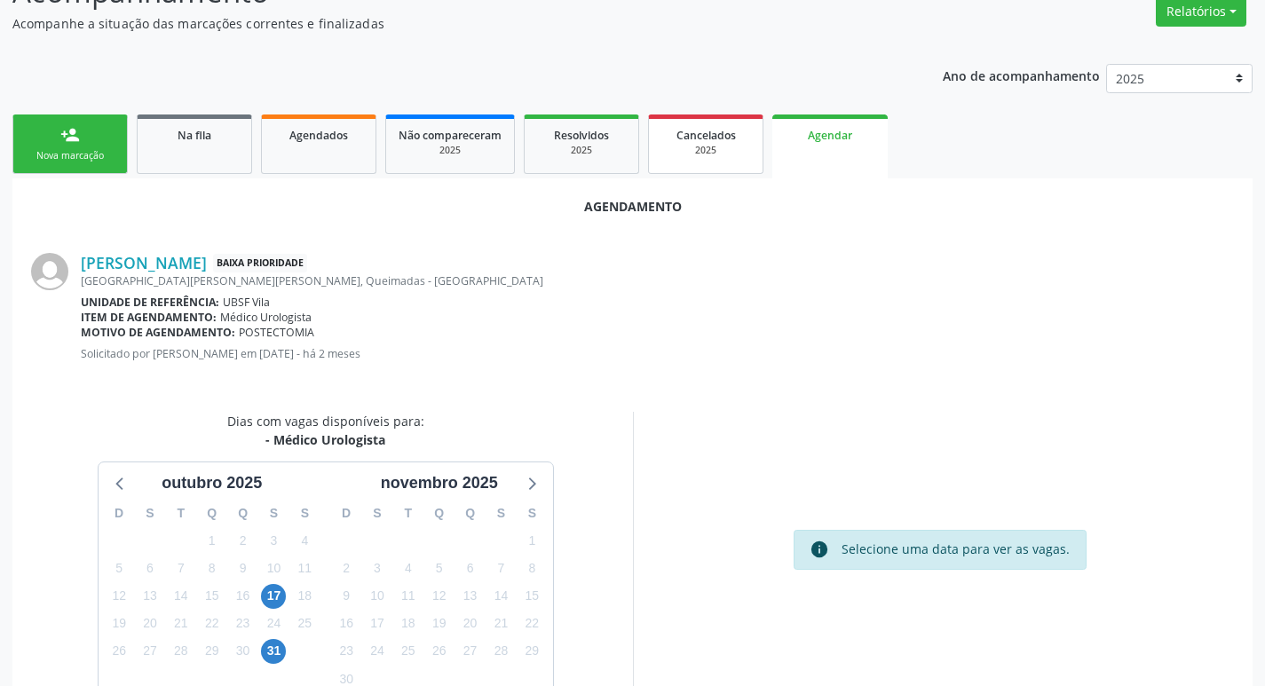
scroll to position [0, 0]
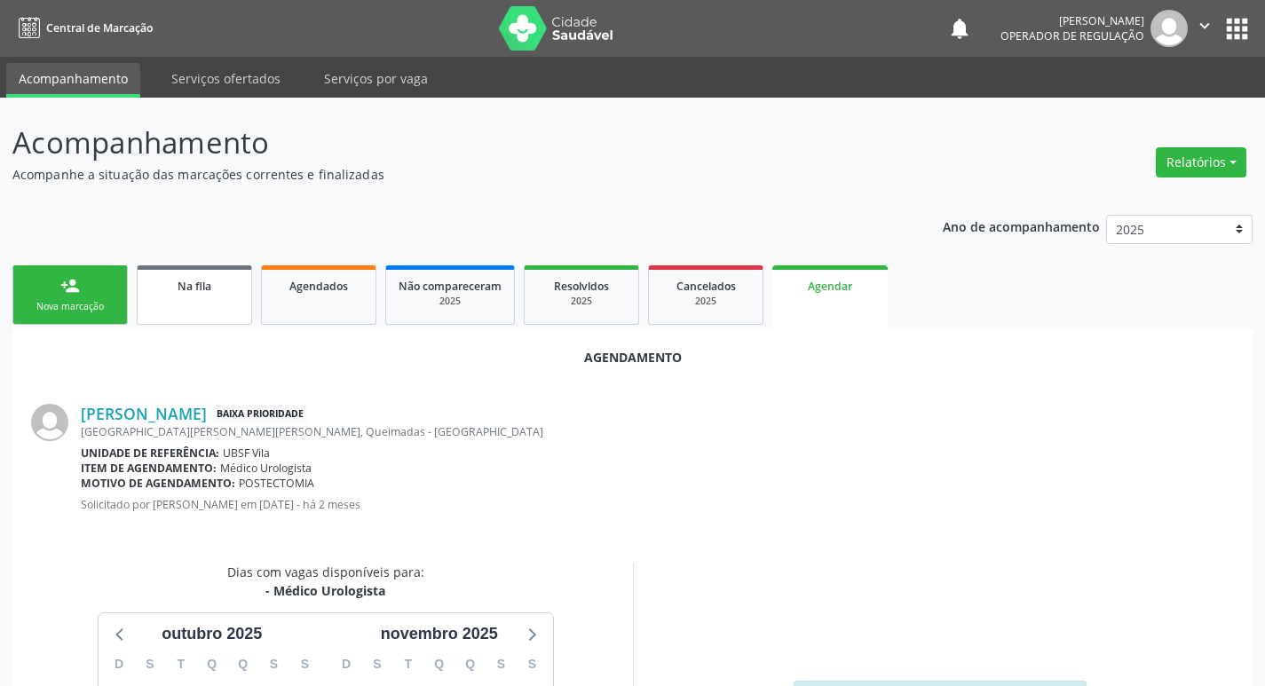
click at [163, 279] on div "Na fila" at bounding box center [194, 285] width 89 height 19
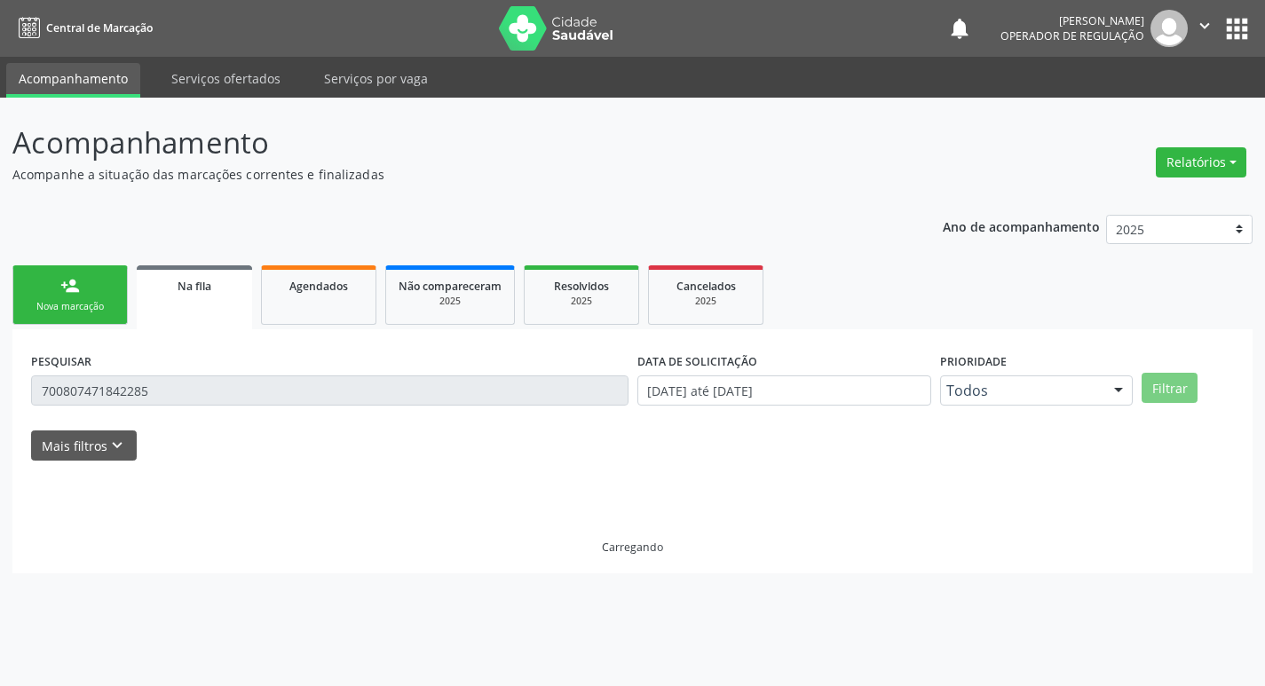
click at [44, 281] on link "person_add Nova marcação" at bounding box center [69, 294] width 115 height 59
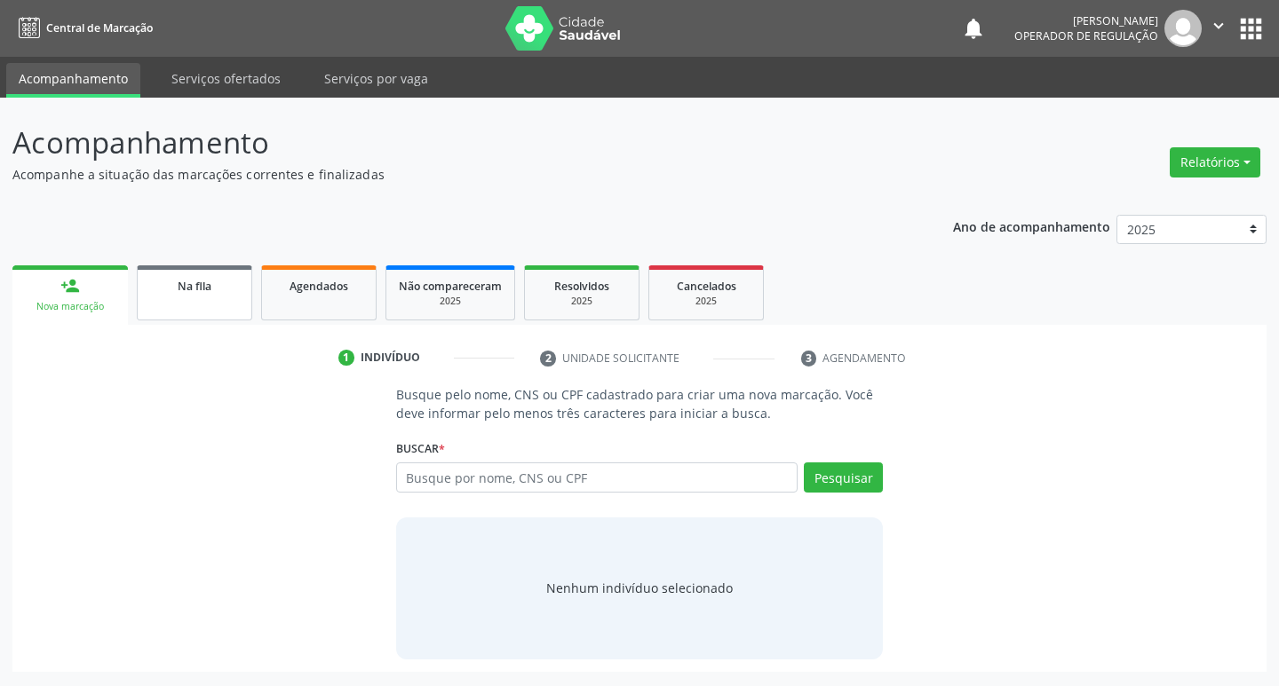
click at [213, 289] on div "Na fila" at bounding box center [194, 285] width 89 height 19
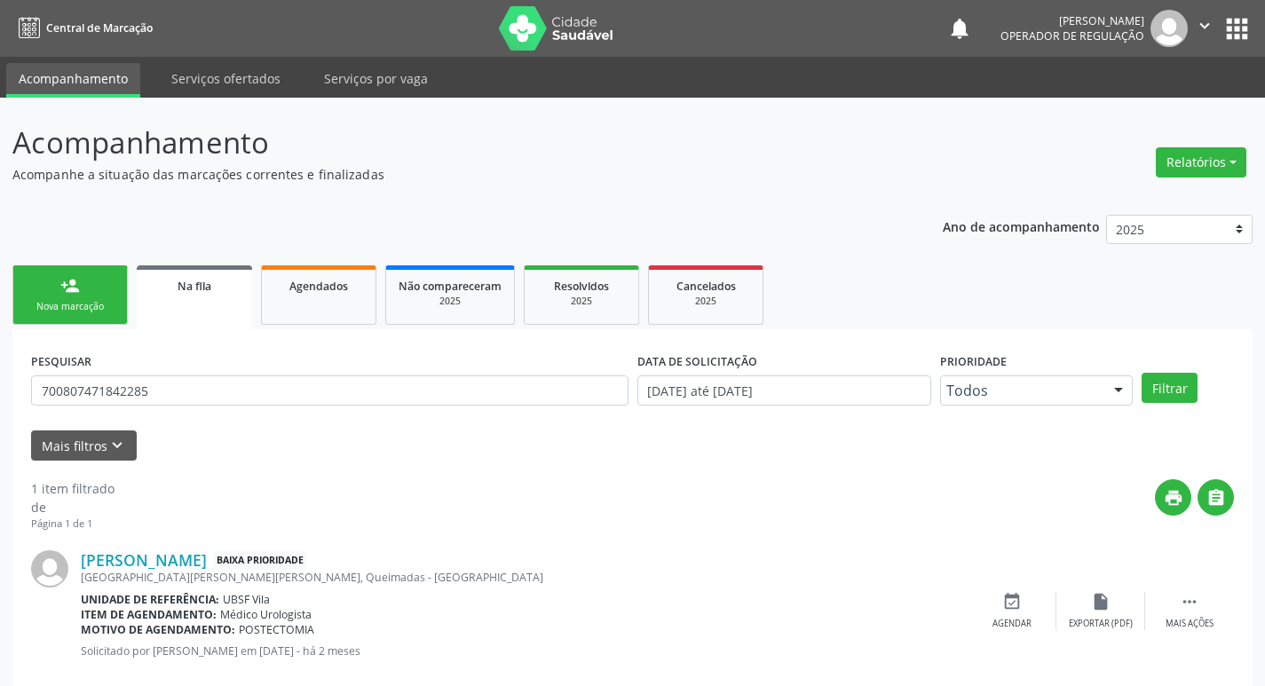
click at [1240, 25] on button "apps" at bounding box center [1237, 28] width 31 height 31
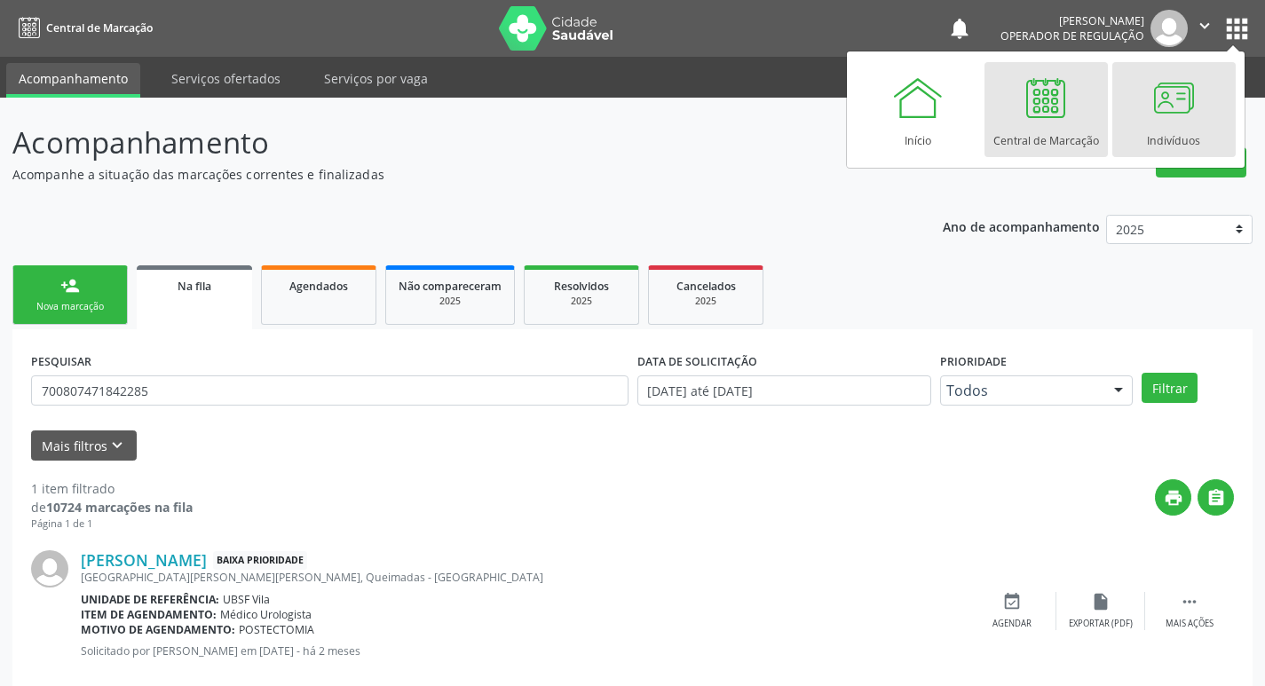
click at [1197, 97] on div at bounding box center [1173, 97] width 53 height 53
